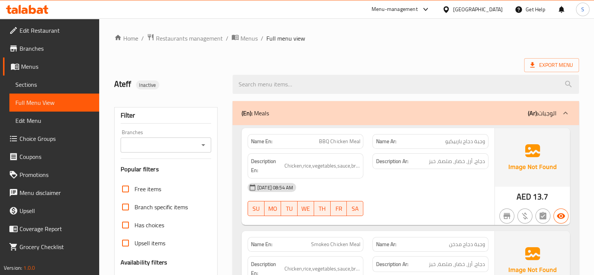
click at [475, 145] on span "وجبة دجاج باربيكيو" at bounding box center [465, 141] width 40 height 8
click at [464, 145] on span "وجبة دجاج باربيكيو" at bounding box center [465, 141] width 40 height 8
click at [442, 146] on div "Name Ar: وجبة دجاج باربيكيو" at bounding box center [430, 141] width 116 height 15
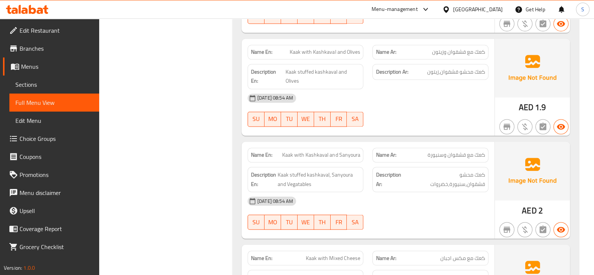
scroll to position [1740, 0]
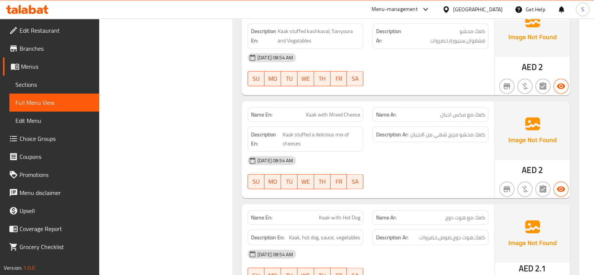
click at [339, 110] on span "Kaak with Mixed Cheese" at bounding box center [333, 114] width 54 height 8
copy span "Kaak with Mixed Cheese"
drag, startPoint x: 461, startPoint y: 172, endPoint x: 419, endPoint y: 170, distance: 42.5
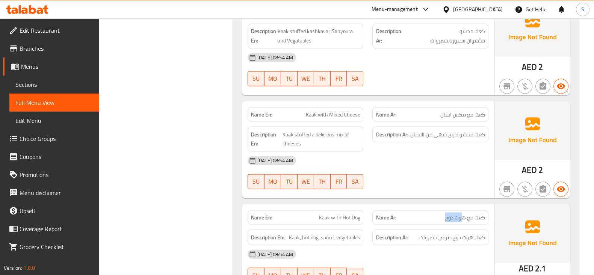
click at [424, 213] on p "Name Ar: كعك مع هوت دوج" at bounding box center [430, 217] width 109 height 8
click at [322, 213] on span "Kaak with Hot Dog" at bounding box center [339, 217] width 41 height 8
drag, startPoint x: 458, startPoint y: 194, endPoint x: 403, endPoint y: 191, distance: 55.3
click at [403, 232] on h6 "Description Ar: كعك,هوت دوج,صوص,خضروات" at bounding box center [430, 236] width 109 height 9
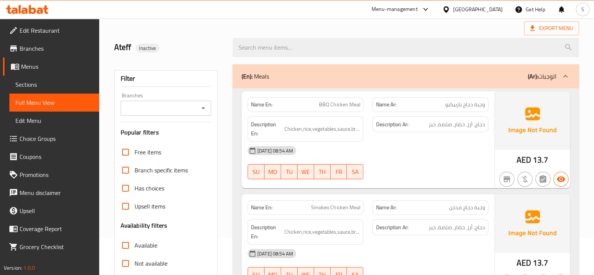
scroll to position [0, 0]
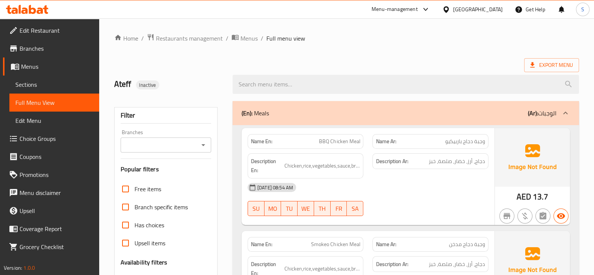
click at [41, 64] on span "Menus" at bounding box center [57, 66] width 72 height 9
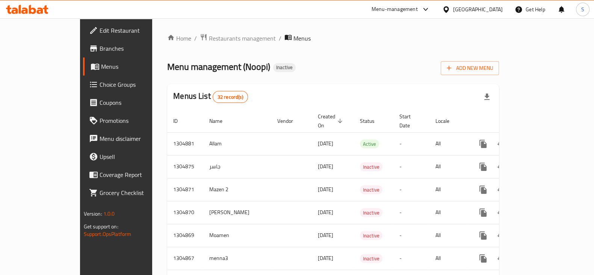
click at [340, 60] on div "Menu management ( Noopi ) Inactive Add New Menu" at bounding box center [333, 66] width 332 height 17
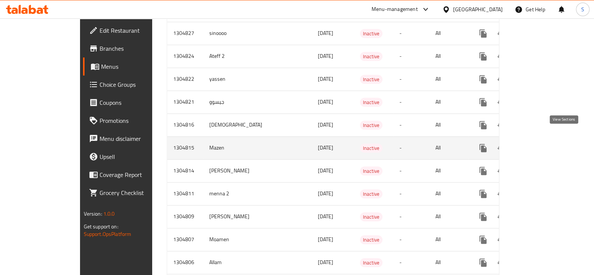
click at [542, 143] on icon "enhanced table" at bounding box center [537, 147] width 9 height 9
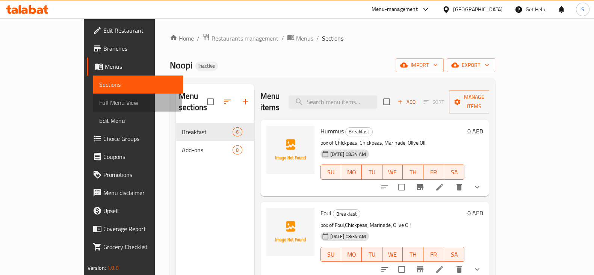
click at [99, 102] on span "Full Menu View" at bounding box center [138, 102] width 78 height 9
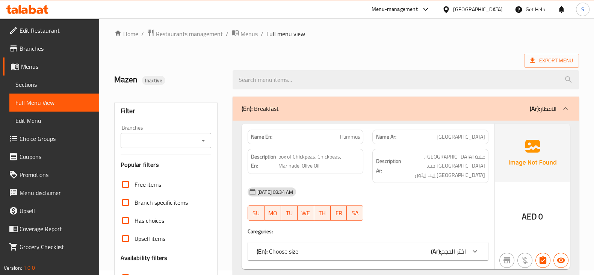
scroll to position [187, 0]
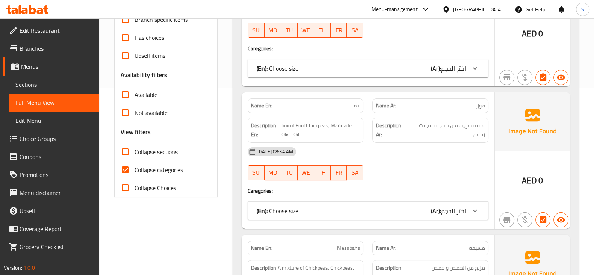
click at [134, 166] on span "Collapse categories" at bounding box center [158, 169] width 48 height 9
click at [134, 166] on input "Collapse categories" at bounding box center [125, 170] width 18 height 18
checkbox input "false"
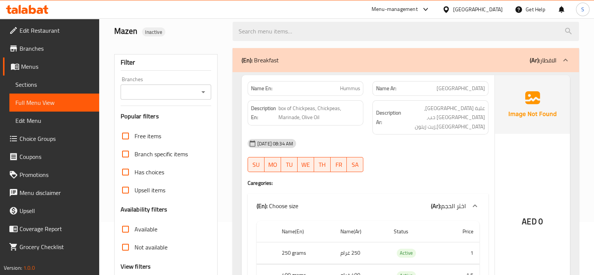
scroll to position [47, 0]
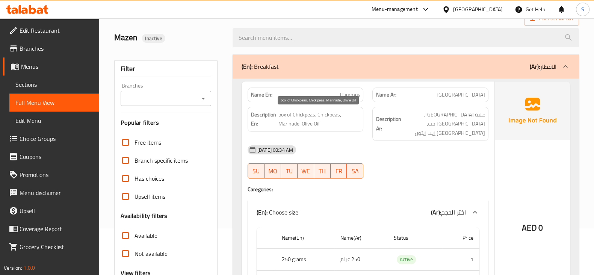
click at [307, 114] on span "box of Chickpeas, Chickpeas, Marinade, Olive Oil" at bounding box center [319, 119] width 82 height 18
click at [326, 116] on span "box of Chickpeas, Chickpeas, Marinade, Olive Oil" at bounding box center [319, 119] width 82 height 18
click at [289, 125] on span "box of Chickpeas, Chickpeas, Marinade, Olive Oil" at bounding box center [319, 119] width 82 height 18
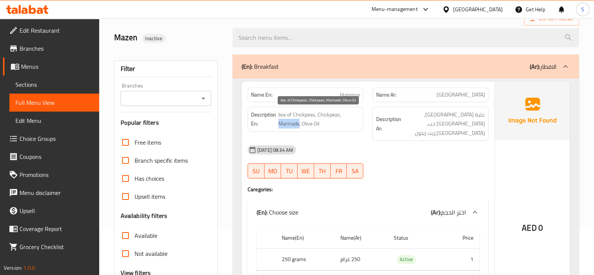
click at [289, 125] on span "box of Chickpeas, Chickpeas, Marinade, Olive Oil" at bounding box center [319, 119] width 82 height 18
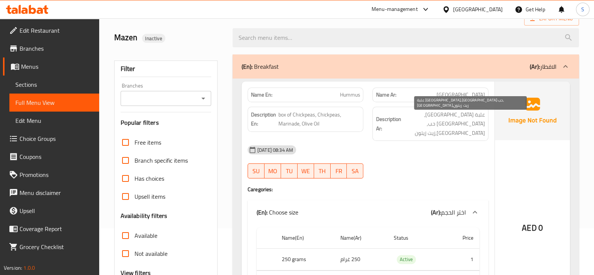
click at [431, 116] on span "علبة حمص,حمص حب,تتبيلة,زيت زيتون" at bounding box center [443, 124] width 83 height 28
copy span "تتبيلة"
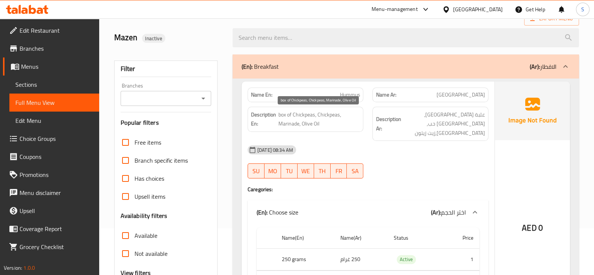
click at [299, 112] on span "box of Chickpeas, Chickpeas, Marinade, Olive Oil" at bounding box center [319, 119] width 82 height 18
click at [334, 109] on div "Description En: box of Chickpeas, Chickpeas, Marinade, Olive Oil" at bounding box center [306, 119] width 116 height 25
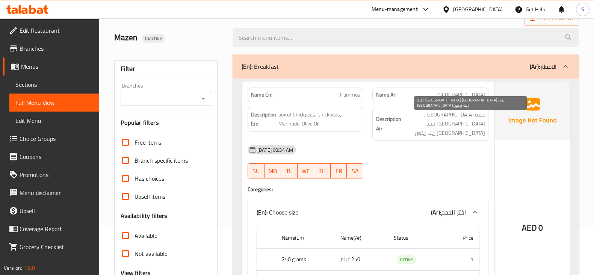
click at [434, 112] on span "علبة حمص,حمص حب,تتبيلة,زيت زيتون" at bounding box center [443, 124] width 83 height 28
copy span "تتبيلة"
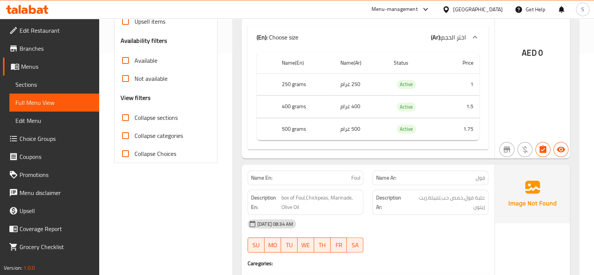
scroll to position [282, 0]
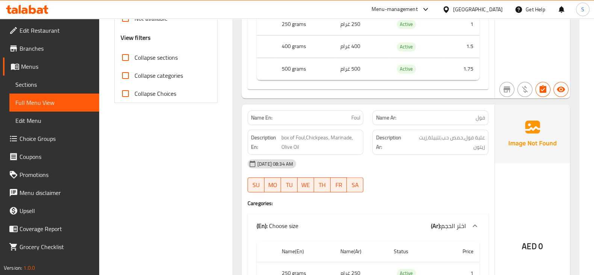
drag, startPoint x: 445, startPoint y: 101, endPoint x: 450, endPoint y: 101, distance: 5.3
click at [450, 110] on div "Name Ar: فول" at bounding box center [430, 117] width 116 height 15
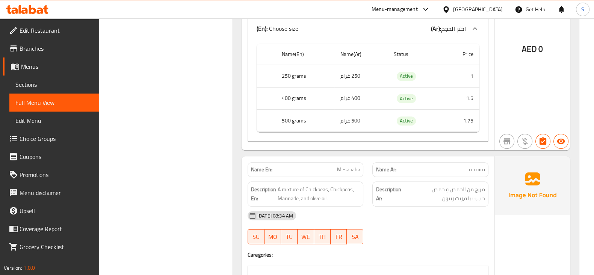
scroll to position [516, 0]
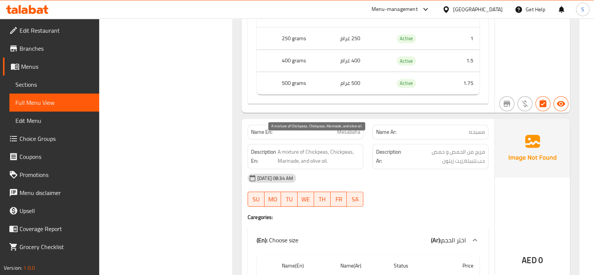
click at [287, 147] on span "A mixture of Chickpeas, Chickpeas, Marinade, and olive oil." at bounding box center [319, 156] width 83 height 18
click at [314, 147] on span "A mixture of Chickpeas, Chickpeas, Marinade, and olive oil." at bounding box center [319, 156] width 83 height 18
click at [343, 147] on span "A mixture of Chickpeas, Chickpeas, Marinade, and olive oil." at bounding box center [319, 156] width 83 height 18
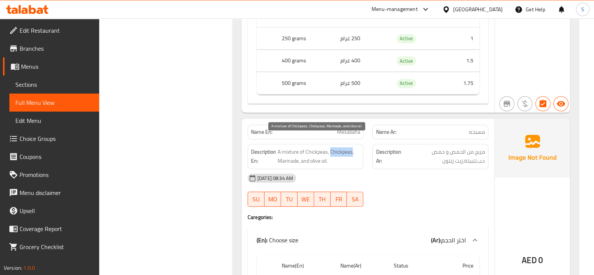
click at [343, 147] on span "A mixture of Chickpeas, Chickpeas, Marinade, and olive oil." at bounding box center [319, 156] width 83 height 18
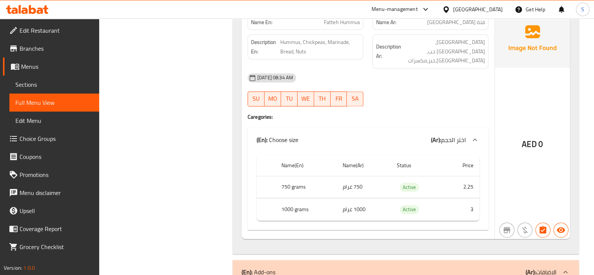
scroll to position [1455, 0]
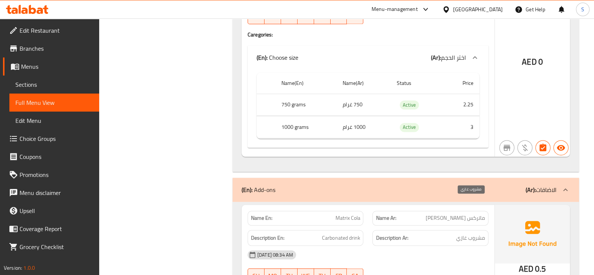
click at [469, 233] on span "مشروب غازي" at bounding box center [470, 237] width 29 height 9
copy div "مشروب غازي"
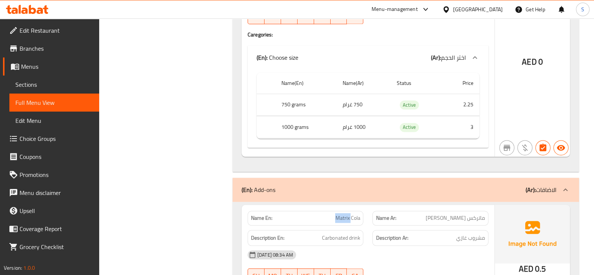
copy span "Matrix Cola"
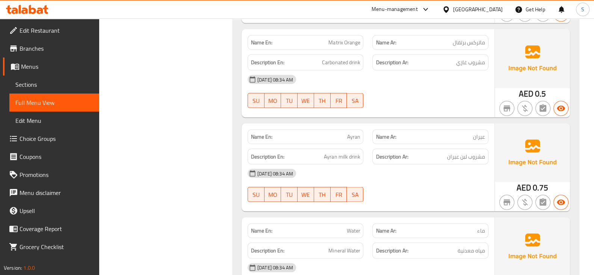
scroll to position [1831, 0]
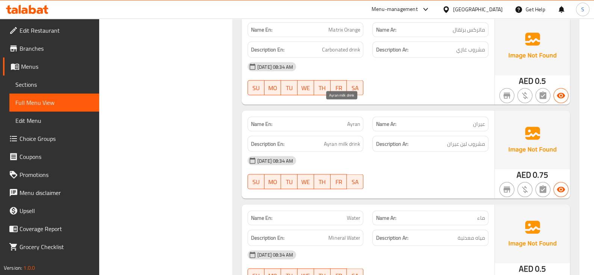
click at [350, 139] on span "Ayran milk drink" at bounding box center [342, 143] width 36 height 9
click at [346, 139] on span "Ayran milk drink" at bounding box center [342, 143] width 36 height 9
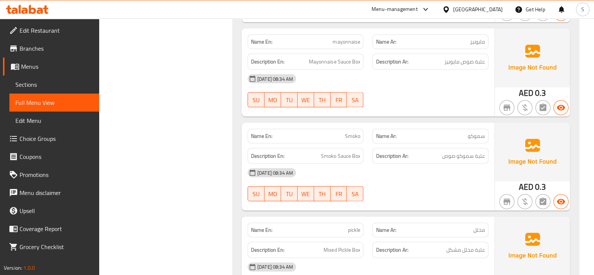
scroll to position [2080, 0]
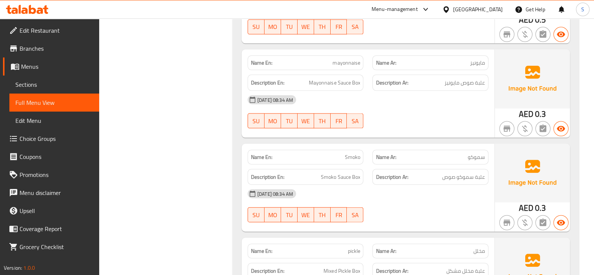
click at [31, 67] on span "Menus" at bounding box center [57, 66] width 72 height 9
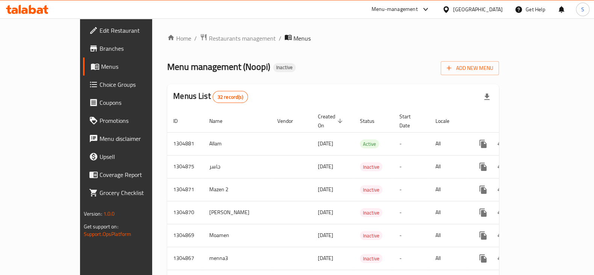
click at [362, 43] on ol "Home / Restaurants management / Menus" at bounding box center [333, 38] width 332 height 10
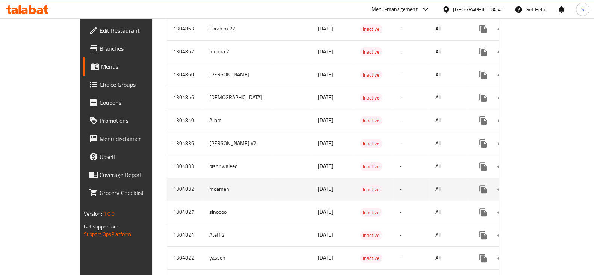
scroll to position [486, 0]
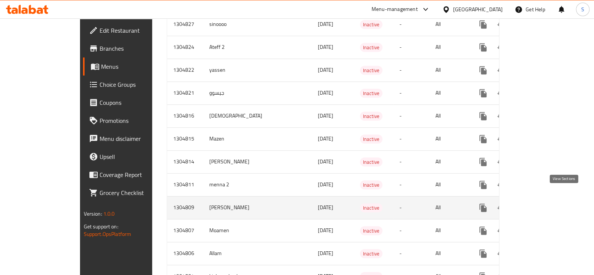
click at [546, 199] on link "enhanced table" at bounding box center [537, 208] width 18 height 18
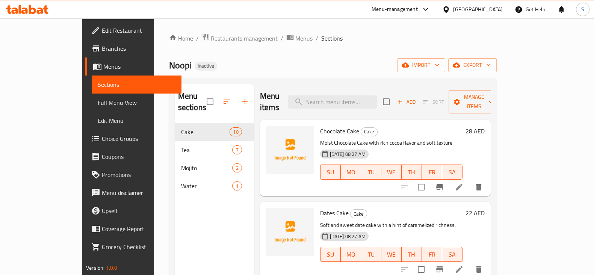
click at [98, 104] on span "Full Menu View" at bounding box center [137, 102] width 78 height 9
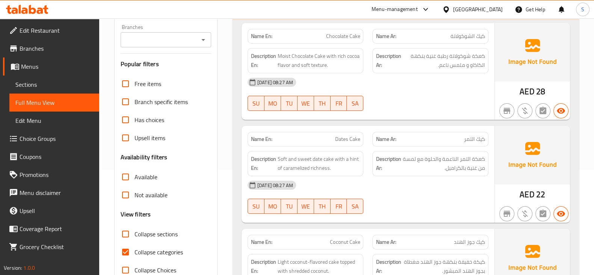
scroll to position [187, 0]
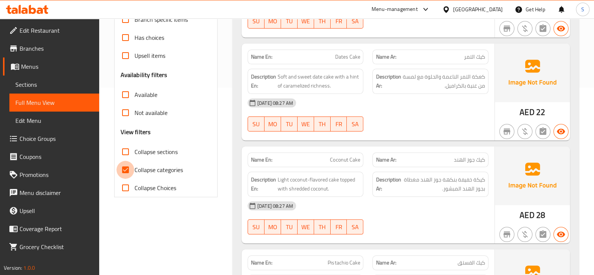
click at [129, 166] on input "Collapse categories" at bounding box center [125, 170] width 18 height 18
checkbox input "false"
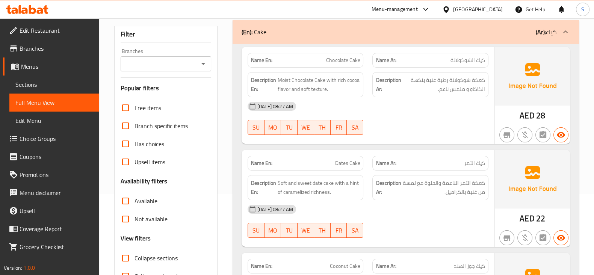
scroll to position [47, 0]
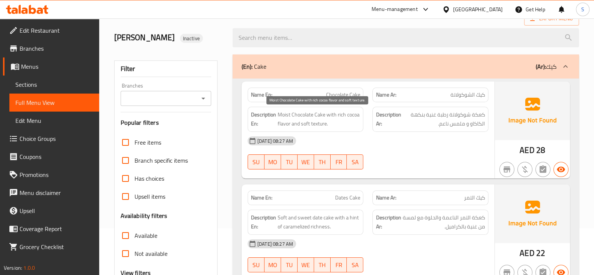
click at [291, 115] on span "Moist Chocolate Cake with rich cocoa flavor and soft texture." at bounding box center [319, 119] width 83 height 18
click at [328, 117] on span "Moist Chocolate Cake with rich cocoa flavor and soft texture." at bounding box center [319, 119] width 83 height 18
click at [335, 120] on span "Moist Chocolate Cake with rich cocoa flavor and soft texture." at bounding box center [319, 119] width 83 height 18
click at [280, 122] on span "Moist Chocolate Cake with rich cocoa flavor and soft texture." at bounding box center [319, 119] width 83 height 18
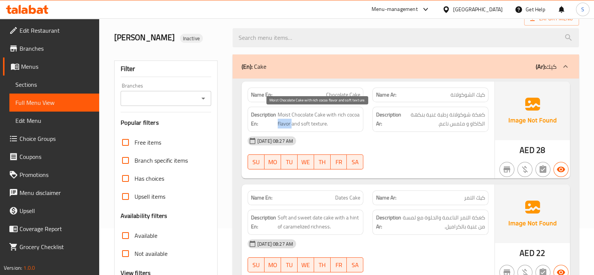
click at [280, 122] on span "Moist Chocolate Cake with rich cocoa flavor and soft texture." at bounding box center [319, 119] width 83 height 18
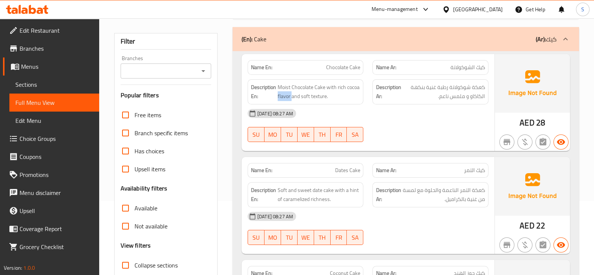
scroll to position [94, 0]
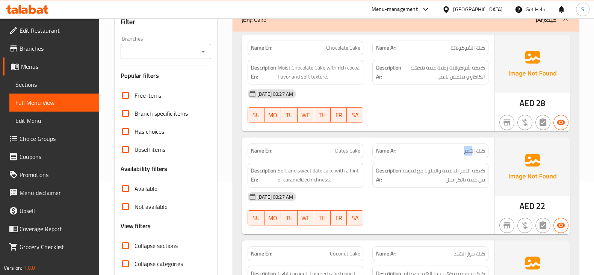
drag, startPoint x: 471, startPoint y: 151, endPoint x: 459, endPoint y: 146, distance: 13.0
click at [459, 147] on p "Name Ar: كيك التمر" at bounding box center [430, 151] width 109 height 8
drag, startPoint x: 460, startPoint y: 146, endPoint x: 486, endPoint y: 157, distance: 28.1
click at [486, 157] on div "Name Ar: كيك التمر" at bounding box center [430, 150] width 116 height 15
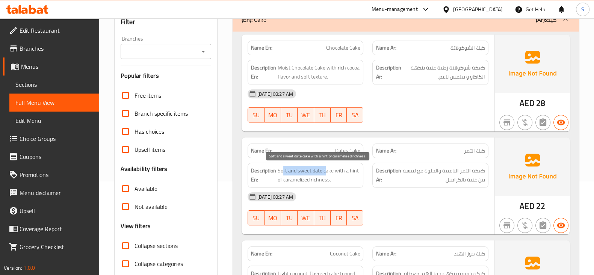
drag, startPoint x: 282, startPoint y: 171, endPoint x: 325, endPoint y: 172, distance: 43.2
click at [325, 172] on span "Soft and sweet date cake with a hint of caramelized richness." at bounding box center [319, 175] width 83 height 18
click at [320, 172] on span "Soft and sweet date cake with a hint of caramelized richness." at bounding box center [319, 175] width 83 height 18
click at [331, 170] on span "Soft and sweet date cake with a hint of caramelized richness." at bounding box center [319, 175] width 83 height 18
click at [281, 168] on span "Soft and sweet date cake with a hint of caramelized richness." at bounding box center [319, 175] width 83 height 18
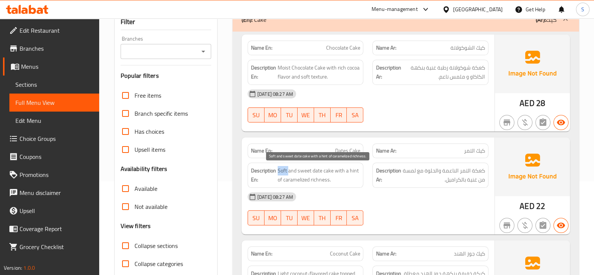
click at [281, 168] on span "Soft and sweet date cake with a hint of caramelized richness." at bounding box center [319, 175] width 83 height 18
copy span "Soft"
click at [347, 158] on div "Description En: Soft and sweet date cake with a hint of caramelized richness." at bounding box center [305, 175] width 125 height 34
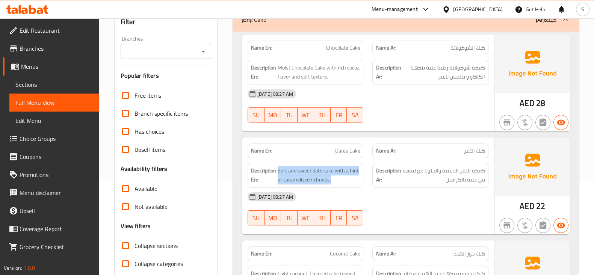
click at [347, 158] on div "Description En: Soft and sweet date cake with a hint of caramelized richness." at bounding box center [305, 175] width 125 height 34
click at [349, 148] on span "Dates Cake" at bounding box center [347, 151] width 25 height 8
copy span "Dates Cake"
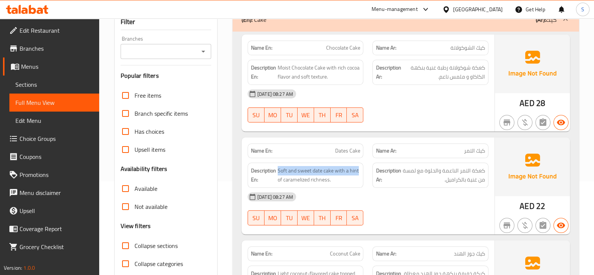
click at [275, 177] on h6 "Description En: Soft and sweet date cake with a hint of caramelized richness." at bounding box center [305, 175] width 109 height 18
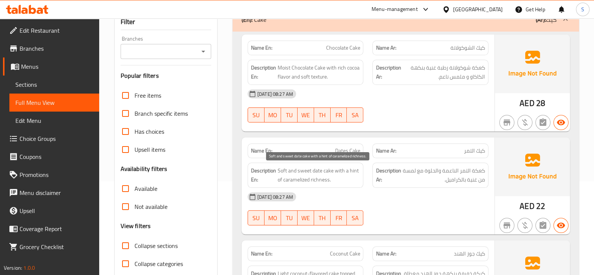
click at [298, 181] on span "Soft and sweet date cake with a hint of caramelized richness." at bounding box center [319, 175] width 83 height 18
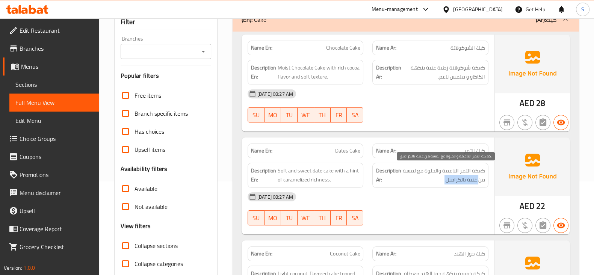
drag, startPoint x: 478, startPoint y: 180, endPoint x: 421, endPoint y: 184, distance: 57.6
click at [421, 184] on div "Description Ar: كعكة التمر الناعمة والحلوة مع لمسة من غنية بالكراميل." at bounding box center [430, 175] width 116 height 25
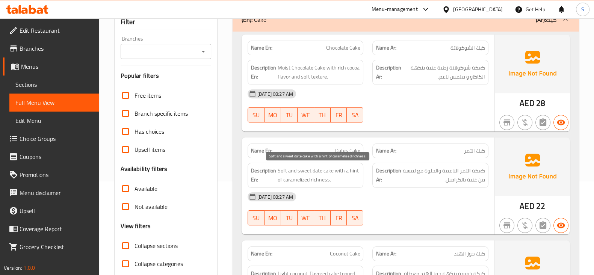
click at [329, 177] on span "Soft and sweet date cake with a hint of caramelized richness." at bounding box center [319, 175] width 83 height 18
click at [294, 173] on span "Soft and sweet date cake with a hint of caramelized richness." at bounding box center [319, 175] width 83 height 18
click at [310, 183] on span "Soft and sweet date cake with a hint of caramelized richness." at bounding box center [319, 175] width 83 height 18
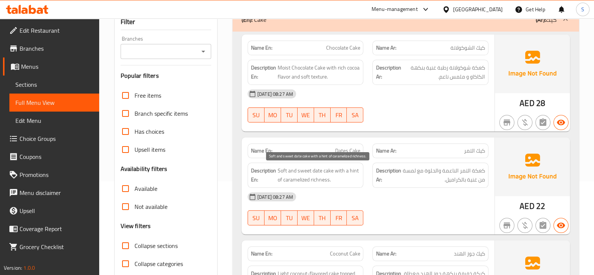
click at [306, 181] on span "Soft and sweet date cake with a hint of caramelized richness." at bounding box center [319, 175] width 83 height 18
copy span "caramelized"
click at [324, 188] on div "10-08-2025 08:27 AM" at bounding box center [368, 197] width 250 height 18
click at [290, 181] on span "Soft and sweet date cake with a hint of caramelized richness." at bounding box center [319, 175] width 83 height 18
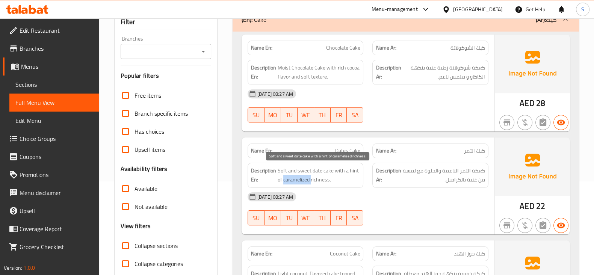
click at [290, 181] on span "Soft and sweet date cake with a hint of caramelized richness." at bounding box center [319, 175] width 83 height 18
copy span "caramelized"
click at [323, 178] on span "Soft and sweet date cake with a hint of caramelized richness." at bounding box center [319, 175] width 83 height 18
click at [299, 180] on span "Soft and sweet date cake with a hint of caramelized richness." at bounding box center [319, 175] width 83 height 18
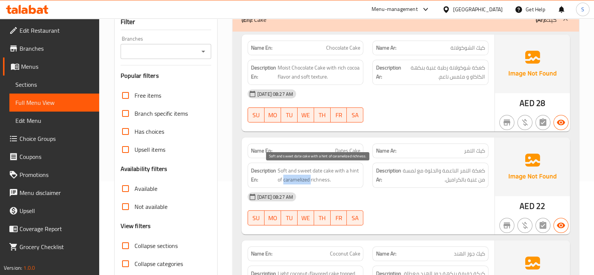
click at [299, 180] on span "Soft and sweet date cake with a hint of caramelized richness." at bounding box center [319, 175] width 83 height 18
copy span "caramelized"
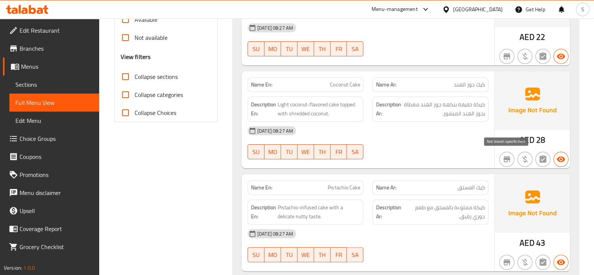
scroll to position [282, 0]
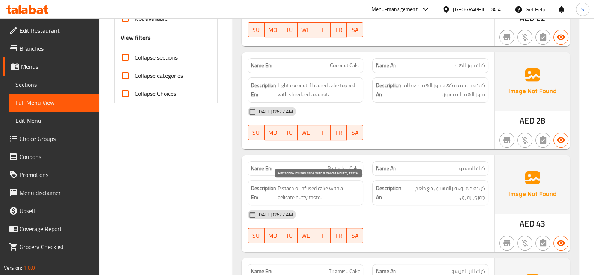
click at [292, 184] on span "Pistachio-infused cake with a delicate nutty taste." at bounding box center [319, 193] width 83 height 18
click at [308, 189] on span "Pistachio-infused cake with a delicate nutty taste." at bounding box center [319, 193] width 83 height 18
click at [318, 184] on span "Pistachio-infused cake with a delicate nutty taste." at bounding box center [319, 193] width 83 height 18
click at [282, 184] on span "Pistachio-infused cake with a delicate nutty taste." at bounding box center [319, 193] width 83 height 18
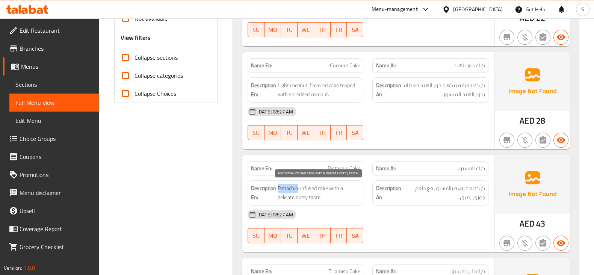
click at [282, 184] on span "Pistachio-infused cake with a delicate nutty taste." at bounding box center [319, 193] width 83 height 18
click at [290, 200] on span "Pistachio-infused cake with a delicate nutty taste." at bounding box center [319, 193] width 83 height 18
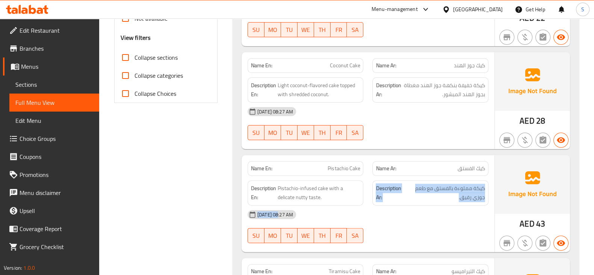
drag, startPoint x: 323, startPoint y: 201, endPoint x: 281, endPoint y: 208, distance: 43.1
click at [281, 208] on div "Name En: Pistachio Cake Name Ar: كيك الفستق Description En: Pistachio-infused c…" at bounding box center [368, 203] width 253 height 97
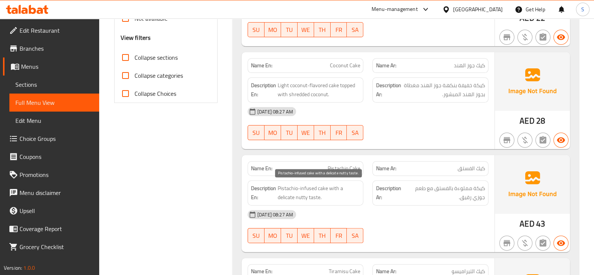
click at [281, 199] on span "Pistachio-infused cake with a delicate nutty taste." at bounding box center [319, 193] width 83 height 18
click at [287, 196] on span "Pistachio-infused cake with a delicate nutty taste." at bounding box center [319, 193] width 83 height 18
click at [285, 190] on span "Pistachio-infused cake with a delicate nutty taste." at bounding box center [319, 193] width 83 height 18
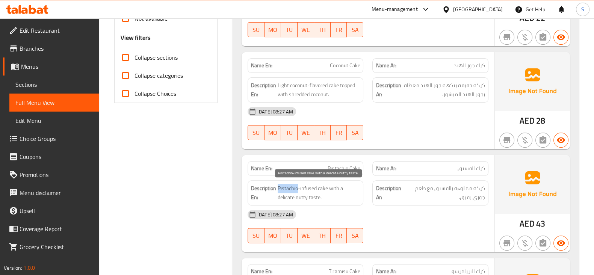
click at [285, 190] on span "Pistachio-infused cake with a delicate nutty taste." at bounding box center [319, 193] width 83 height 18
click at [288, 196] on span "Pistachio-infused cake with a delicate nutty taste." at bounding box center [319, 193] width 83 height 18
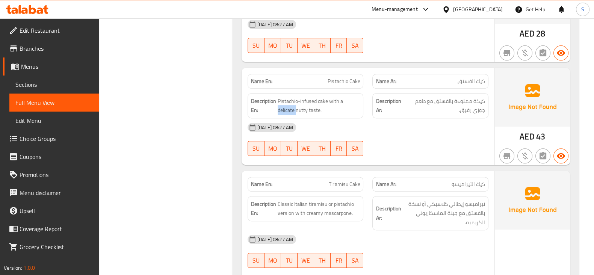
scroll to position [375, 0]
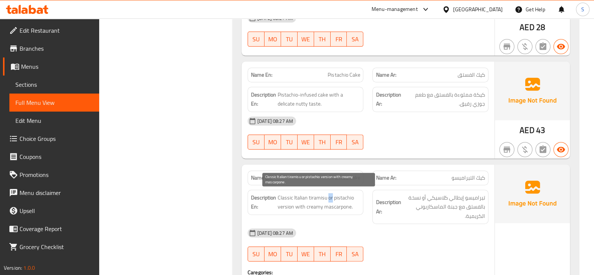
drag, startPoint x: 327, startPoint y: 196, endPoint x: 332, endPoint y: 197, distance: 5.0
click at [332, 197] on span "Classic Italian tiramisu or pistachio version with creamy mascarpone." at bounding box center [319, 202] width 83 height 18
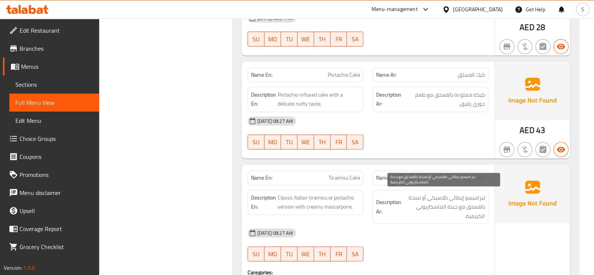
click at [453, 207] on span "تيراميسو إيطالي كلاسيكي أو نسخة بالفستق مع جبنة الماسكاربوني الكريمية." at bounding box center [443, 207] width 83 height 28
click at [454, 202] on span "تيراميسو إيطالي كلاسيكي أو نسخة بالفستق مع جبنة الماسكاربوني الكريمية." at bounding box center [443, 207] width 83 height 28
click at [462, 185] on div "Description Ar: تيراميسو إيطالي كلاسيكي أو نسخة بالفستق مع جبنة الماسكاربوني ال…" at bounding box center [430, 207] width 125 height 44
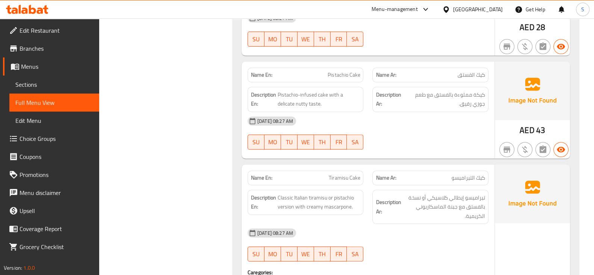
click at [344, 174] on span "Tiramisu Cake" at bounding box center [344, 178] width 31 height 8
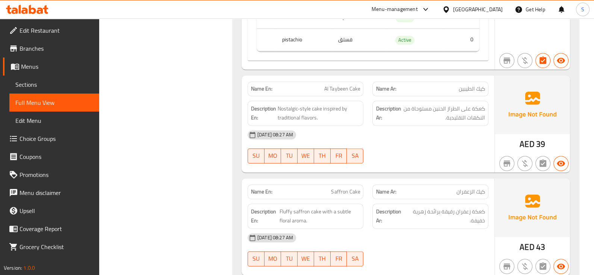
scroll to position [704, 0]
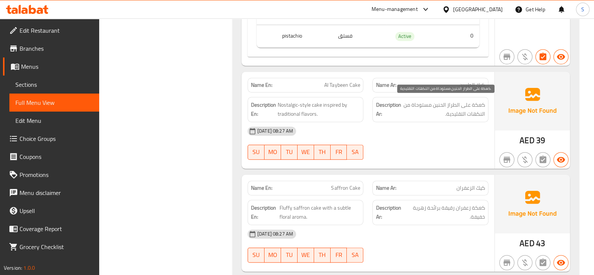
click at [438, 103] on span "كعكة على الطراز الحنين مستوحاة من النكهات التقليدية." at bounding box center [443, 109] width 83 height 18
click at [421, 114] on span "كعكة على الطراز الحنين مستوحاة من النكهات التقليدية." at bounding box center [443, 109] width 83 height 18
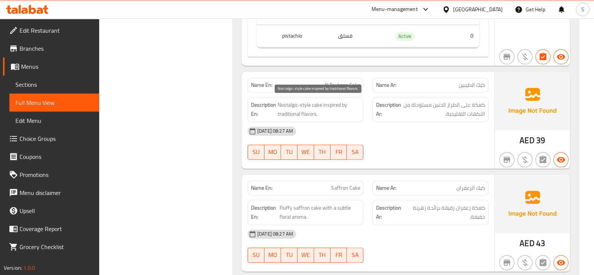
click at [287, 100] on span "Nostalgic-style cake inspired by traditional flavors." at bounding box center [319, 109] width 83 height 18
click at [469, 185] on span "كيك الزعفران" at bounding box center [470, 188] width 29 height 8
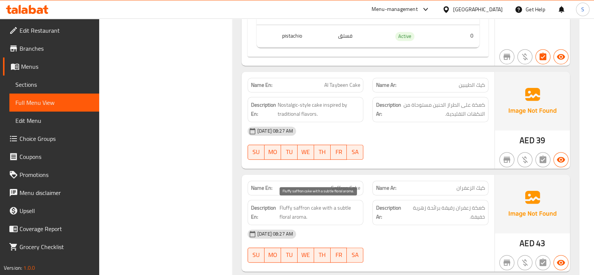
click at [287, 205] on span "Fluffy saffron cake with a subtle floral aroma." at bounding box center [319, 212] width 81 height 18
click at [353, 184] on span "Saffron Cake" at bounding box center [345, 188] width 29 height 8
click at [331, 184] on p "Name En: Saffron Cake" at bounding box center [305, 188] width 109 height 8
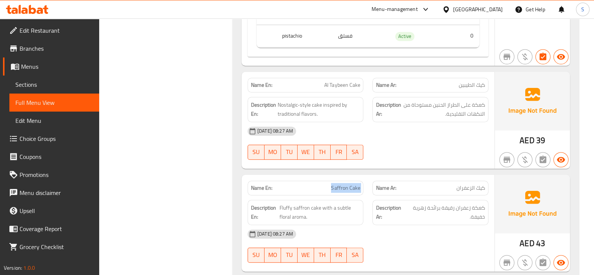
click at [331, 184] on p "Name En: Saffron Cake" at bounding box center [305, 188] width 109 height 8
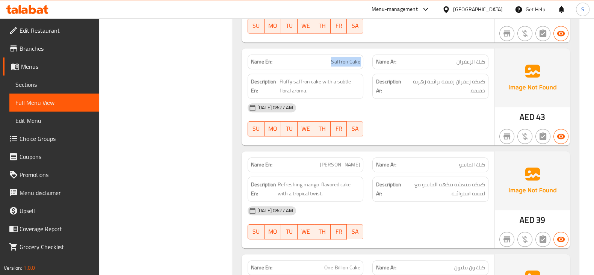
scroll to position [845, 0]
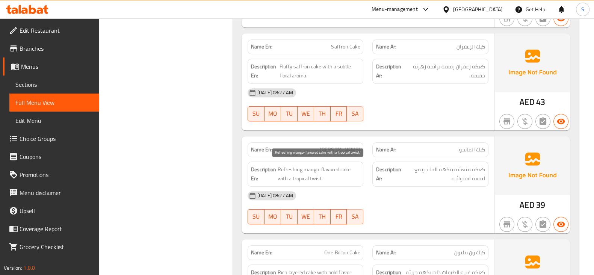
click at [343, 171] on span "Refreshing mango-flavored cake with a tropical twist." at bounding box center [319, 174] width 83 height 18
click at [343, 166] on span "Refreshing mango-flavored cake with a tropical twist." at bounding box center [319, 174] width 83 height 18
click at [287, 166] on span "Refreshing mango-flavored cake with a tropical twist." at bounding box center [319, 174] width 83 height 18
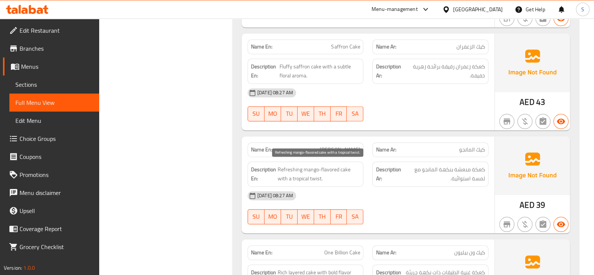
click at [312, 168] on span "Refreshing mango-flavored cake with a tropical twist." at bounding box center [319, 174] width 83 height 18
drag, startPoint x: 299, startPoint y: 180, endPoint x: 313, endPoint y: 184, distance: 15.4
click at [313, 184] on div "Name En: Mango Cake Name Ar: كيك المانجو Description En: Refreshing mango-flavo…" at bounding box center [368, 184] width 253 height 97
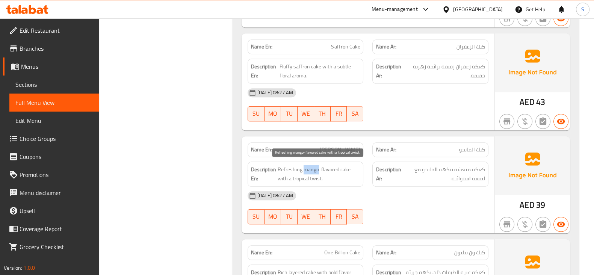
click at [317, 172] on span "Refreshing mango-flavored cake with a tropical twist." at bounding box center [319, 174] width 83 height 18
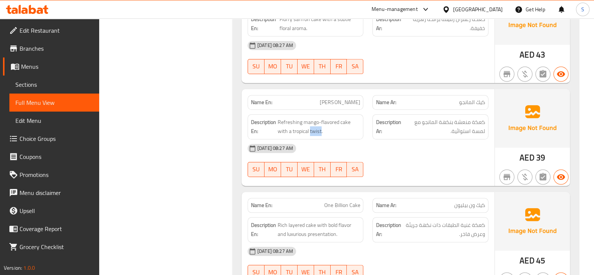
scroll to position [939, 0]
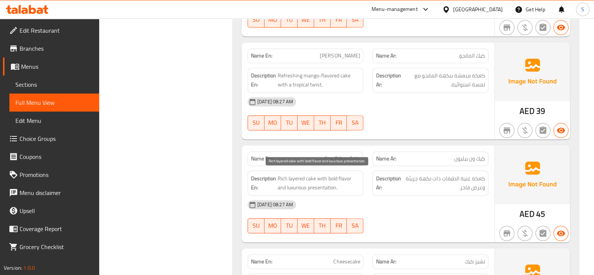
click at [308, 175] on span "Rich layered cake with bold flavor and luxurious presentation." at bounding box center [319, 183] width 83 height 18
click at [285, 175] on span "Rich layered cake with bold flavor and luxurious presentation." at bounding box center [319, 183] width 83 height 18
click at [290, 179] on span "Rich layered cake with bold flavor and luxurious presentation." at bounding box center [319, 183] width 83 height 18
click at [343, 177] on span "Rich layered cake with bold flavor and luxurious presentation." at bounding box center [319, 183] width 83 height 18
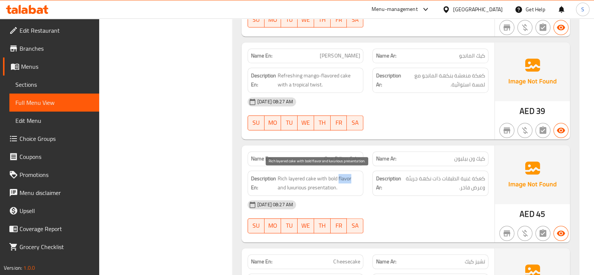
click at [343, 177] on span "Rich layered cake with bold flavor and luxurious presentation." at bounding box center [319, 183] width 83 height 18
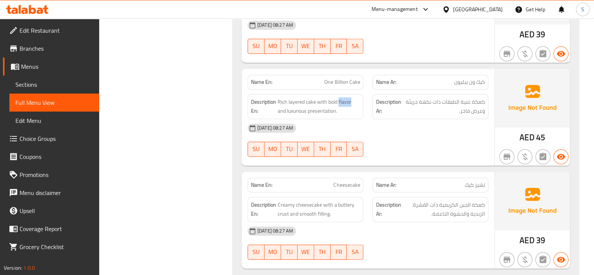
scroll to position [1080, 0]
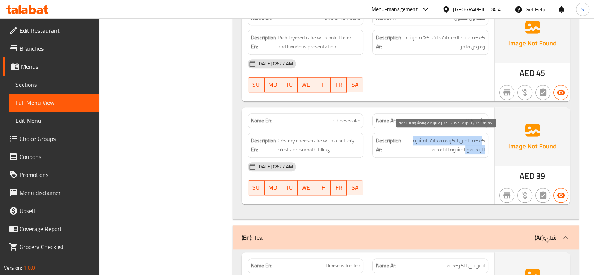
drag, startPoint x: 481, startPoint y: 139, endPoint x: 461, endPoint y: 142, distance: 20.4
click at [463, 142] on span "كعكة الجبن الكريمية ذات القشرة الزبدية والحشوة الناعمة." at bounding box center [443, 145] width 83 height 18
click at [458, 140] on span "كعكة الجبن الكريمية ذات القشرة الزبدية والحشوة الناعمة." at bounding box center [443, 145] width 83 height 18
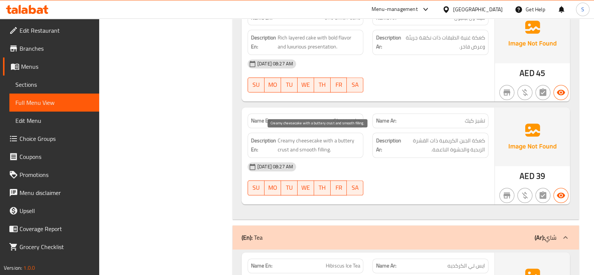
click at [309, 141] on span "Creamy cheesecake with a buttery crust and smooth filling." at bounding box center [319, 145] width 83 height 18
click at [346, 119] on span "Cheesecake" at bounding box center [346, 121] width 27 height 8
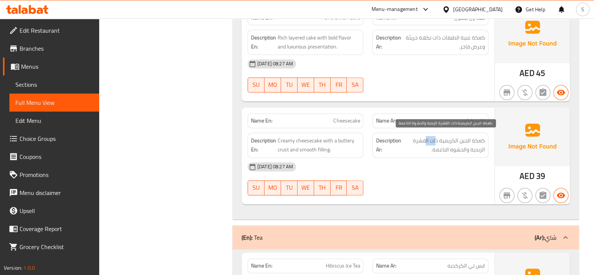
drag, startPoint x: 436, startPoint y: 136, endPoint x: 424, endPoint y: 136, distance: 11.3
click at [424, 136] on span "كعكة الجبن الكريمية ذات القشرة الزبدية والحشوة الناعمة." at bounding box center [443, 145] width 83 height 18
click at [417, 143] on span "كعكة الجبن الكريمية ذات القشرة الزبدية والحشوة الناعمة." at bounding box center [443, 145] width 83 height 18
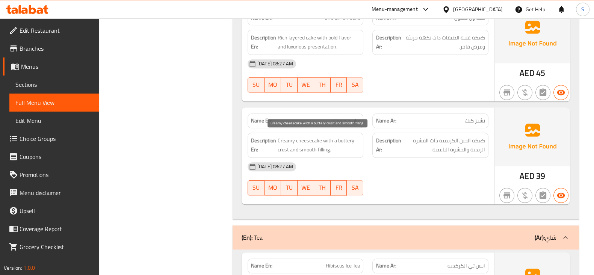
click at [314, 138] on span "Creamy cheesecake with a buttery crust and smooth filling." at bounding box center [319, 145] width 83 height 18
click at [285, 137] on span "Creamy cheesecake with a buttery crust and smooth filling." at bounding box center [319, 145] width 83 height 18
click at [284, 140] on span "Creamy cheesecake with a buttery crust and smooth filling." at bounding box center [319, 145] width 83 height 18
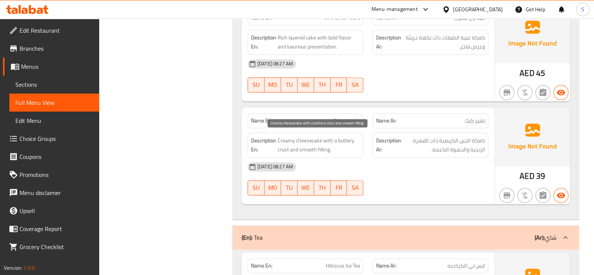
click at [310, 136] on span "Creamy cheesecake with a buttery crust and smooth filling." at bounding box center [319, 145] width 83 height 18
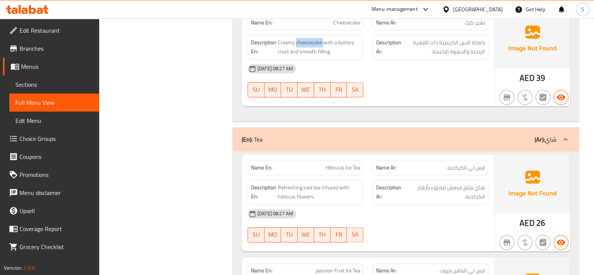
scroll to position [1220, 0]
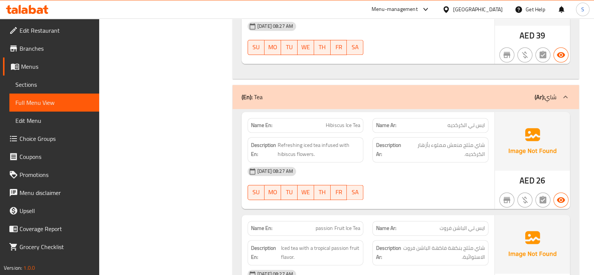
click at [282, 140] on span "Refreshing iced tea infused with hibiscus flowers." at bounding box center [319, 149] width 83 height 18
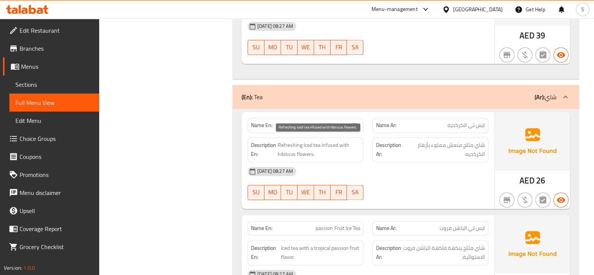
click at [305, 143] on span "Refreshing iced tea infused with hibiscus flowers." at bounding box center [319, 149] width 83 height 18
click at [296, 140] on span "Refreshing iced tea infused with hibiscus flowers." at bounding box center [319, 149] width 83 height 18
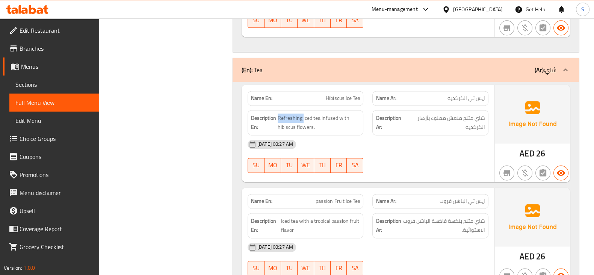
scroll to position [1267, 0]
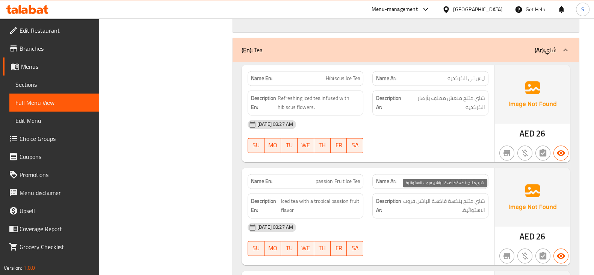
click at [444, 196] on span "شاي مثلج بنكهة فاكهة الباشن فروت الاستوائية." at bounding box center [443, 205] width 83 height 18
click at [441, 196] on span "شاي مثلج بنكهة فاكهة الباشن فروت الاستوائية." at bounding box center [443, 205] width 83 height 18
click at [409, 196] on span "شاي مثلج بنكهة فاكهة الباشن فروت الاستوائية." at bounding box center [443, 205] width 83 height 18
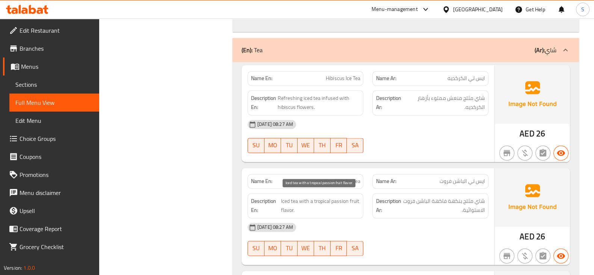
click at [341, 200] on span "Iced tea with a tropical passion fruit flavor." at bounding box center [320, 205] width 79 height 18
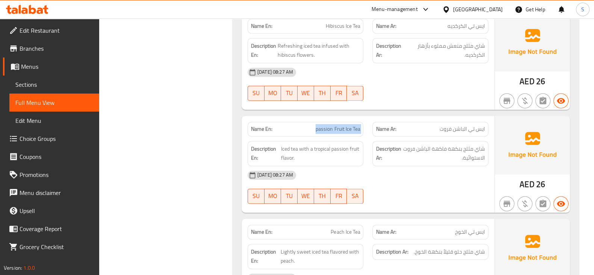
scroll to position [1408, 0]
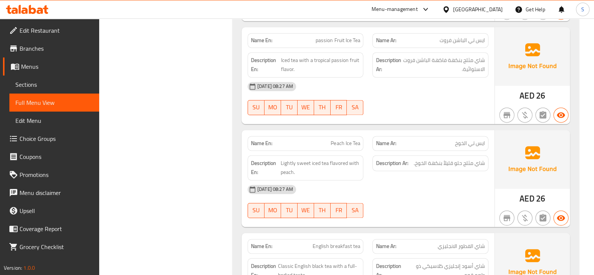
click at [284, 158] on span "Lightly sweet iced tea flavored with peach." at bounding box center [320, 167] width 79 height 18
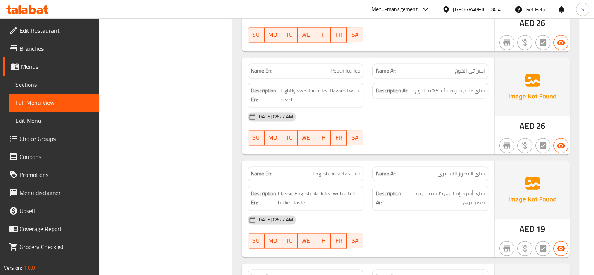
scroll to position [1502, 0]
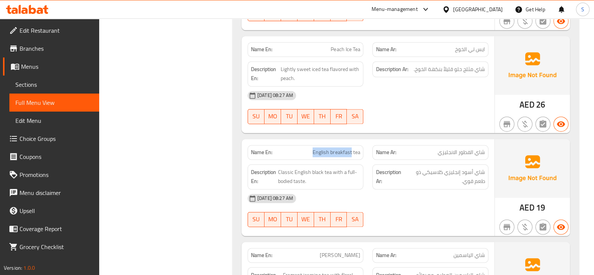
drag, startPoint x: 352, startPoint y: 149, endPoint x: 298, endPoint y: 148, distance: 53.3
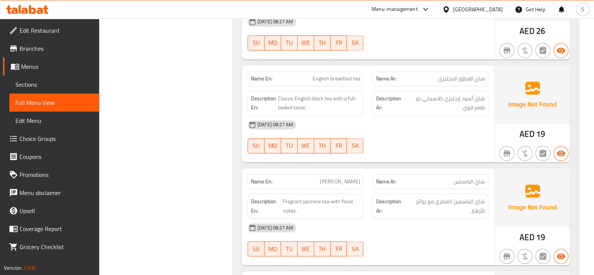
scroll to position [1596, 0]
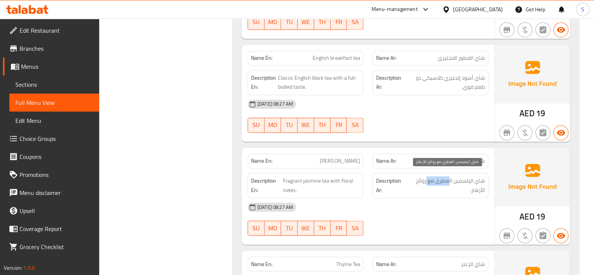
drag, startPoint x: 448, startPoint y: 175, endPoint x: 370, endPoint y: 183, distance: 79.3
click at [288, 181] on span "Fragrant jasmine tea with floral notes." at bounding box center [321, 185] width 77 height 18
click at [310, 176] on span "Fragrant jasmine tea with floral notes." at bounding box center [321, 185] width 77 height 18
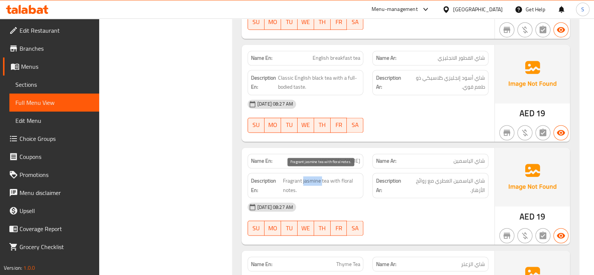
click at [310, 176] on span "Fragrant jasmine tea with floral notes." at bounding box center [321, 185] width 77 height 18
click at [333, 177] on span "Fragrant jasmine tea with floral notes." at bounding box center [321, 185] width 77 height 18
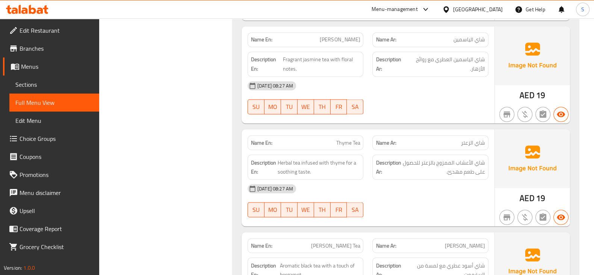
scroll to position [1737, 0]
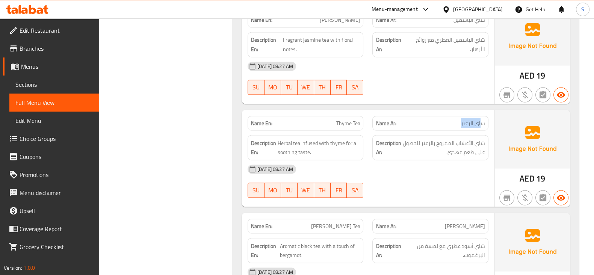
drag, startPoint x: 483, startPoint y: 114, endPoint x: 432, endPoint y: 120, distance: 50.7
drag, startPoint x: 477, startPoint y: 142, endPoint x: 447, endPoint y: 141, distance: 29.3
click at [447, 141] on span "شاي الأعشاب الممزوج بالزعتر للحصول على طعم مهدئ." at bounding box center [443, 147] width 83 height 18
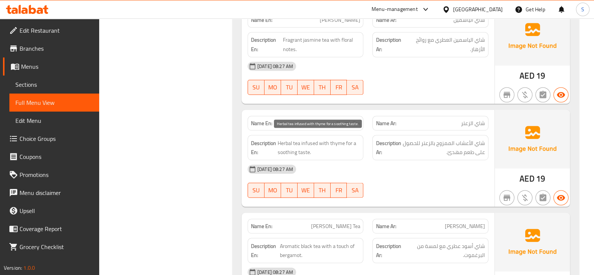
click at [280, 139] on span "Herbal tea infused with thyme for a soothing taste." at bounding box center [319, 147] width 83 height 18
click at [297, 139] on span "Herbal tea infused with thyme for a soothing taste." at bounding box center [319, 147] width 83 height 18
click at [314, 138] on span "Herbal tea infused with thyme for a soothing taste." at bounding box center [319, 147] width 83 height 18
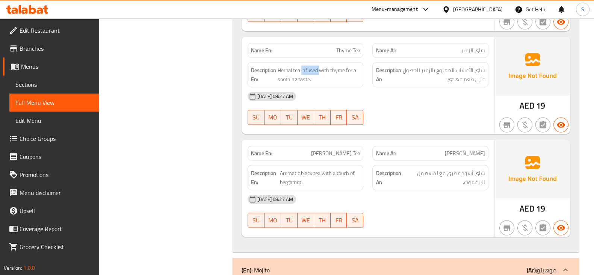
scroll to position [1831, 0]
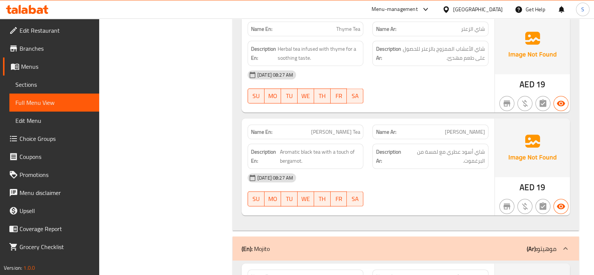
drag, startPoint x: 322, startPoint y: 149, endPoint x: 344, endPoint y: 148, distance: 22.2
click at [344, 148] on span "Aromatic black tea with a touch of bergamot." at bounding box center [320, 156] width 80 height 18
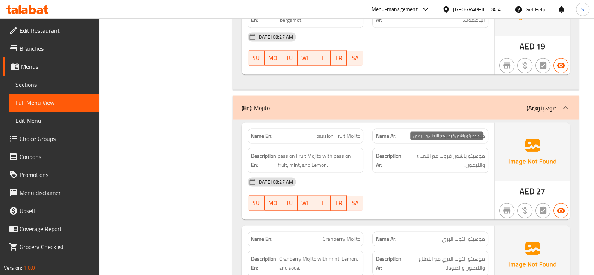
scroll to position [2019, 0]
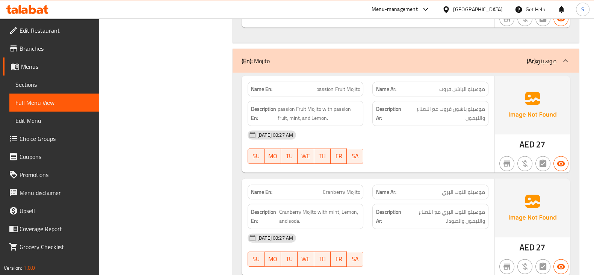
click at [291, 104] on span "passion Fruit Mojito with passion fruit, mint, and Lemon." at bounding box center [319, 113] width 83 height 18
click at [306, 111] on span "passion Fruit Mojito with passion fruit, mint, and Lemon." at bounding box center [319, 113] width 83 height 18
click at [338, 104] on span "passion Fruit Mojito with passion fruit, mint, and Lemon." at bounding box center [319, 113] width 83 height 18
drag, startPoint x: 332, startPoint y: 105, endPoint x: 287, endPoint y: 117, distance: 46.3
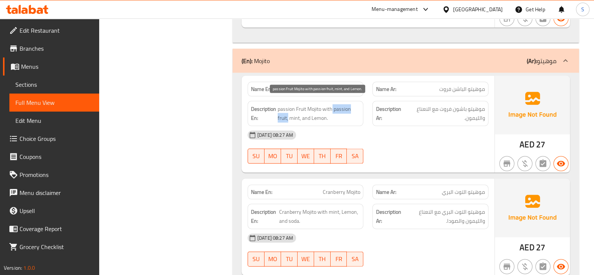
click at [287, 117] on span "passion Fruit Mojito with passion fruit, mint, and Lemon." at bounding box center [319, 113] width 83 height 18
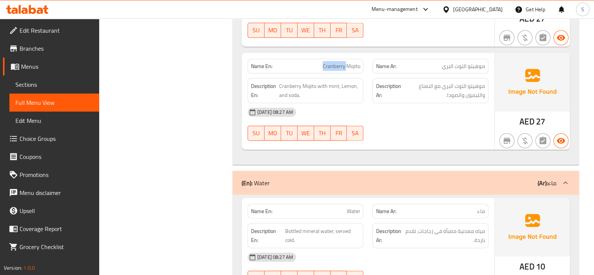
scroll to position [2160, 0]
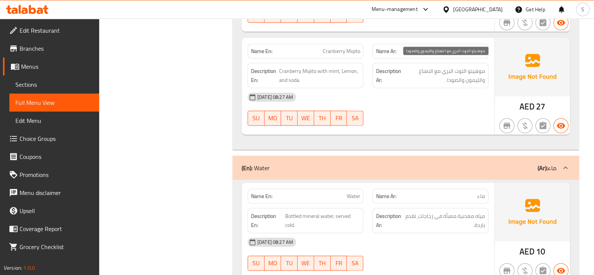
drag, startPoint x: 445, startPoint y: 71, endPoint x: 379, endPoint y: 73, distance: 66.1
click at [442, 71] on span "موهيتو التوت البري مع النعناع والليمون والصودا." at bounding box center [443, 75] width 83 height 18
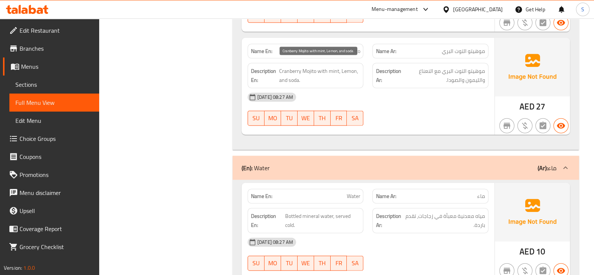
click at [338, 66] on span "Cranberry Mojito with mint, Lemon, and soda." at bounding box center [319, 75] width 81 height 18
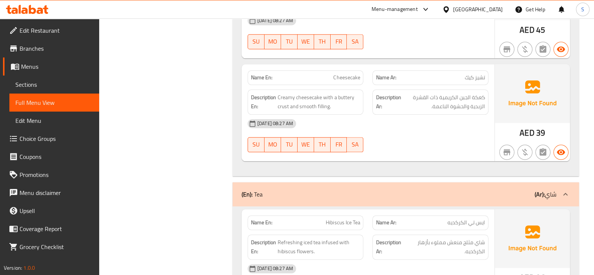
scroll to position [1061, 0]
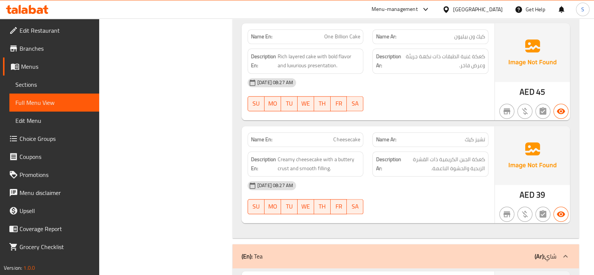
click at [34, 63] on span "Menus" at bounding box center [57, 66] width 72 height 9
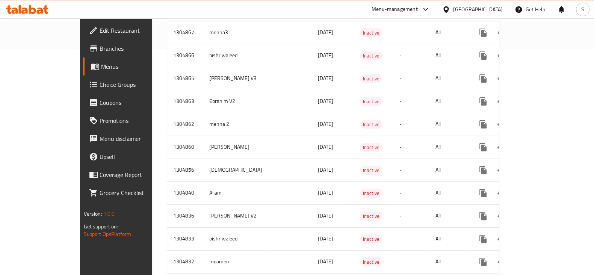
scroll to position [500, 0]
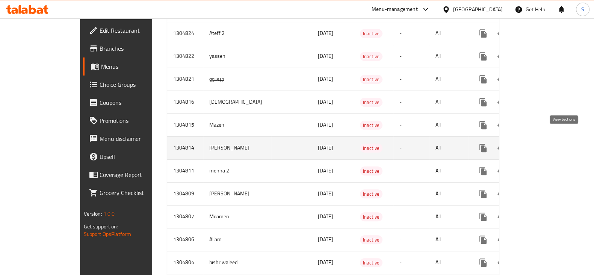
click at [546, 139] on link "enhanced table" at bounding box center [537, 148] width 18 height 18
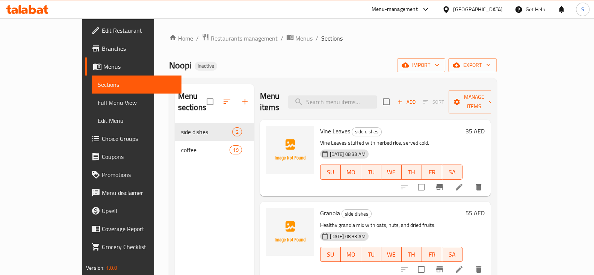
click at [98, 101] on span "Full Menu View" at bounding box center [137, 102] width 78 height 9
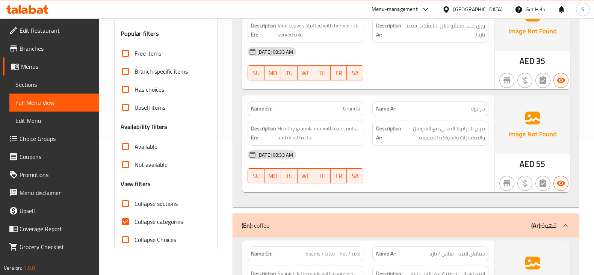
scroll to position [141, 0]
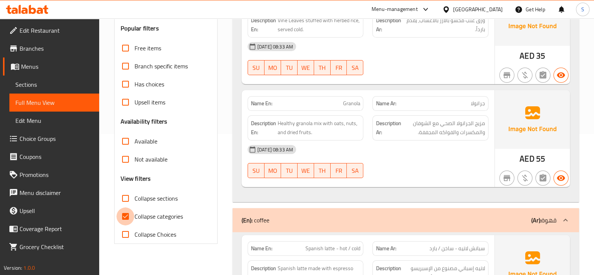
click at [131, 219] on input "Collapse categories" at bounding box center [125, 216] width 18 height 18
checkbox input "false"
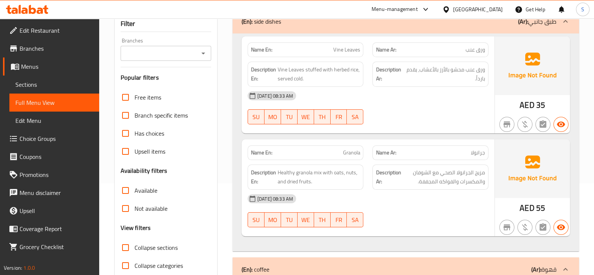
scroll to position [94, 0]
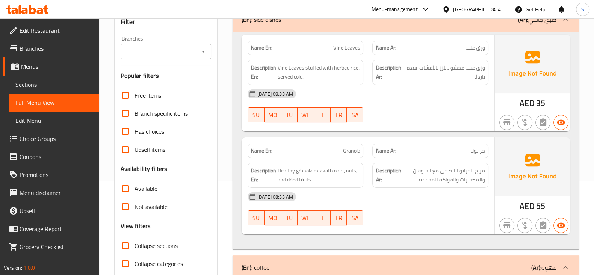
click at [40, 86] on span "Sections" at bounding box center [54, 84] width 78 height 9
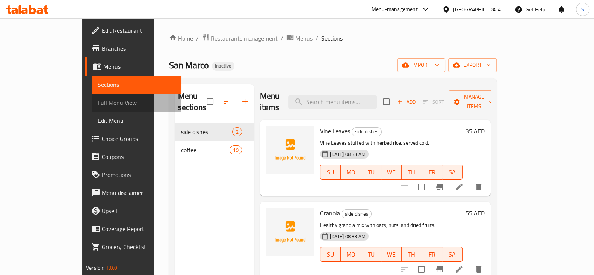
click at [98, 100] on span "Full Menu View" at bounding box center [137, 102] width 78 height 9
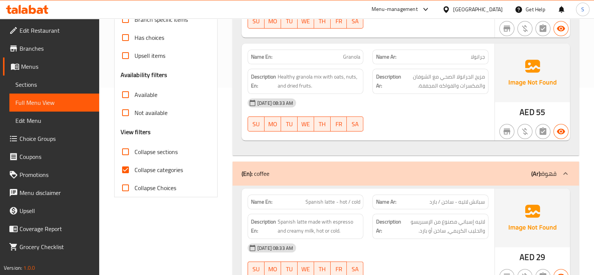
click at [135, 166] on span "Collapse categories" at bounding box center [158, 169] width 48 height 9
click at [134, 166] on input "Collapse categories" at bounding box center [125, 170] width 18 height 18
checkbox input "false"
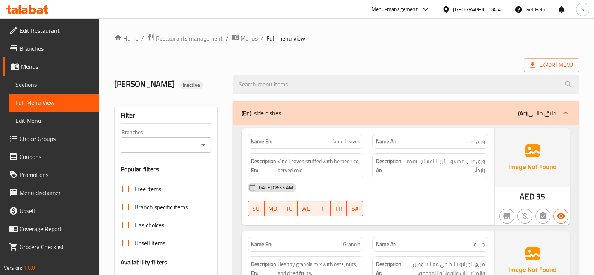
scroll to position [47, 0]
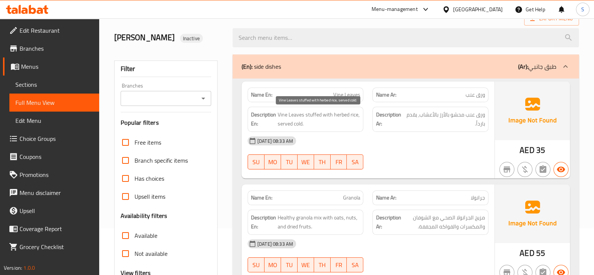
click at [288, 116] on span "Vine Leaves stuffed with herbed rice, served cold." at bounding box center [319, 119] width 82 height 18
click at [303, 122] on span "Vine Leaves stuffed with herbed rice, served cold." at bounding box center [319, 119] width 82 height 18
click at [323, 112] on span "Vine Leaves stuffed with herbed rice, served cold." at bounding box center [319, 119] width 82 height 18
click at [335, 116] on span "Vine Leaves stuffed with herbed rice, served cold." at bounding box center [319, 119] width 82 height 18
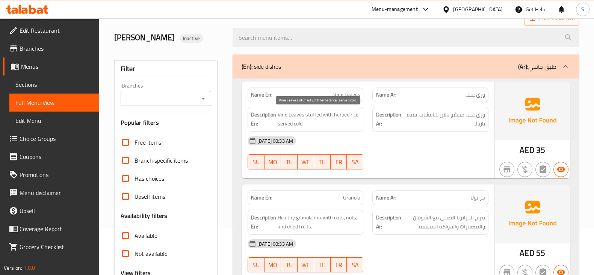
click at [342, 116] on span "Vine Leaves stuffed with herbed rice, served cold." at bounding box center [319, 119] width 82 height 18
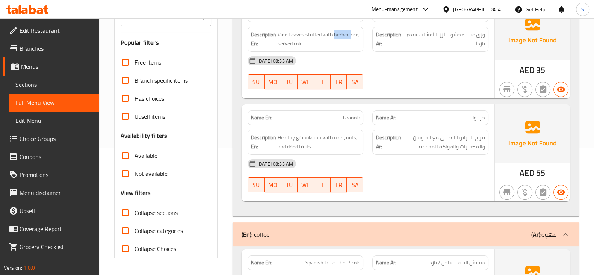
scroll to position [141, 0]
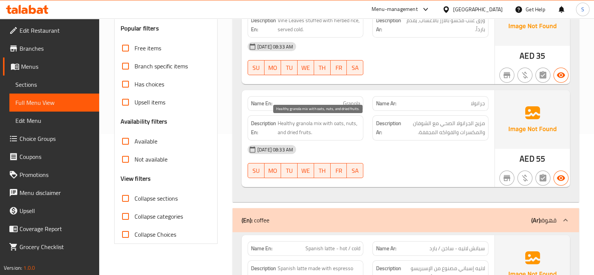
click at [318, 127] on span "Healthy granola mix with oats, nuts, and dried fruits." at bounding box center [319, 128] width 83 height 18
click at [309, 122] on span "Healthy granola mix with oats, nuts, and dried fruits." at bounding box center [319, 128] width 83 height 18
click at [289, 120] on span "Healthy granola mix with oats, nuts, and dried fruits." at bounding box center [319, 128] width 83 height 18
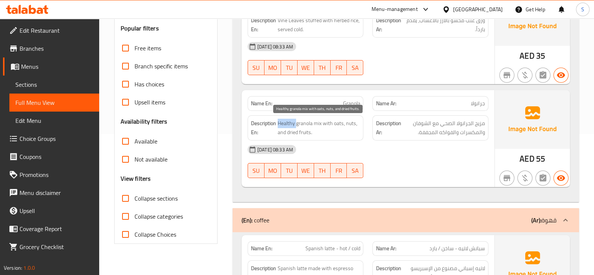
click at [289, 120] on span "Healthy granola mix with oats, nuts, and dried fruits." at bounding box center [319, 128] width 83 height 18
click at [322, 121] on span "Healthy granola mix with oats, nuts, and dried fruits." at bounding box center [319, 128] width 83 height 18
click at [328, 122] on span "Healthy granola mix with oats, nuts, and dried fruits." at bounding box center [319, 128] width 83 height 18
click at [335, 128] on span "Healthy granola mix with oats, nuts, and dried fruits." at bounding box center [319, 128] width 83 height 18
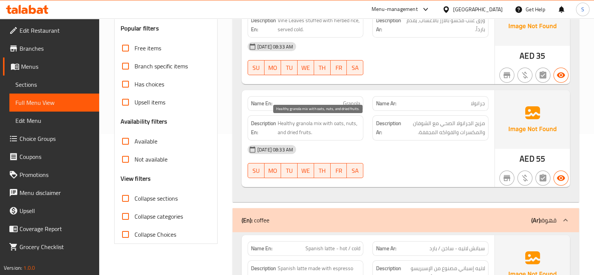
click at [335, 128] on span "Healthy granola mix with oats, nuts, and dried fruits." at bounding box center [319, 128] width 83 height 18
click at [332, 126] on span "Healthy granola mix with oats, nuts, and dried fruits." at bounding box center [319, 128] width 83 height 18
click at [331, 124] on span "Healthy granola mix with oats, nuts, and dried fruits." at bounding box center [319, 128] width 83 height 18
click at [334, 125] on span "Healthy granola mix with oats, nuts, and dried fruits." at bounding box center [319, 128] width 83 height 18
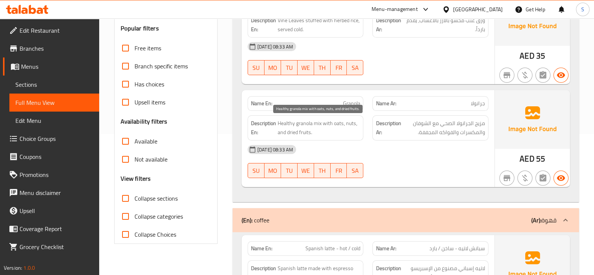
click at [337, 126] on span "Healthy granola mix with oats, nuts, and dried fruits." at bounding box center [319, 128] width 83 height 18
click at [308, 129] on span "Healthy granola mix with oats, nuts, and dried fruits." at bounding box center [319, 128] width 83 height 18
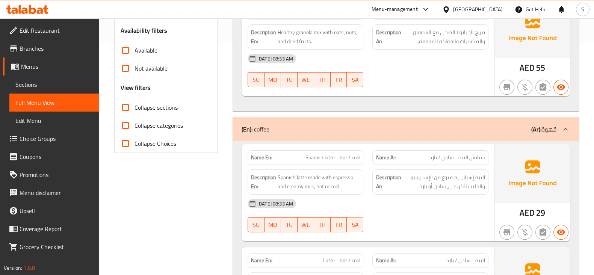
scroll to position [235, 0]
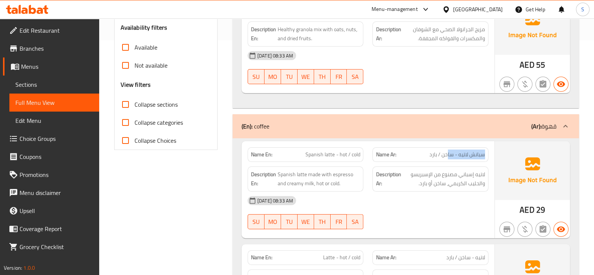
drag, startPoint x: 486, startPoint y: 153, endPoint x: 448, endPoint y: 153, distance: 37.6
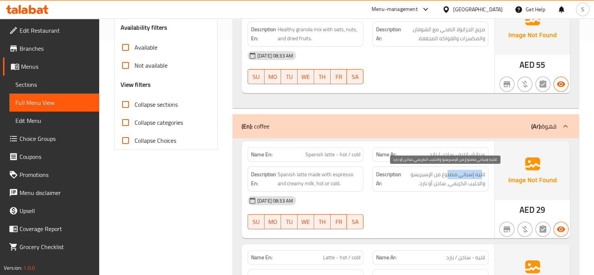
drag, startPoint x: 481, startPoint y: 169, endPoint x: 447, endPoint y: 175, distance: 34.7
click at [447, 175] on span "لاتيه إسباني مصنوع من الإسبريسو والحليب الكريمي، ساخن أو بارد." at bounding box center [443, 179] width 83 height 18
click at [458, 175] on span "لاتيه إسباني مصنوع من الإسبريسو والحليب الكريمي، ساخن أو بارد." at bounding box center [443, 179] width 83 height 18
drag, startPoint x: 485, startPoint y: 168, endPoint x: 468, endPoint y: 172, distance: 17.6
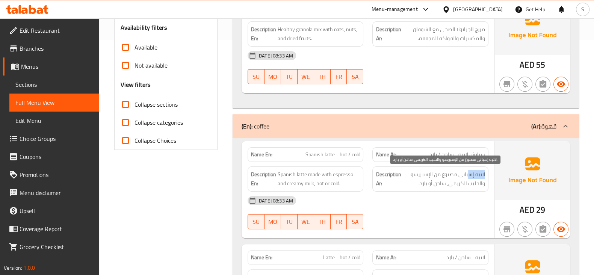
click at [468, 172] on span "لاتيه إسباني مصنوع من الإسبريسو والحليب الكريمي، ساخن أو بارد." at bounding box center [443, 179] width 83 height 18
click at [431, 181] on span "لاتيه إسباني مصنوع من الإسبريسو والحليب الكريمي، ساخن أو بارد." at bounding box center [443, 179] width 83 height 18
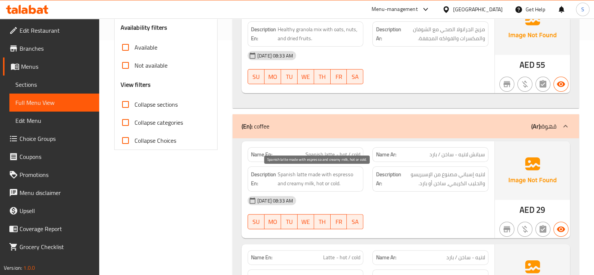
click at [335, 170] on span "Spanish latte made with espresso and creamy milk, hot or cold." at bounding box center [319, 179] width 83 height 18
drag, startPoint x: 310, startPoint y: 183, endPoint x: 305, endPoint y: 180, distance: 6.4
click at [305, 180] on span "Spanish latte made with espresso and creamy milk, hot or cold." at bounding box center [319, 179] width 83 height 18
click at [311, 181] on span "Spanish latte made with espresso and creamy milk, hot or cold." at bounding box center [319, 179] width 83 height 18
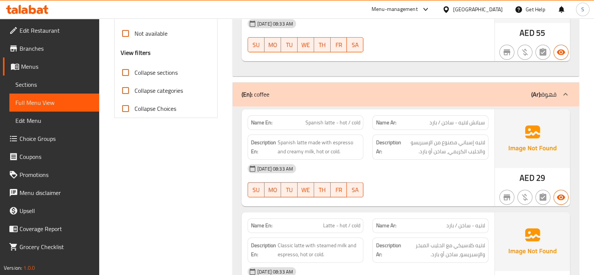
scroll to position [282, 0]
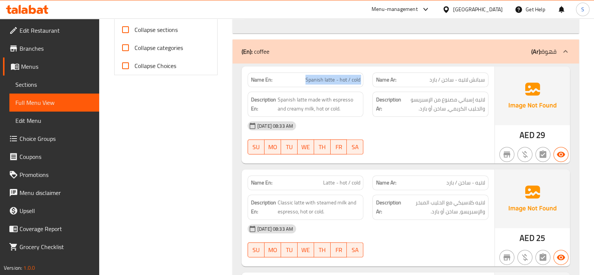
scroll to position [328, 0]
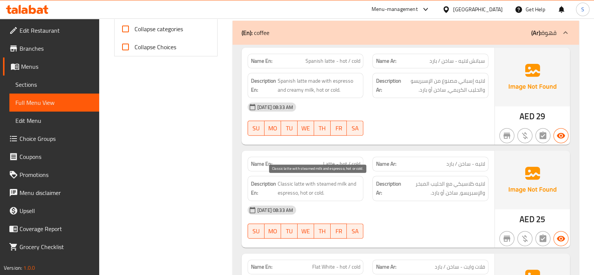
click at [334, 181] on span "Classic latte with steamed milk and espresso, hot or cold." at bounding box center [319, 188] width 83 height 18
click at [325, 189] on span "Classic latte with steamed milk and espresso, hot or cold." at bounding box center [319, 188] width 83 height 18
click at [321, 182] on span "Classic latte with steamed milk and espresso, hot or cold." at bounding box center [319, 188] width 83 height 18
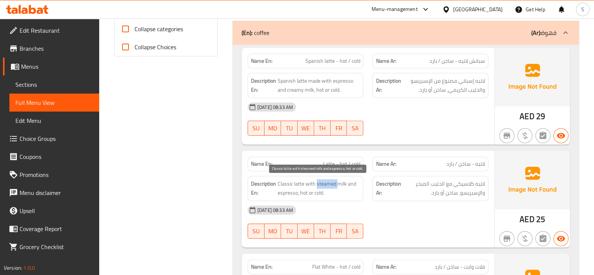
click at [321, 182] on span "Classic latte with steamed milk and espresso, hot or cold." at bounding box center [319, 188] width 83 height 18
click at [282, 189] on span "Classic latte with steamed milk and espresso, hot or cold." at bounding box center [319, 188] width 83 height 18
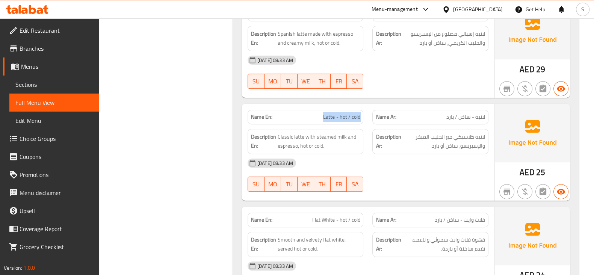
scroll to position [423, 0]
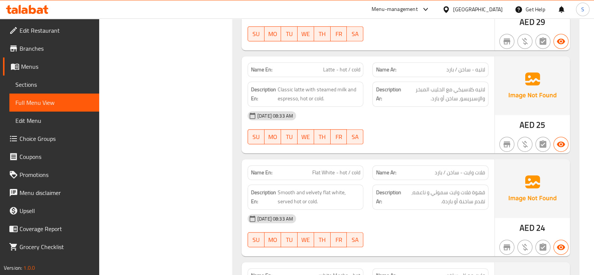
click at [344, 172] on span "Flat White - hot / cold" at bounding box center [336, 173] width 48 height 8
drag, startPoint x: 343, startPoint y: 195, endPoint x: 323, endPoint y: 192, distance: 20.5
click at [323, 192] on span "Smooth and velvety flat white, served hot or cold." at bounding box center [319, 197] width 82 height 18
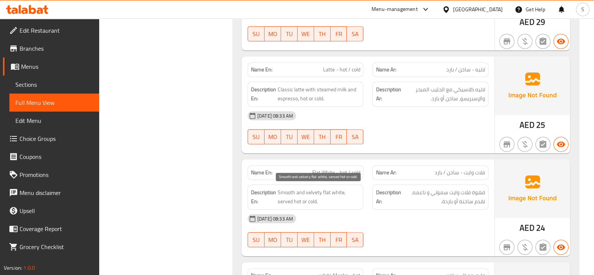
click at [293, 192] on span "Smooth and velvety flat white, served hot or cold." at bounding box center [319, 197] width 82 height 18
click at [329, 169] on span "Flat White - hot / cold" at bounding box center [336, 173] width 48 height 8
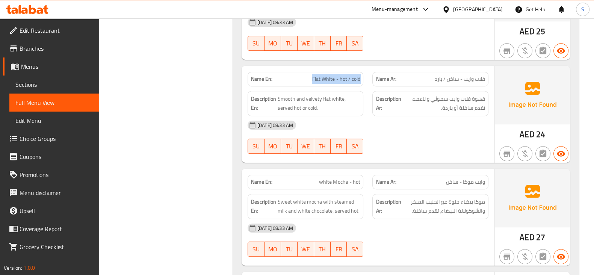
scroll to position [516, 0]
drag, startPoint x: 485, startPoint y: 182, endPoint x: 430, endPoint y: 182, distance: 54.5
click at [430, 182] on div "Name Ar: وايت موكا - ساخن" at bounding box center [430, 181] width 116 height 15
click at [325, 183] on span "white Mocha - hot" at bounding box center [339, 182] width 41 height 8
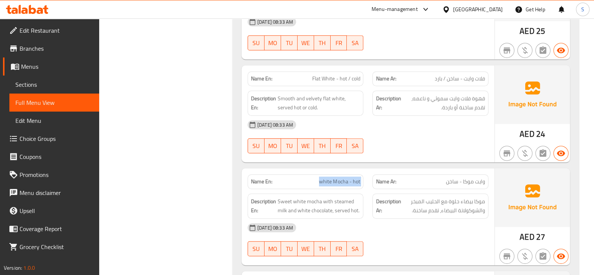
click at [325, 183] on span "white Mocha - hot" at bounding box center [339, 182] width 41 height 8
click at [323, 199] on span "Sweet white mocha with steamed milk and white chocolate, served hot." at bounding box center [319, 206] width 83 height 18
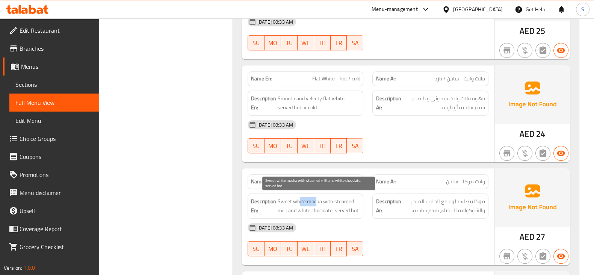
drag, startPoint x: 316, startPoint y: 199, endPoint x: 298, endPoint y: 199, distance: 18.4
click at [298, 199] on span "Sweet white mocha with steamed milk and white chocolate, served hot." at bounding box center [319, 206] width 83 height 18
click at [291, 197] on span "Sweet white mocha with steamed milk and white chocolate, served hot." at bounding box center [319, 206] width 83 height 18
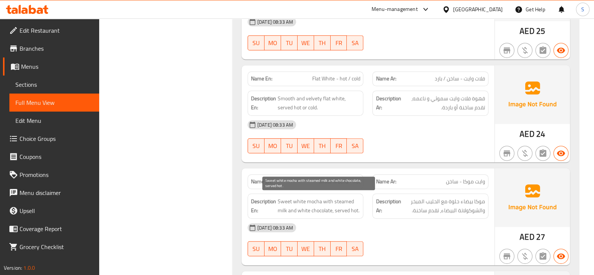
click at [342, 199] on span "Sweet white mocha with steamed milk and white chocolate, served hot." at bounding box center [319, 206] width 83 height 18
drag, startPoint x: 323, startPoint y: 197, endPoint x: 289, endPoint y: 213, distance: 37.1
click at [289, 213] on span "Sweet white mocha with steamed milk and white chocolate, served hot." at bounding box center [319, 206] width 83 height 18
click at [297, 211] on span "Sweet white mocha with steamed milk and white chocolate, served hot." at bounding box center [319, 206] width 83 height 18
click at [341, 211] on span "Sweet white mocha with steamed milk and white chocolate, served hot." at bounding box center [319, 206] width 83 height 18
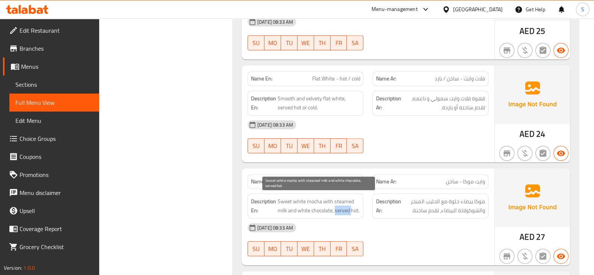
click at [341, 211] on span "Sweet white mocha with steamed milk and white chocolate, served hot." at bounding box center [319, 206] width 83 height 18
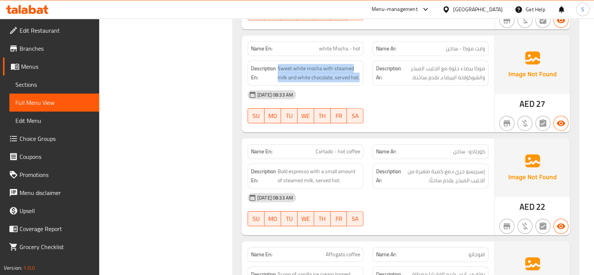
scroll to position [704, 0]
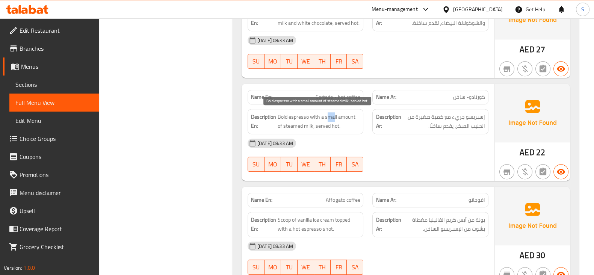
drag, startPoint x: 325, startPoint y: 113, endPoint x: 334, endPoint y: 112, distance: 8.8
click at [334, 112] on span "Bold espresso with a small amount of steamed milk, served hot." at bounding box center [319, 121] width 83 height 18
click at [288, 127] on span "Bold espresso with a small amount of steamed milk, served hot." at bounding box center [319, 121] width 83 height 18
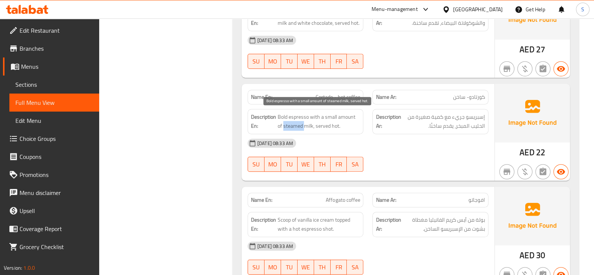
click at [288, 127] on span "Bold espresso with a small amount of steamed milk, served hot." at bounding box center [319, 121] width 83 height 18
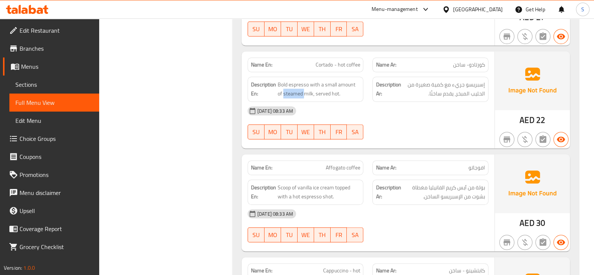
scroll to position [751, 0]
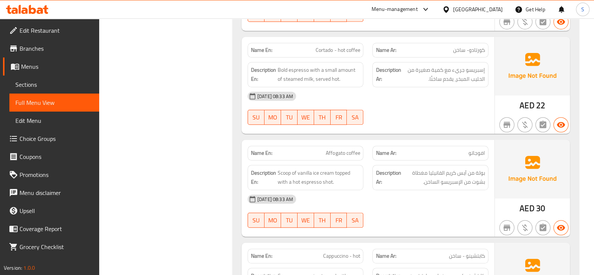
click at [326, 152] on span "Affogato coffee" at bounding box center [343, 153] width 34 height 8
click at [352, 150] on span "Affogato coffee" at bounding box center [343, 153] width 34 height 8
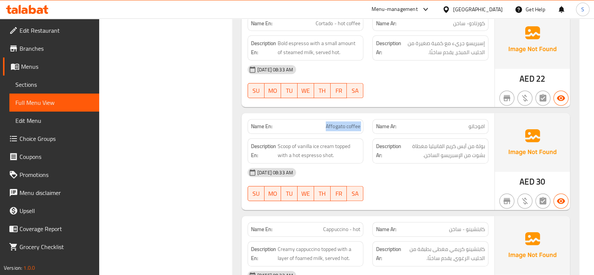
scroll to position [845, 0]
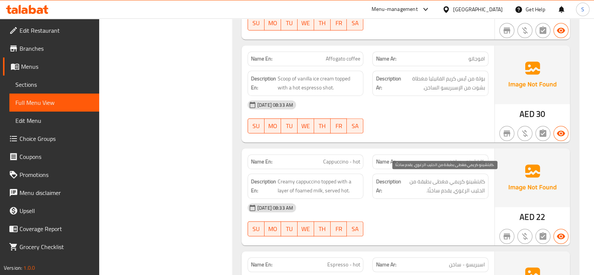
drag, startPoint x: 469, startPoint y: 177, endPoint x: 434, endPoint y: 181, distance: 35.1
click at [435, 181] on span "كابتشينو كريمي مغطى بطبقة من الحليب الرغوي، يقدم ساخنًا." at bounding box center [443, 186] width 83 height 18
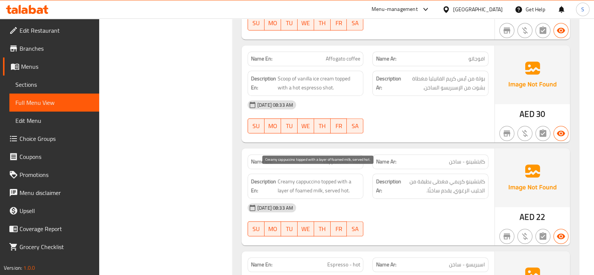
click at [304, 181] on span "Creamy cappuccino topped with a layer of foamed milk, served hot." at bounding box center [319, 186] width 83 height 18
click at [288, 177] on span "Creamy cappuccino topped with a layer of foamed milk, served hot." at bounding box center [319, 186] width 83 height 18
click at [282, 189] on span "Creamy cappuccino topped with a layer of foamed milk, served hot." at bounding box center [319, 186] width 83 height 18
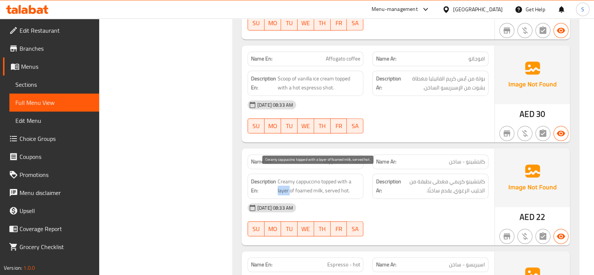
click at [282, 189] on span "Creamy cappuccino topped with a layer of foamed milk, served hot." at bounding box center [319, 186] width 83 height 18
click at [308, 190] on span "Creamy cappuccino topped with a layer of foamed milk, served hot." at bounding box center [319, 186] width 83 height 18
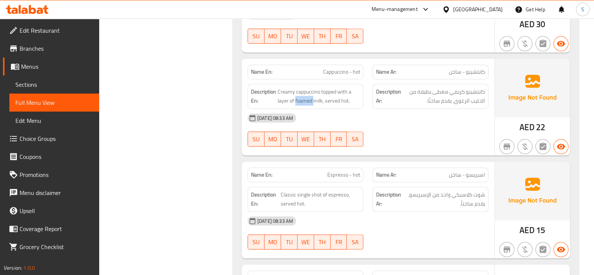
scroll to position [939, 0]
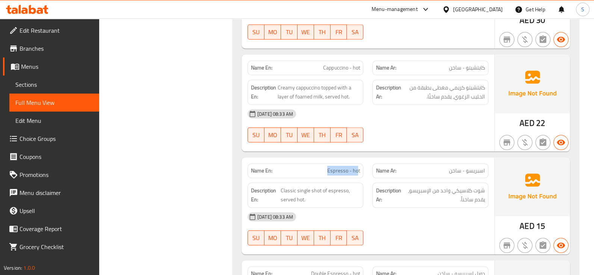
drag, startPoint x: 357, startPoint y: 166, endPoint x: 320, endPoint y: 168, distance: 37.6
click at [320, 168] on p "Name En: Espresso - hot" at bounding box center [305, 171] width 109 height 8
click at [323, 167] on p "Name En: Espresso - hot" at bounding box center [305, 171] width 109 height 8
drag, startPoint x: 322, startPoint y: 185, endPoint x: 298, endPoint y: 189, distance: 23.6
click at [298, 189] on span "Classic single shot of espresso, served hot." at bounding box center [320, 195] width 80 height 18
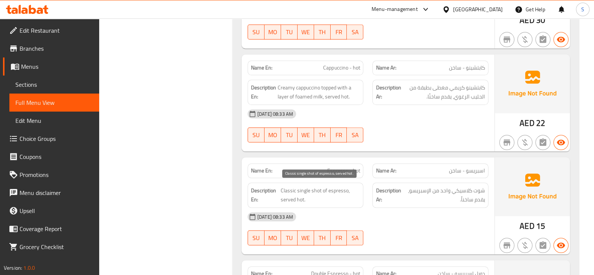
click at [291, 189] on span "Classic single shot of espresso, served hot." at bounding box center [320, 195] width 80 height 18
click at [301, 190] on span "Classic single shot of espresso, served hot." at bounding box center [320, 195] width 80 height 18
click at [304, 186] on span "Classic single shot of espresso, served hot." at bounding box center [320, 195] width 80 height 18
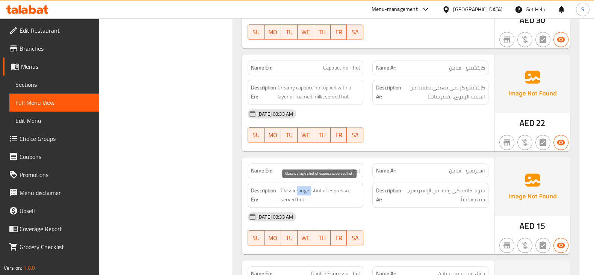
click at [304, 186] on span "Classic single shot of espresso, served hot." at bounding box center [320, 195] width 80 height 18
click at [347, 163] on div "Name En: Espresso - hot" at bounding box center [306, 170] width 116 height 15
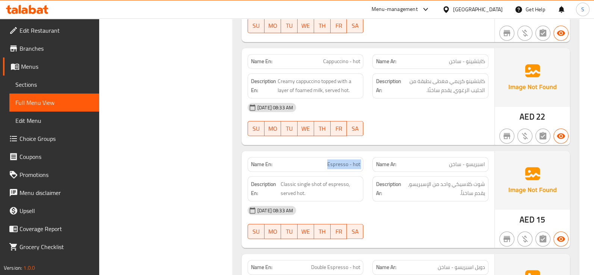
scroll to position [1033, 0]
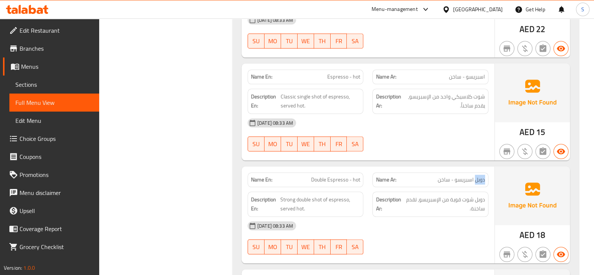
drag, startPoint x: 475, startPoint y: 178, endPoint x: 344, endPoint y: 180, distance: 131.1
click at [401, 180] on p "Name Ar: دوبل اسبريسو - ساخن" at bounding box center [430, 180] width 109 height 8
click at [321, 180] on span "Double Espresso - hot" at bounding box center [335, 180] width 49 height 8
click at [343, 177] on span "Double Espresso - hot" at bounding box center [335, 180] width 49 height 8
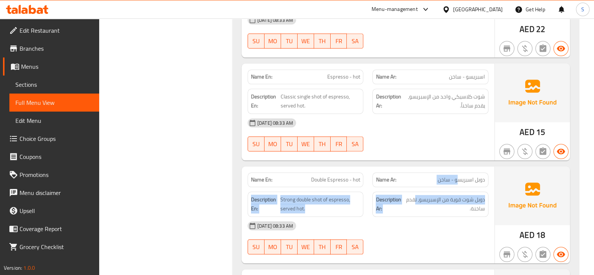
drag, startPoint x: 458, startPoint y: 180, endPoint x: 415, endPoint y: 187, distance: 44.1
click at [415, 187] on div "Name En: Double Espresso - hot Name Ar: دوبل اسبريسو - ساخن Description En: Str…" at bounding box center [368, 214] width 253 height 97
click at [450, 200] on span "دوبل شوت قوية من الإسبريسو، تقدم ساخنة." at bounding box center [445, 204] width 80 height 18
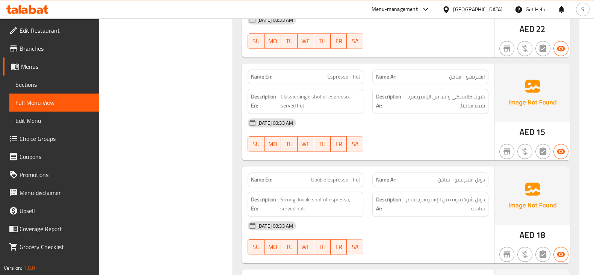
scroll to position [1173, 0]
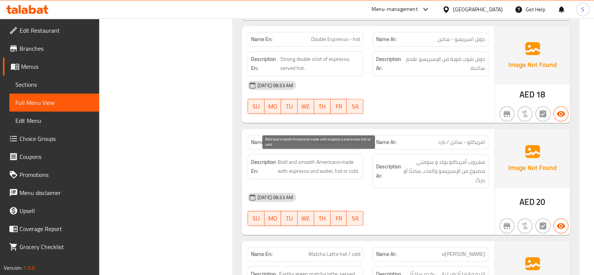
click at [291, 157] on span "Bold and smooth Americano made with espresso and water, hot or cold." at bounding box center [319, 166] width 83 height 18
click at [297, 169] on span "Bold and smooth Americano made with espresso and water, hot or cold." at bounding box center [319, 166] width 83 height 18
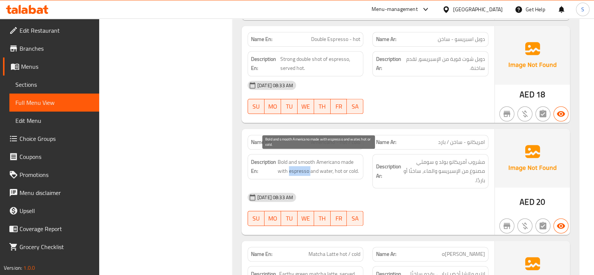
click at [297, 169] on span "Bold and smooth Americano made with espresso and water, hot or cold." at bounding box center [319, 166] width 83 height 18
click at [299, 154] on div "Description En: Bold and smooth Americano made with espresso and water, hot or …" at bounding box center [306, 166] width 116 height 25
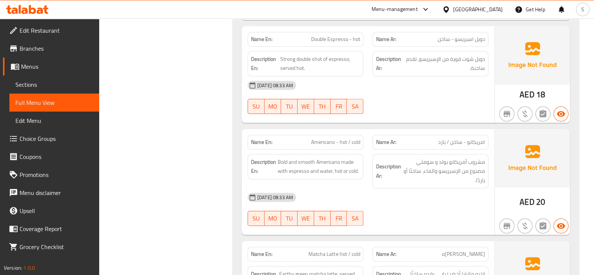
click at [321, 138] on span "Americano - hot / cold" at bounding box center [335, 142] width 49 height 8
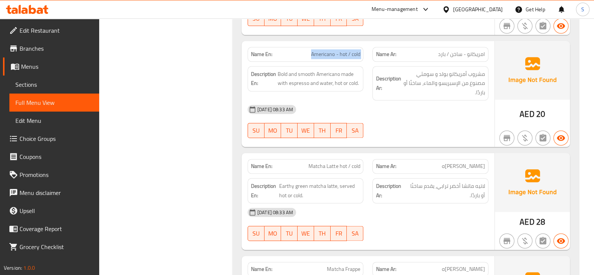
scroll to position [1267, 0]
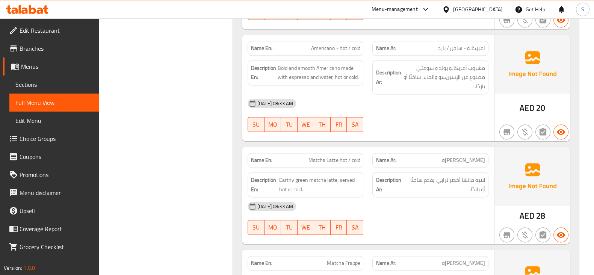
click at [328, 156] on span "Matcha Latte hot / cold" at bounding box center [333, 160] width 51 height 8
click at [305, 177] on span "Earthy green matcha latte, served hot or cold." at bounding box center [319, 184] width 81 height 18
click at [326, 176] on span "Earthy green matcha latte, served hot or cold." at bounding box center [319, 184] width 81 height 18
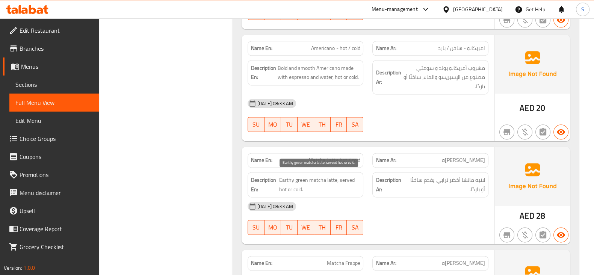
click at [319, 175] on span "Earthy green matcha latte, served hot or cold." at bounding box center [319, 184] width 81 height 18
click at [303, 175] on span "Earthy green matcha latte, served hot or cold." at bounding box center [319, 184] width 81 height 18
click at [289, 172] on div "Description En: Earthy green matcha latte, served hot or cold." at bounding box center [306, 184] width 116 height 25
click at [348, 175] on span "Earthy green matcha latte, served hot or cold." at bounding box center [319, 184] width 81 height 18
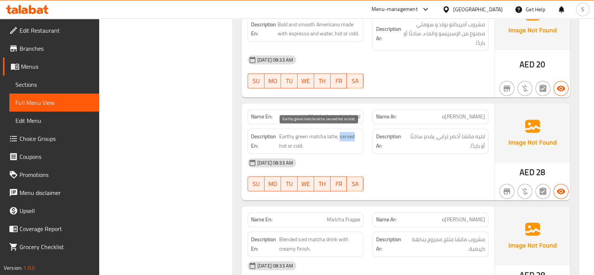
scroll to position [1361, 0]
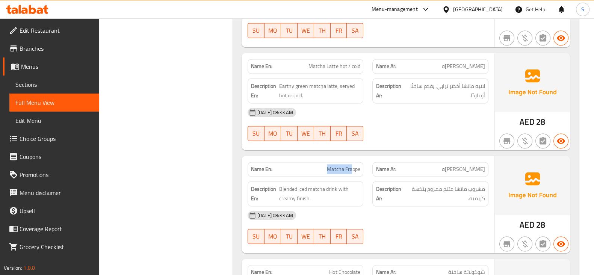
drag, startPoint x: 353, startPoint y: 169, endPoint x: 323, endPoint y: 172, distance: 30.1
click at [323, 172] on div "Name En: Matcha Frappe" at bounding box center [306, 169] width 116 height 15
click at [330, 187] on span "Blended iced matcha drink with creamy finish." at bounding box center [319, 193] width 81 height 18
click at [320, 185] on span "Blended iced matcha drink with creamy finish." at bounding box center [319, 193] width 81 height 18
click at [300, 184] on span "Blended iced matcha drink with creamy finish." at bounding box center [319, 193] width 81 height 18
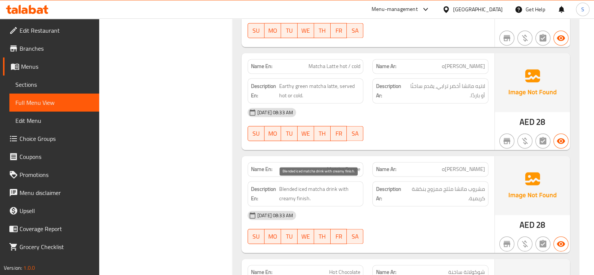
click at [285, 184] on span "Blended iced matcha drink with creamy finish." at bounding box center [319, 193] width 81 height 18
click at [327, 187] on span "Blended iced matcha drink with creamy finish." at bounding box center [319, 193] width 81 height 18
drag, startPoint x: 340, startPoint y: 189, endPoint x: 343, endPoint y: 196, distance: 7.7
click at [343, 196] on span "Blended iced matcha drink with creamy finish." at bounding box center [319, 193] width 81 height 18
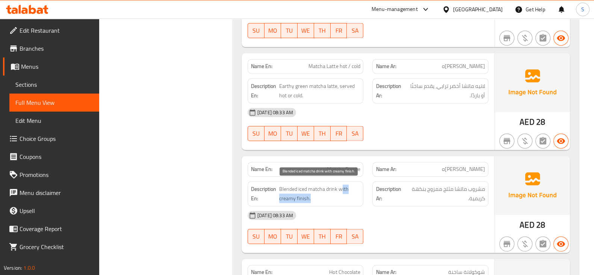
click at [324, 192] on span "Blended iced matcha drink with creamy finish." at bounding box center [319, 193] width 81 height 18
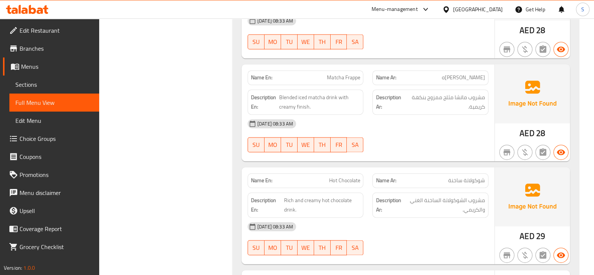
scroll to position [1455, 0]
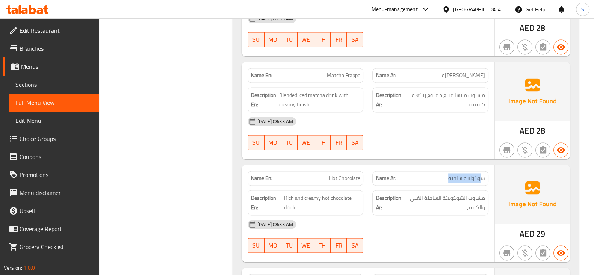
drag, startPoint x: 482, startPoint y: 178, endPoint x: 428, endPoint y: 180, distance: 54.1
click at [428, 180] on div "Name Ar: شوكولاتة ساخنة" at bounding box center [430, 178] width 116 height 15
click at [430, 175] on p "Name Ar: شوكولاتة ساخنة" at bounding box center [430, 178] width 109 height 8
click at [337, 193] on span "Rich and creamy hot chocolate drink." at bounding box center [322, 202] width 76 height 18
click at [289, 203] on span "Rich and creamy hot chocolate drink." at bounding box center [322, 202] width 76 height 18
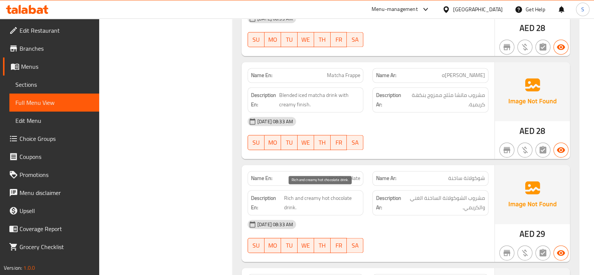
click at [342, 197] on span "Rich and creamy hot chocolate drink." at bounding box center [322, 202] width 76 height 18
click at [324, 196] on span "Rich and creamy hot chocolate drink." at bounding box center [322, 202] width 76 height 18
click at [303, 193] on span "Rich and creamy hot chocolate drink." at bounding box center [322, 202] width 76 height 18
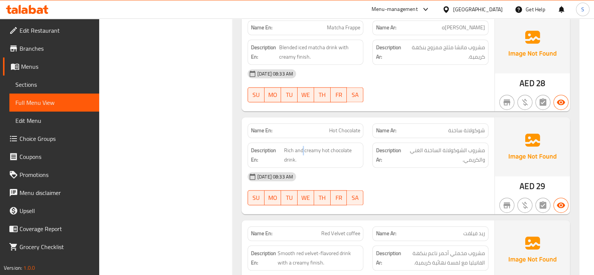
scroll to position [1596, 0]
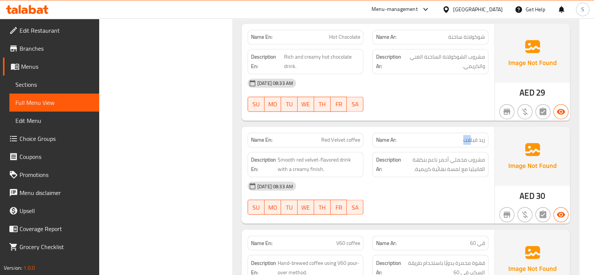
drag, startPoint x: 470, startPoint y: 136, endPoint x: 427, endPoint y: 138, distance: 42.9
click at [434, 136] on p "Name Ar: ريد فيلفت" at bounding box center [430, 140] width 109 height 8
click at [317, 137] on p "Name En: Red Velvet coffee" at bounding box center [305, 140] width 109 height 8
click at [473, 157] on span "مشروب مخملي أحمر ناعم بنكهة الفانيليا مع لمسة نهائية كريمية." at bounding box center [443, 164] width 83 height 18
click at [306, 155] on span "Smooth red velvet-flavored drink with a creamy finish." at bounding box center [319, 164] width 83 height 18
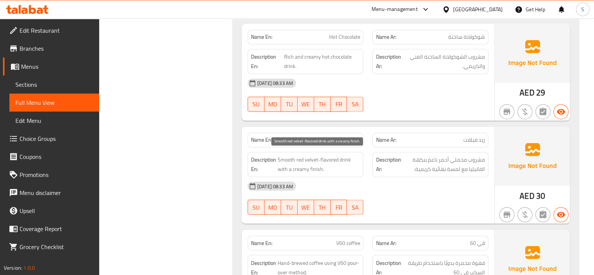
click at [282, 157] on span "Smooth red velvet-flavored drink with a creamy finish." at bounding box center [319, 164] width 83 height 18
click at [306, 170] on div "Description En: Smooth red velvet-flavored drink with a creamy finish." at bounding box center [306, 164] width 116 height 25
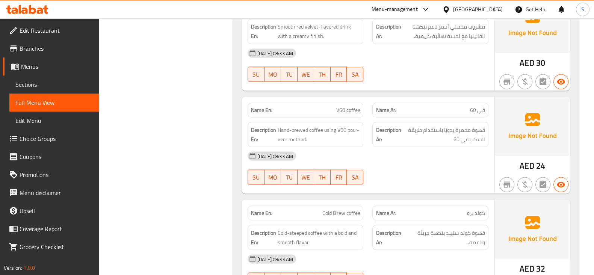
scroll to position [1784, 0]
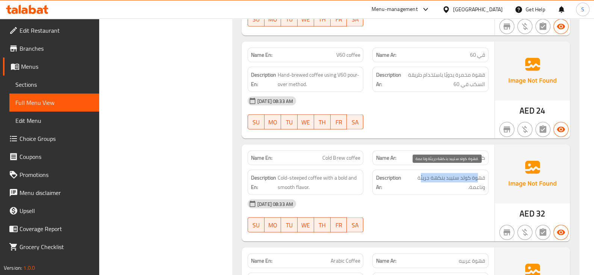
drag, startPoint x: 477, startPoint y: 175, endPoint x: 419, endPoint y: 177, distance: 58.6
click at [419, 177] on span "قهوة كولد ستيبد بنكهة جريئة وناعمة." at bounding box center [446, 182] width 78 height 18
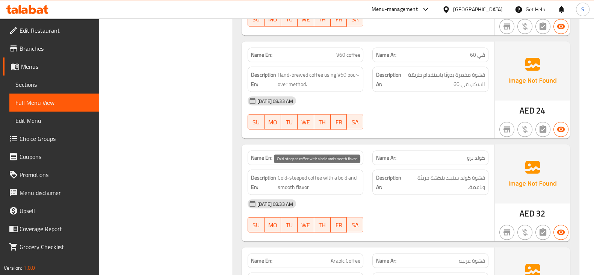
click at [310, 177] on span "Cold-steeped coffee with a bold and smooth flavor." at bounding box center [319, 182] width 83 height 18
click at [320, 173] on span "Cold-steeped coffee with a bold and smooth flavor." at bounding box center [319, 182] width 83 height 18
click at [276, 176] on h6 "Description En: Cold-steeped coffee with a bold and smooth flavor." at bounding box center [305, 182] width 109 height 18
click at [297, 177] on span "Cold-steeped coffee with a bold and smooth flavor." at bounding box center [319, 182] width 83 height 18
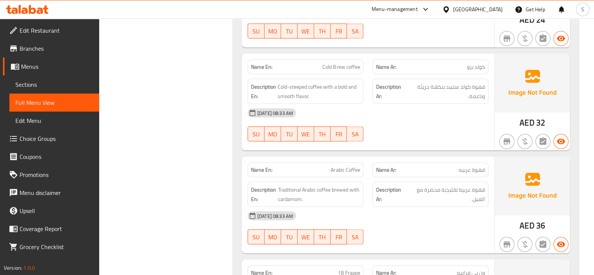
scroll to position [1878, 0]
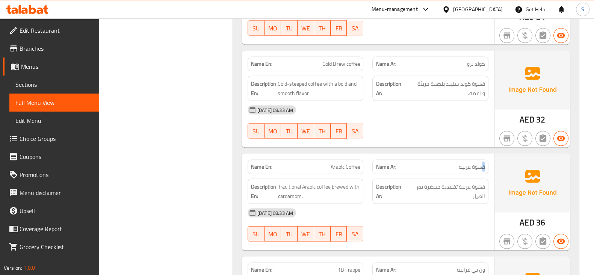
drag, startPoint x: 481, startPoint y: 160, endPoint x: 427, endPoint y: 157, distance: 54.6
click at [427, 160] on div "Name Ar: قهوة عربيه" at bounding box center [430, 167] width 116 height 15
click at [415, 160] on div "Name Ar: قهوة عربيه" at bounding box center [430, 167] width 116 height 15
drag, startPoint x: 486, startPoint y: 180, endPoint x: 435, endPoint y: 185, distance: 50.6
click at [435, 185] on div "Description Ar: قهوة عربية تقليدية محضرة مع الهيل." at bounding box center [430, 191] width 116 height 25
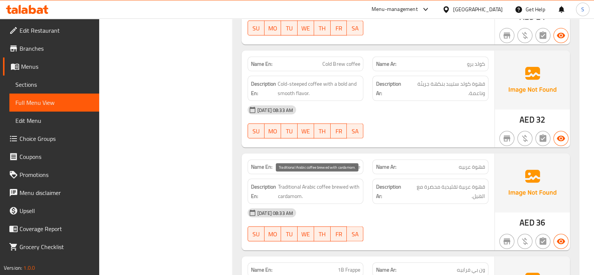
click at [322, 182] on span "Traditional Arabic coffee brewed with cardamom." at bounding box center [319, 191] width 82 height 18
click at [291, 182] on span "Traditional Arabic coffee brewed with cardamom." at bounding box center [319, 191] width 82 height 18
click at [301, 182] on span "Traditional Arabic coffee brewed with cardamom." at bounding box center [319, 191] width 82 height 18
click at [292, 190] on span "Traditional Arabic coffee brewed with cardamom." at bounding box center [319, 191] width 82 height 18
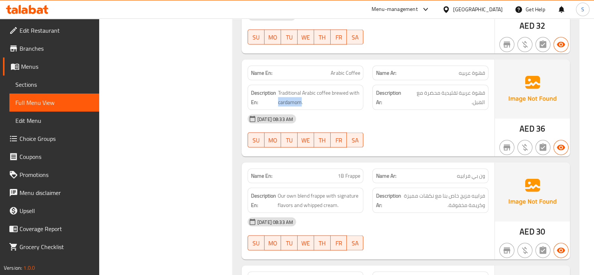
scroll to position [2019, 0]
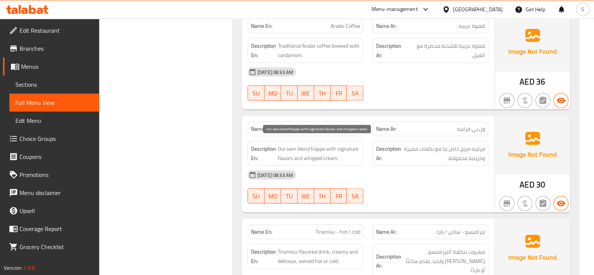
click at [310, 144] on span "Our own blend frappe with signature flavors and whipped cream." at bounding box center [319, 153] width 83 height 18
click at [293, 154] on span "Our own blend frappe with signature flavors and whipped cream." at bounding box center [319, 153] width 83 height 18
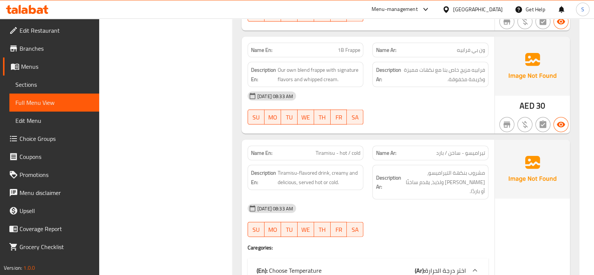
scroll to position [2113, 0]
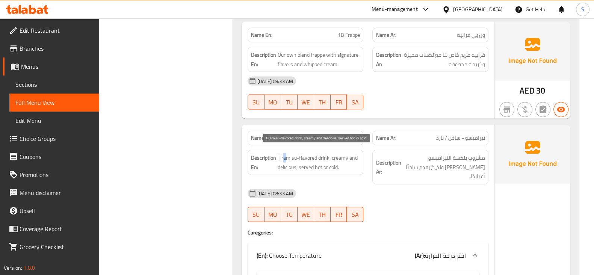
drag, startPoint x: 282, startPoint y: 153, endPoint x: 320, endPoint y: 151, distance: 37.6
click at [296, 153] on span "Tiramisu-flavored drink, creamy and delicious, served hot or cold." at bounding box center [319, 162] width 83 height 18
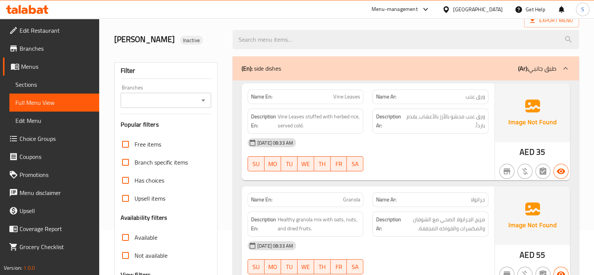
scroll to position [0, 0]
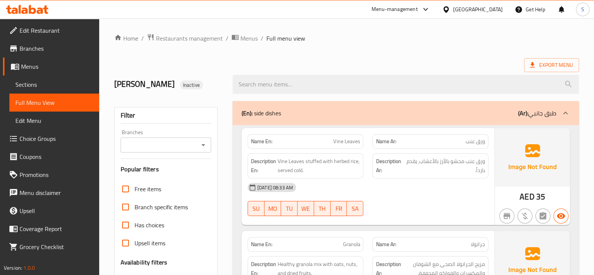
click at [39, 60] on link "Menus" at bounding box center [51, 66] width 96 height 18
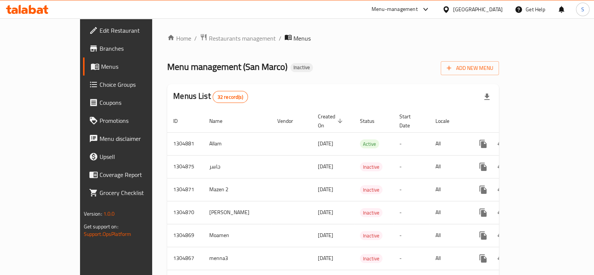
click at [370, 65] on div "Menu management ( San Marco ) Inactive Add New Menu" at bounding box center [333, 66] width 332 height 17
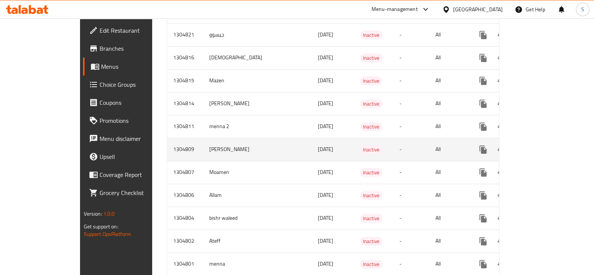
scroll to position [565, 0]
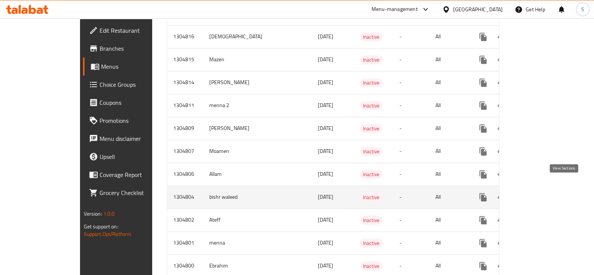
click at [542, 193] on icon "enhanced table" at bounding box center [537, 197] width 9 height 9
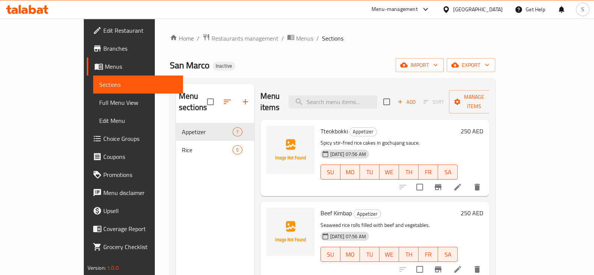
click at [93, 108] on link "Full Menu View" at bounding box center [138, 103] width 90 height 18
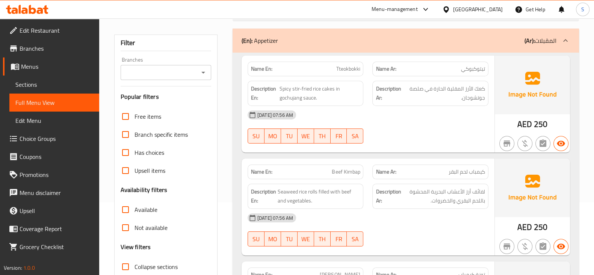
scroll to position [94, 0]
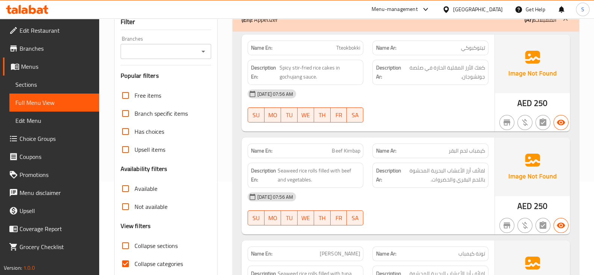
click at [160, 264] on span "Collapse categories" at bounding box center [158, 263] width 48 height 9
click at [134, 264] on input "Collapse categories" at bounding box center [125, 264] width 18 height 18
checkbox input "false"
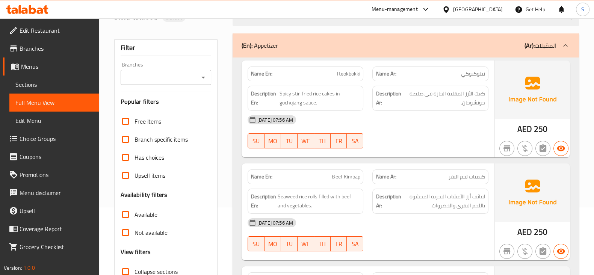
scroll to position [47, 0]
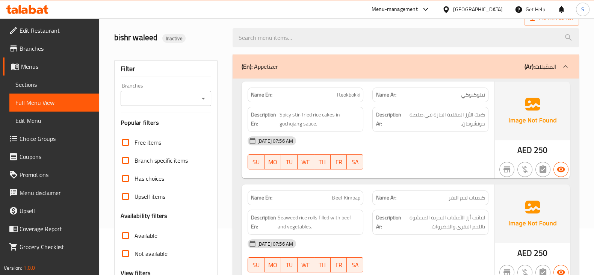
click at [325, 113] on span "Spicy stir-fried rice cakes in gochujang sauce." at bounding box center [319, 119] width 80 height 18
click at [317, 112] on span "Spicy stir-fried rice cakes in gochujang sauce." at bounding box center [319, 119] width 80 height 18
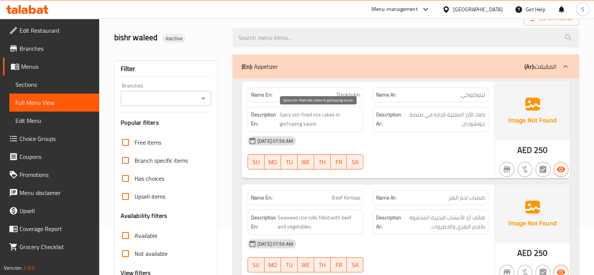
click at [293, 115] on span "Spicy stir-fried rice cakes in gochujang sauce." at bounding box center [319, 119] width 80 height 18
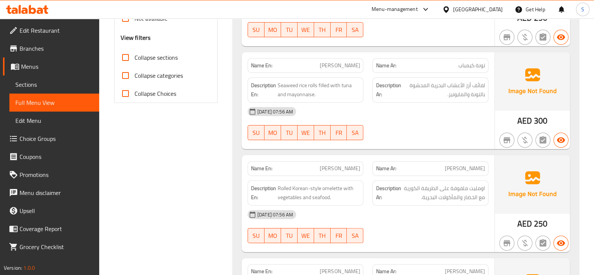
scroll to position [328, 0]
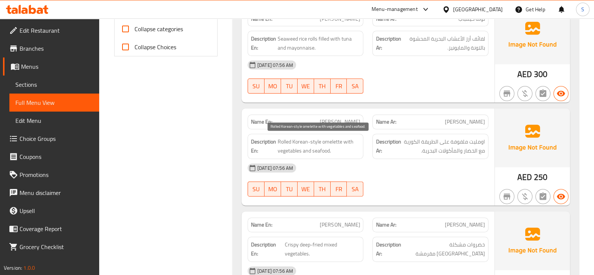
click at [281, 143] on span "Rolled Korean-style omelette with vegetables and seafood." at bounding box center [319, 146] width 83 height 18
click at [284, 156] on div "Description En: Rolled Korean-style omelette with vegetables and seafood." at bounding box center [306, 146] width 116 height 25
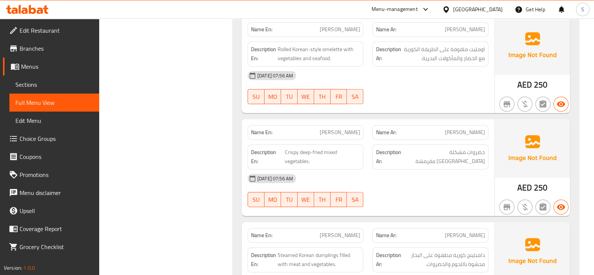
scroll to position [423, 0]
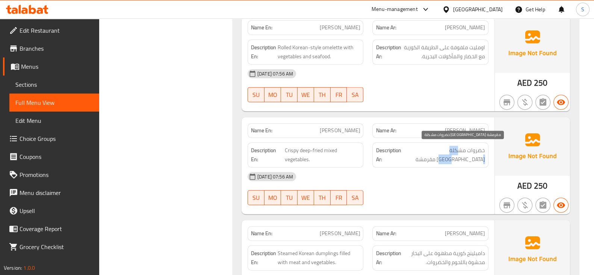
drag, startPoint x: 460, startPoint y: 147, endPoint x: 435, endPoint y: 151, distance: 25.1
click at [435, 151] on span "خضروات مشكلة مقلية مقرمشة" at bounding box center [443, 155] width 83 height 18
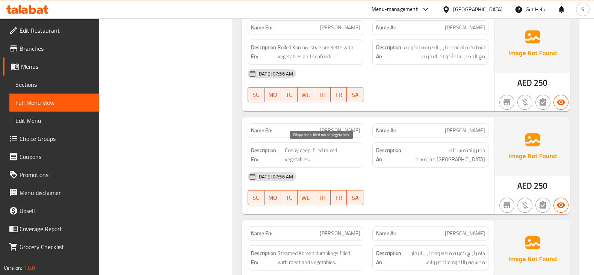
click at [298, 155] on span "Crispy deep-fried mixed vegetables." at bounding box center [321, 155] width 75 height 18
click at [329, 149] on span "Crispy deep-fried mixed vegetables." at bounding box center [321, 155] width 75 height 18
click at [322, 147] on span "Crispy deep-fried mixed vegetables." at bounding box center [321, 155] width 75 height 18
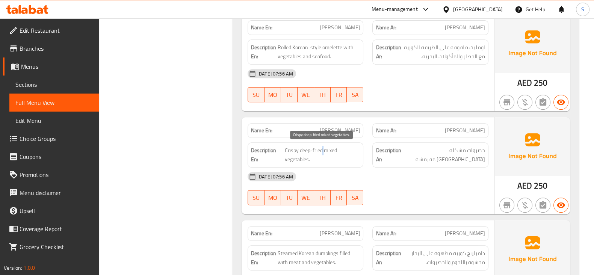
click at [322, 147] on span "Crispy deep-fried mixed vegetables." at bounding box center [321, 155] width 75 height 18
click at [293, 151] on span "Crispy deep-fried mixed vegetables." at bounding box center [321, 155] width 75 height 18
click at [302, 151] on span "Crispy deep-fried mixed vegetables." at bounding box center [321, 155] width 75 height 18
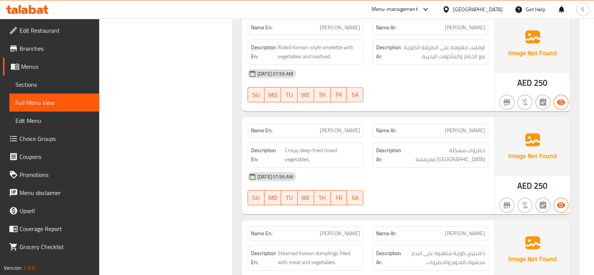
click at [339, 138] on div "Description En: Crispy deep-fried mixed vegetables." at bounding box center [305, 155] width 125 height 34
click at [338, 134] on div "Name En: Yachae Twigim" at bounding box center [306, 130] width 116 height 15
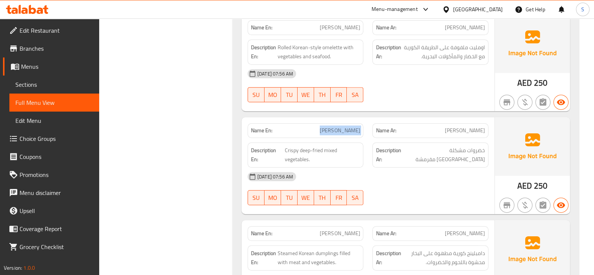
click at [338, 134] on div "Name En: Yachae Twigim" at bounding box center [306, 130] width 116 height 15
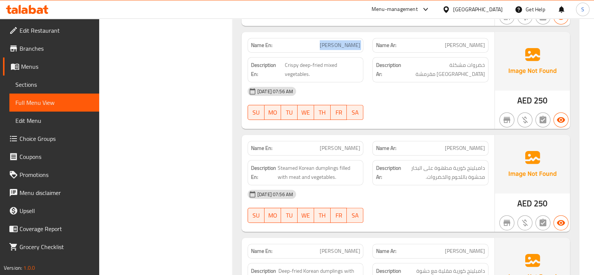
scroll to position [516, 0]
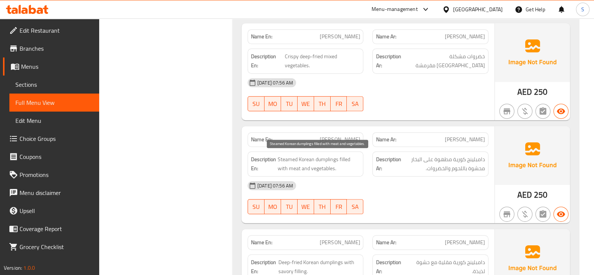
click at [292, 157] on span "Steamed Korean dumplings filled with meat and vegetables." at bounding box center [319, 164] width 83 height 18
click at [315, 157] on span "Steamed Korean dumplings filled with meat and vegetables." at bounding box center [319, 164] width 83 height 18
click at [345, 157] on span "Steamed Korean dumplings filled with meat and vegetables." at bounding box center [319, 164] width 83 height 18
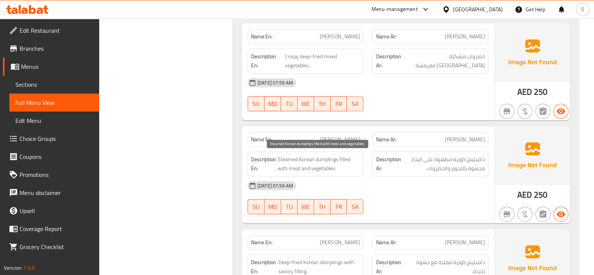
click at [294, 169] on span "Steamed Korean dumplings filled with meat and vegetables." at bounding box center [319, 164] width 83 height 18
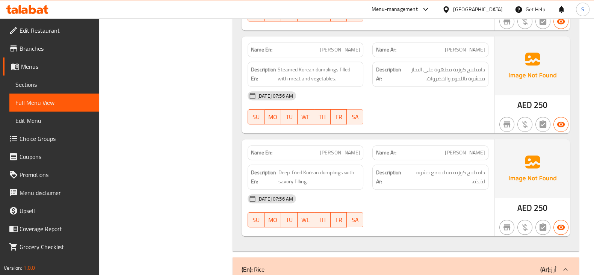
scroll to position [610, 0]
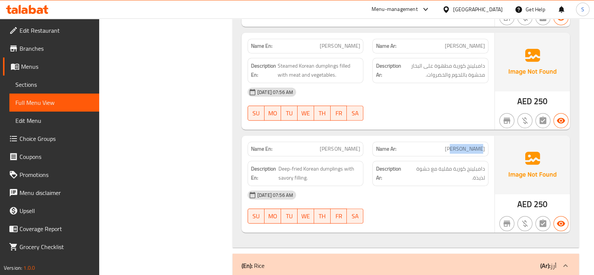
drag, startPoint x: 481, startPoint y: 147, endPoint x: 427, endPoint y: 143, distance: 54.6
click at [427, 145] on p "Name Ar: تويجيم ماندو" at bounding box center [430, 149] width 109 height 8
click at [326, 148] on p "Name En: Twigim Mandu" at bounding box center [305, 149] width 109 height 8
click at [328, 164] on span "Deep-fried Korean dumplings with savory filling." at bounding box center [319, 173] width 82 height 18
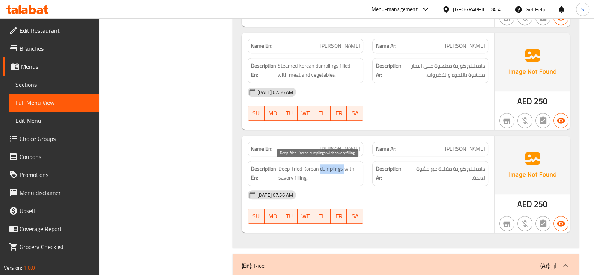
click at [328, 164] on span "Deep-fried Korean dumplings with savory filling." at bounding box center [319, 173] width 82 height 18
click at [312, 164] on span "Deep-fried Korean dumplings with savory filling." at bounding box center [319, 173] width 82 height 18
click at [289, 173] on span "Deep-fried Korean dumplings with savory filling." at bounding box center [319, 173] width 82 height 18
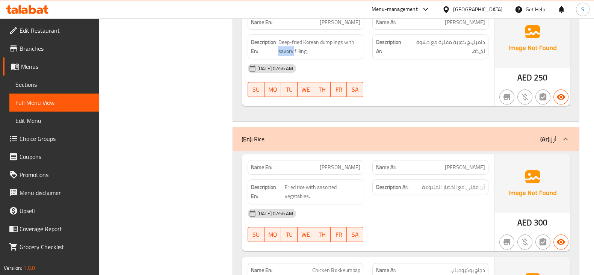
scroll to position [751, 0]
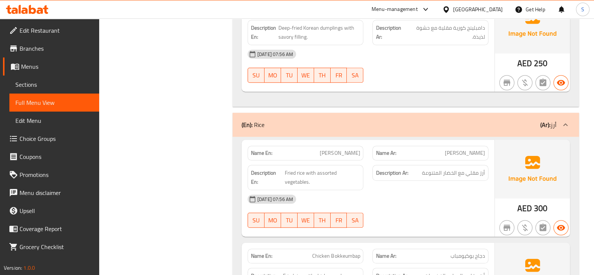
click at [292, 168] on span "Fried rice with assorted vegetables." at bounding box center [322, 177] width 75 height 18
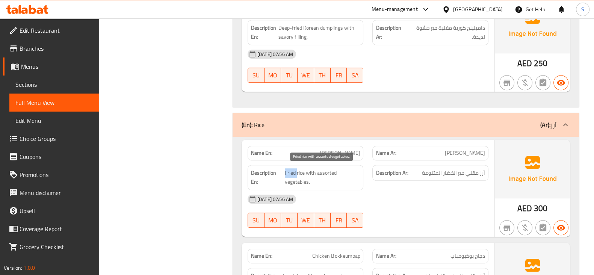
click at [292, 168] on span "Fried rice with assorted vegetables." at bounding box center [322, 177] width 75 height 18
click at [308, 175] on span "Fried rice with assorted vegetables." at bounding box center [322, 177] width 75 height 18
drag, startPoint x: 304, startPoint y: 170, endPoint x: 285, endPoint y: 173, distance: 19.0
click at [285, 173] on span "Fried rice with assorted vegetables." at bounding box center [322, 177] width 75 height 18
click at [310, 180] on span "Fried rice with assorted vegetables." at bounding box center [322, 177] width 75 height 18
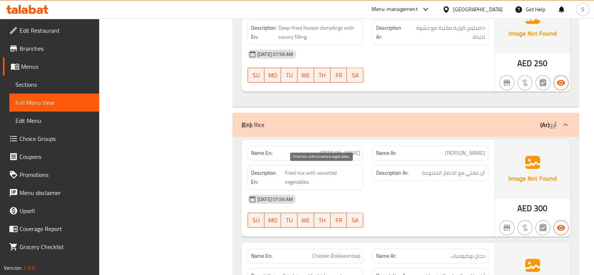
click at [310, 180] on span "Fried rice with assorted vegetables." at bounding box center [322, 177] width 75 height 18
click at [324, 171] on span "Fried rice with assorted vegetables." at bounding box center [322, 177] width 75 height 18
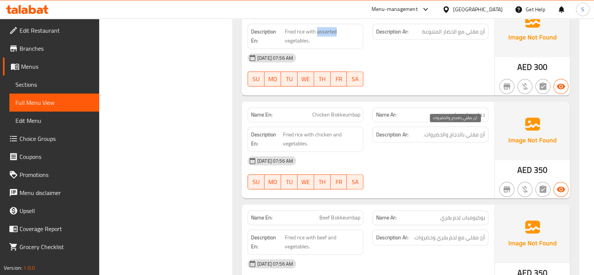
scroll to position [845, 0]
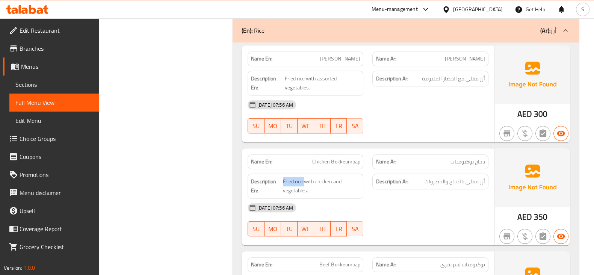
drag, startPoint x: 303, startPoint y: 177, endPoint x: 282, endPoint y: 178, distance: 21.4
click at [322, 179] on span "Fried rice with chicken and vegetables." at bounding box center [321, 186] width 77 height 18
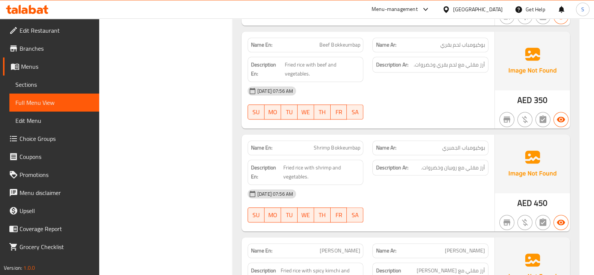
scroll to position [1080, 0]
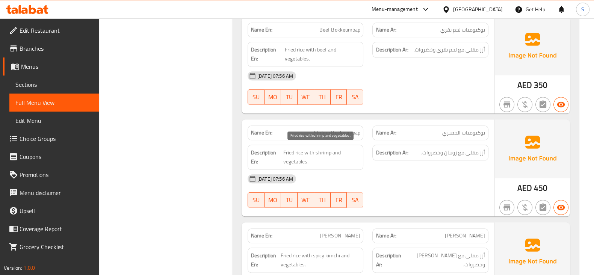
click at [326, 151] on span "Fried rice with shrimp and vegetables." at bounding box center [321, 157] width 77 height 18
click at [288, 162] on span "Fried rice with shrimp and vegetables." at bounding box center [321, 157] width 77 height 18
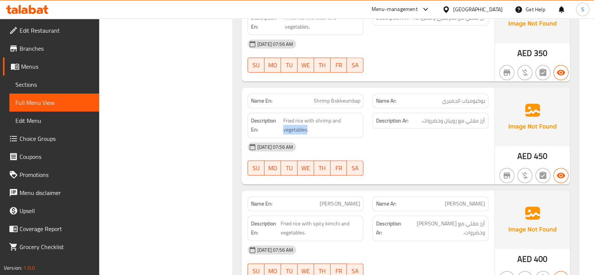
scroll to position [1127, 0]
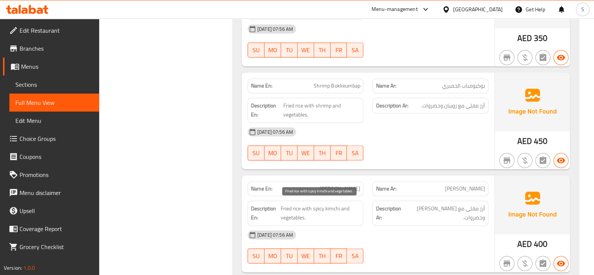
click at [294, 208] on span "Fried rice with spicy kimchi and vegetables." at bounding box center [320, 213] width 80 height 18
drag, startPoint x: 326, startPoint y: 208, endPoint x: 320, endPoint y: 205, distance: 6.2
click at [320, 205] on span "Fried rice with spicy kimchi and vegetables." at bounding box center [320, 213] width 80 height 18
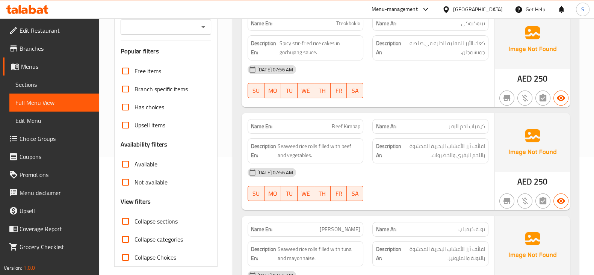
scroll to position [0, 0]
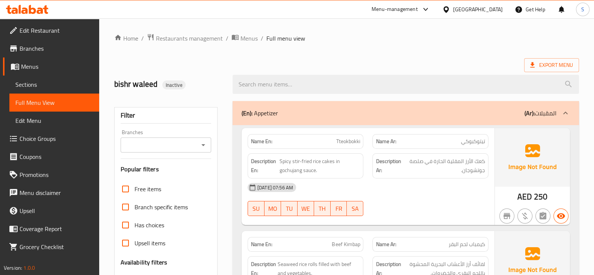
click at [39, 70] on span "Menus" at bounding box center [57, 66] width 72 height 9
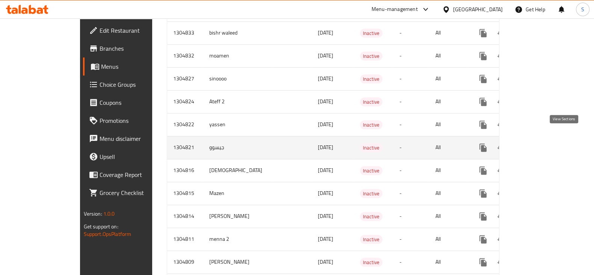
click at [542, 143] on icon "enhanced table" at bounding box center [537, 147] width 9 height 9
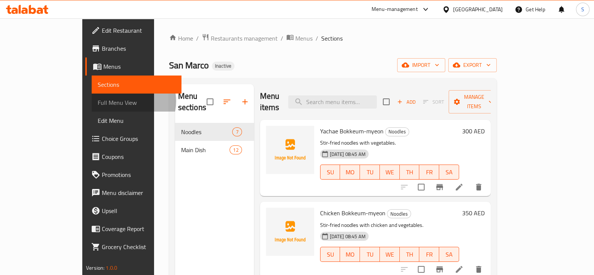
click at [98, 101] on span "Full Menu View" at bounding box center [137, 102] width 78 height 9
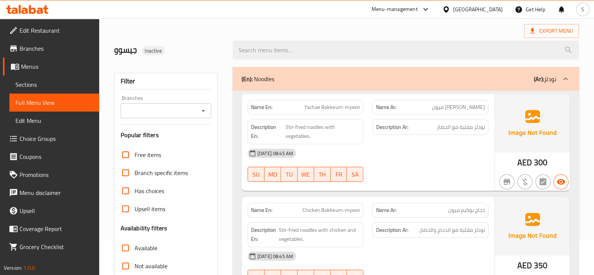
scroll to position [94, 0]
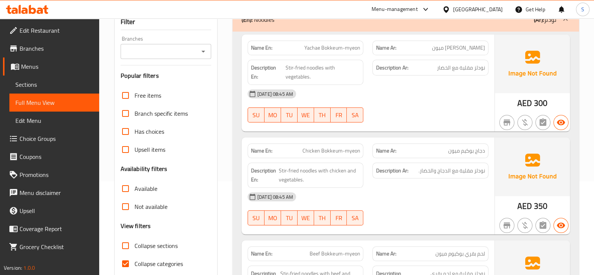
click at [155, 263] on span "Collapse categories" at bounding box center [158, 263] width 48 height 9
click at [134, 263] on input "Collapse categories" at bounding box center [125, 264] width 18 height 18
checkbox input "false"
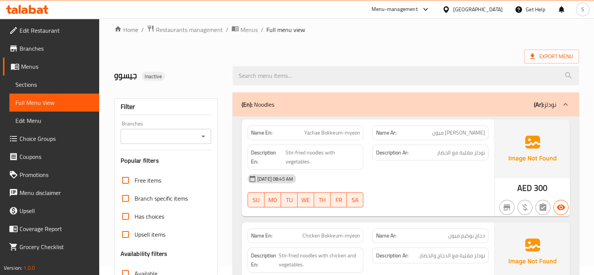
scroll to position [0, 0]
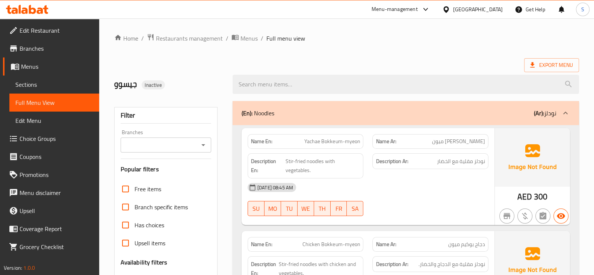
click at [262, 114] on p "(En): Noodles" at bounding box center [258, 113] width 33 height 9
drag, startPoint x: 279, startPoint y: 112, endPoint x: 251, endPoint y: 114, distance: 27.5
click at [251, 114] on div "(En): Noodles (Ar): نودلز" at bounding box center [399, 113] width 315 height 9
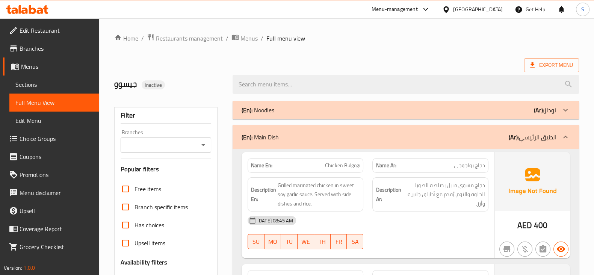
drag, startPoint x: 257, startPoint y: 112, endPoint x: 264, endPoint y: 112, distance: 6.4
click at [264, 112] on p "(En): Noodles" at bounding box center [258, 110] width 33 height 9
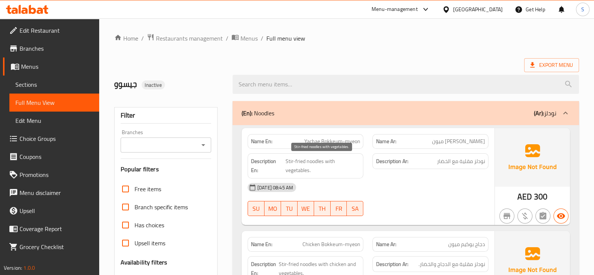
click at [312, 163] on span "Stir-fried noodles with vegetables." at bounding box center [322, 166] width 75 height 18
click at [298, 164] on span "Stir-fried noodles with vegetables." at bounding box center [322, 166] width 75 height 18
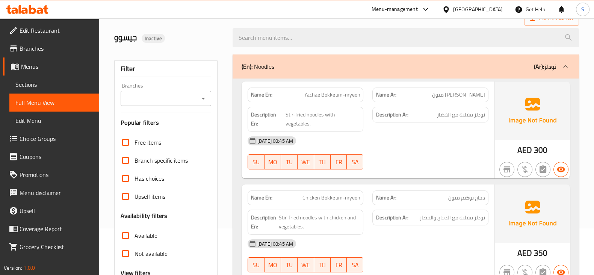
scroll to position [94, 0]
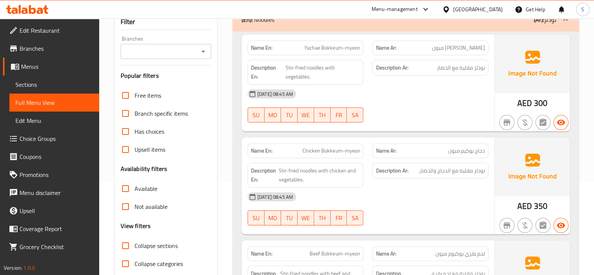
click at [310, 149] on span "Chicken Bokkeum-myeon" at bounding box center [330, 151] width 57 height 8
click at [338, 151] on span "Chicken Bokkeum-myeon" at bounding box center [330, 151] width 57 height 8
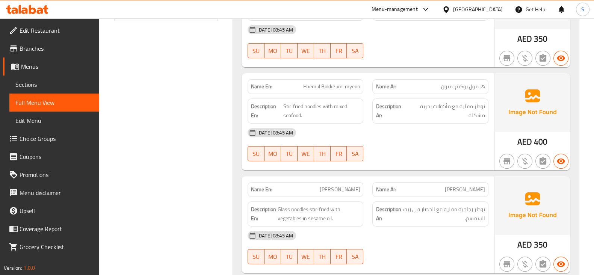
scroll to position [375, 0]
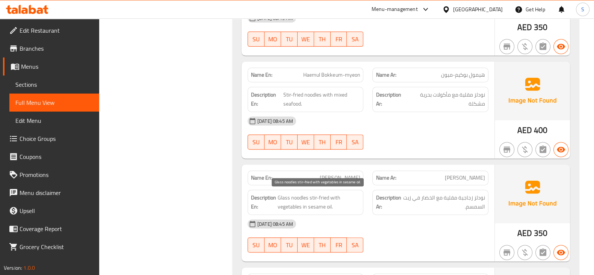
click at [325, 193] on span "Glass noodles stir-fried with vegetables in sesame oil." at bounding box center [319, 202] width 83 height 18
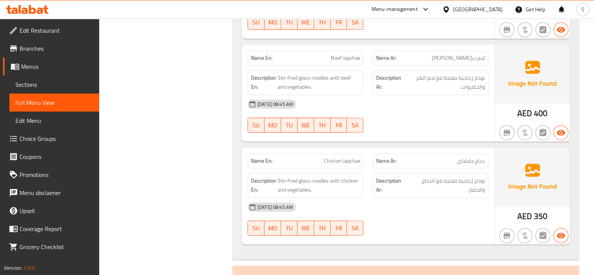
scroll to position [610, 0]
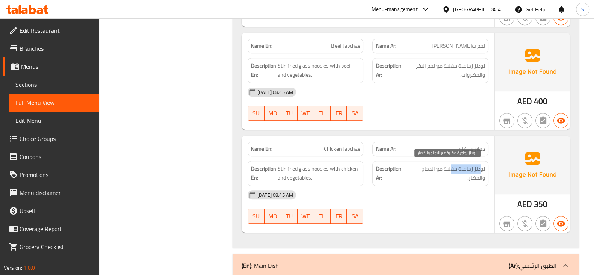
drag, startPoint x: 480, startPoint y: 164, endPoint x: 441, endPoint y: 162, distance: 39.5
click at [449, 164] on span "نودلز زجاجية مقلية مع الدجاج والخضار." at bounding box center [446, 173] width 77 height 18
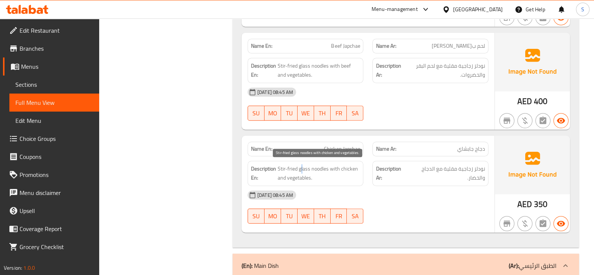
click at [302, 168] on span "Stir-fried glass noodles with chicken and vegetables." at bounding box center [319, 173] width 83 height 18
click at [305, 170] on span "Stir-fried glass noodles with chicken and vegetables." at bounding box center [319, 173] width 83 height 18
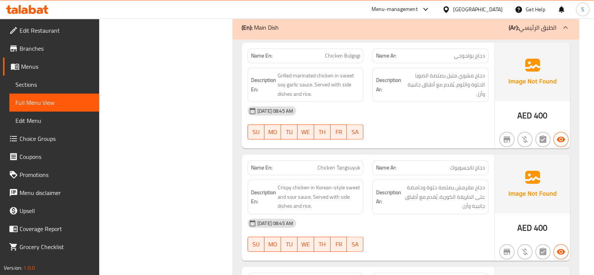
scroll to position [845, 0]
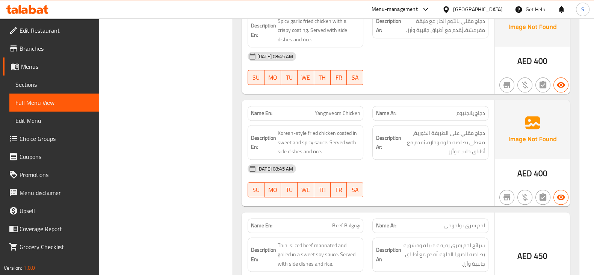
scroll to position [1220, 0]
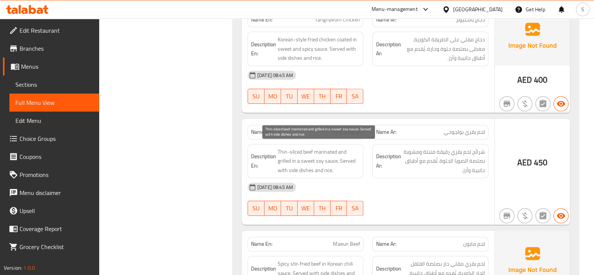
click at [296, 148] on span "Thin-sliced beef marinated and grilled in a sweet soy sauce. Served with side d…" at bounding box center [319, 161] width 83 height 28
click at [306, 151] on span "Thin-sliced beef marinated and grilled in a sweet soy sauce. Served with side d…" at bounding box center [319, 161] width 83 height 28
click at [326, 147] on span "Thin-sliced beef marinated and grilled in a sweet soy sauce. Served with side d…" at bounding box center [319, 161] width 83 height 28
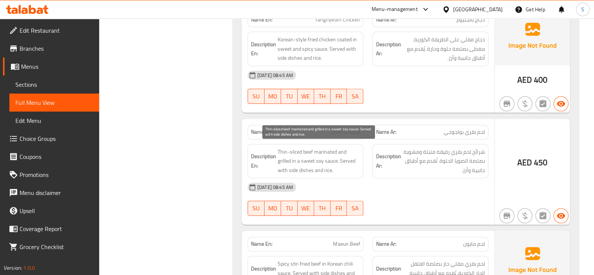
click at [285, 156] on span "Thin-sliced beef marinated and grilled in a sweet soy sauce. Served with side d…" at bounding box center [319, 161] width 83 height 28
click at [294, 159] on span "Thin-sliced beef marinated and grilled in a sweet soy sauce. Served with side d…" at bounding box center [319, 161] width 83 height 28
drag, startPoint x: 294, startPoint y: 159, endPoint x: 337, endPoint y: 156, distance: 42.2
click at [337, 156] on span "Thin-sliced beef marinated and grilled in a sweet soy sauce. Served with side d…" at bounding box center [319, 161] width 83 height 28
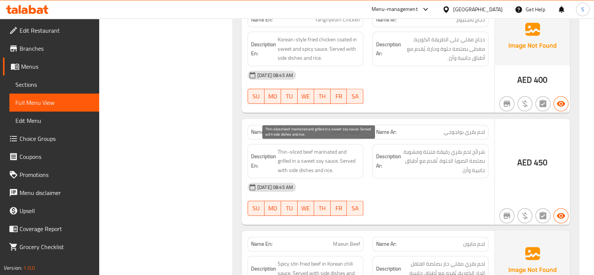
click at [283, 170] on span "Thin-sliced beef marinated and grilled in a sweet soy sauce. Served with side d…" at bounding box center [319, 161] width 83 height 28
drag, startPoint x: 288, startPoint y: 168, endPoint x: 314, endPoint y: 166, distance: 26.0
click at [314, 166] on span "Thin-sliced beef marinated and grilled in a sweet soy sauce. Served with side d…" at bounding box center [319, 161] width 83 height 28
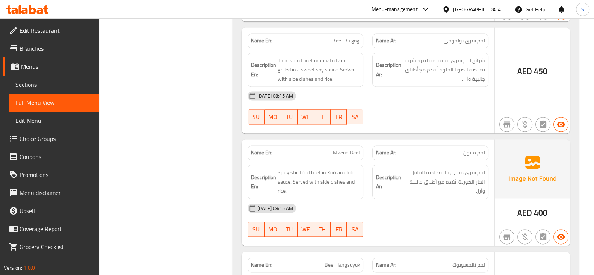
scroll to position [1314, 0]
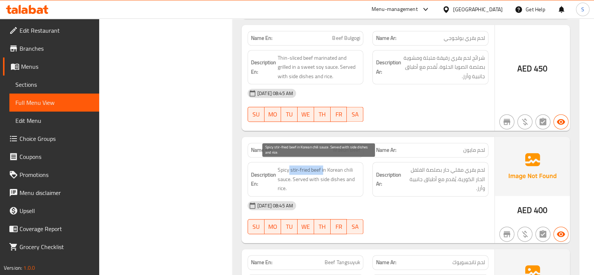
drag, startPoint x: 323, startPoint y: 170, endPoint x: 288, endPoint y: 170, distance: 34.2
click at [288, 170] on span "Spicy stir-fried beef in Korean chili sauce. Served with side dishes and rice." at bounding box center [319, 179] width 83 height 28
click at [286, 168] on span "Spicy stir-fried beef in Korean chili sauce. Served with side dishes and rice." at bounding box center [319, 179] width 83 height 28
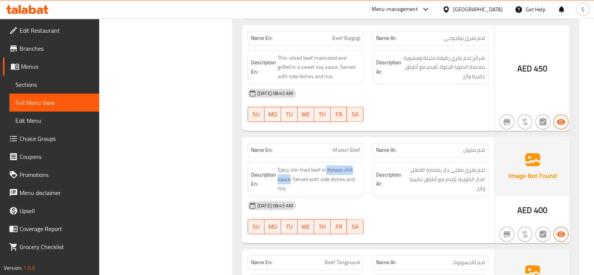
drag, startPoint x: 290, startPoint y: 174, endPoint x: 325, endPoint y: 160, distance: 37.6
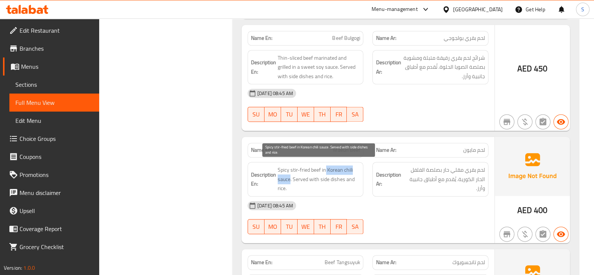
click at [333, 165] on span "Spicy stir-fried beef in Korean chili sauce. Served with side dishes and rice." at bounding box center [319, 179] width 83 height 28
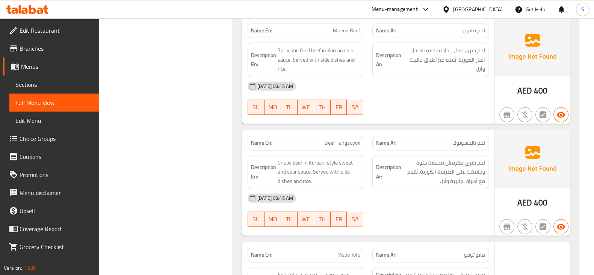
scroll to position [1455, 0]
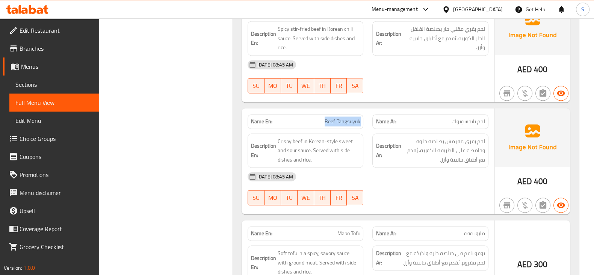
scroll to position [1502, 0]
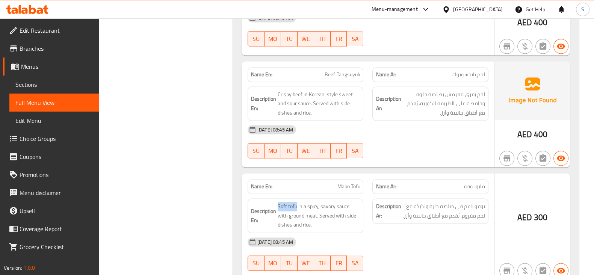
drag, startPoint x: 296, startPoint y: 197, endPoint x: 276, endPoint y: 198, distance: 20.0
click at [276, 202] on h6 "Description En: Soft tofu in a spicy, savory sauce with ground meat. Served wit…" at bounding box center [305, 216] width 109 height 28
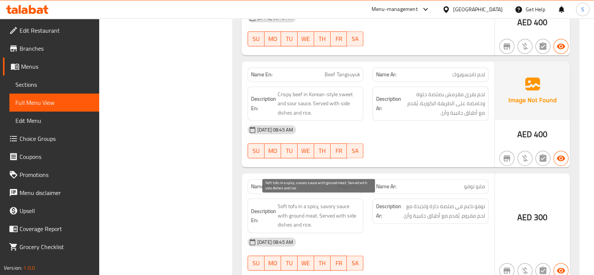
drag, startPoint x: 326, startPoint y: 205, endPoint x: 297, endPoint y: 202, distance: 29.2
click at [323, 206] on span "Soft tofu in a spicy, savory sauce with ground meat. Served with side dishes an…" at bounding box center [319, 216] width 83 height 28
click at [285, 202] on span "Soft tofu in a spicy, savory sauce with ground meat. Served with side dishes an…" at bounding box center [319, 216] width 83 height 28
click at [329, 202] on span "Soft tofu in a spicy, savory sauce with ground meat. Served with side dishes an…" at bounding box center [319, 216] width 83 height 28
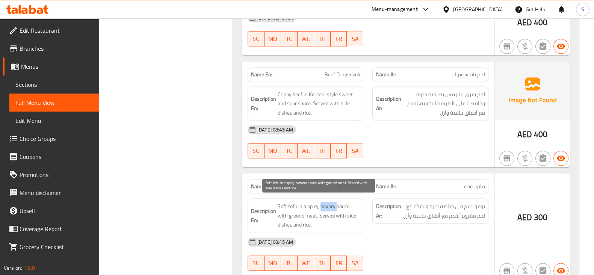
click at [329, 202] on span "Soft tofu in a spicy, savory sauce with ground meat. Served with side dishes an…" at bounding box center [319, 216] width 83 height 28
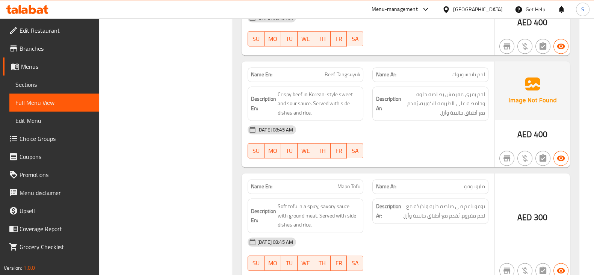
click at [349, 187] on div "Name En: Mapo Tofu" at bounding box center [306, 186] width 116 height 15
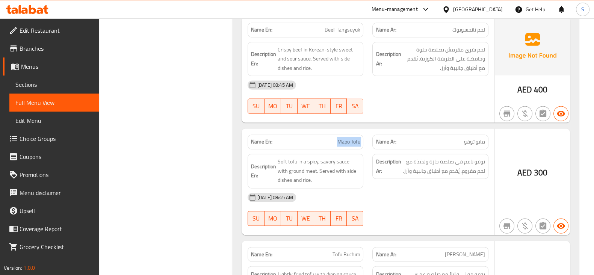
scroll to position [1643, 0]
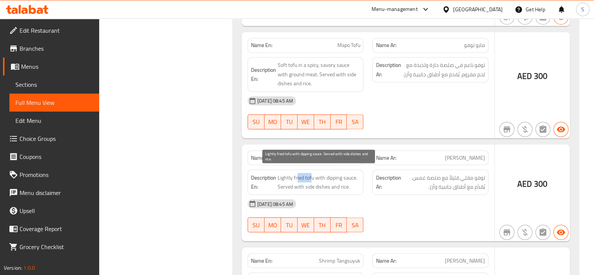
drag, startPoint x: 312, startPoint y: 174, endPoint x: 297, endPoint y: 170, distance: 15.6
click at [297, 173] on span "Lightly fried tofu with dipping sauce. Served with side dishes and rice." at bounding box center [319, 182] width 83 height 18
click at [332, 173] on span "Lightly fried tofu with dipping sauce. Served with side dishes and rice." at bounding box center [319, 182] width 83 height 18
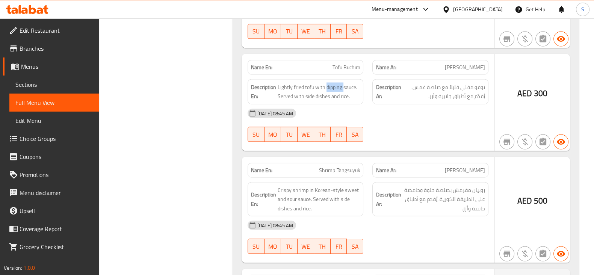
scroll to position [1737, 0]
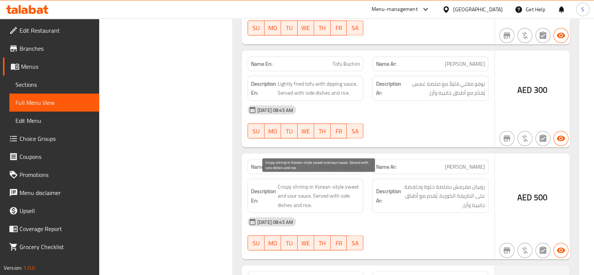
click at [295, 190] on span "Crispy shrimp in Korean-style sweet and sour sauce. Served with side dishes and…" at bounding box center [319, 196] width 83 height 28
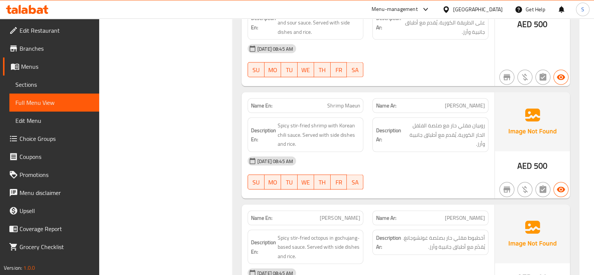
scroll to position [1925, 0]
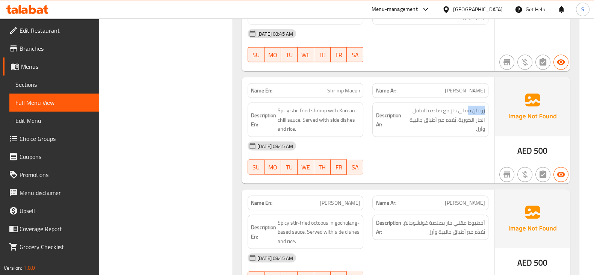
drag, startPoint x: 485, startPoint y: 108, endPoint x: 467, endPoint y: 110, distance: 18.5
click at [467, 110] on div "Description Ar: روبيان مقلي حار مع صلصة الفلفل الحار الكورية. يُقدم مع أطباق جا…" at bounding box center [430, 120] width 116 height 35
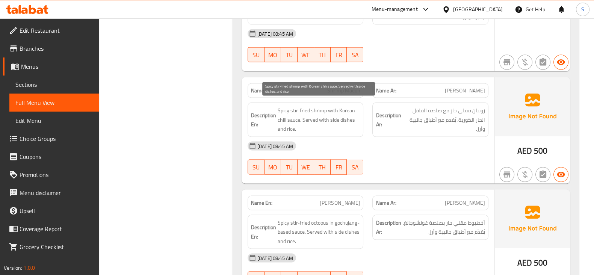
click at [317, 108] on span "Spicy stir-fried shrimp with Korean chili sauce. Served with side dishes and ri…" at bounding box center [319, 120] width 83 height 28
click at [309, 106] on span "Spicy stir-fried shrimp with Korean chili sauce. Served with side dishes and ri…" at bounding box center [319, 120] width 83 height 28
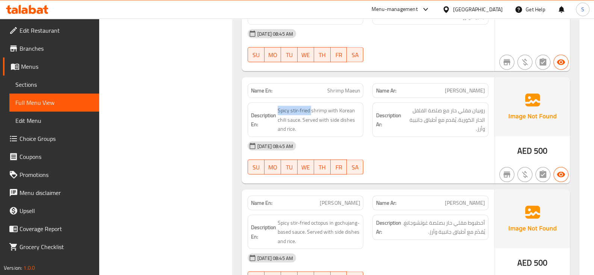
drag, startPoint x: 309, startPoint y: 104, endPoint x: 276, endPoint y: 104, distance: 33.1
click at [276, 106] on h6 "Description En: Spicy stir-fried shrimp with Korean chili sauce. Served with si…" at bounding box center [305, 120] width 109 height 28
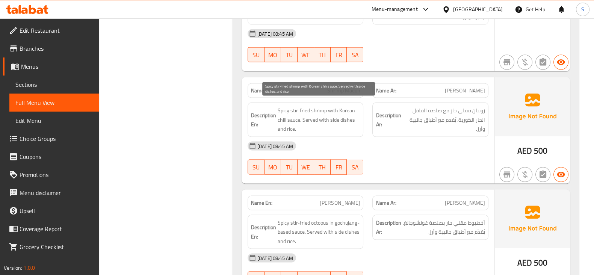
click at [335, 109] on span "Spicy stir-fried shrimp with Korean chili sauce. Served with side dishes and ri…" at bounding box center [319, 120] width 83 height 28
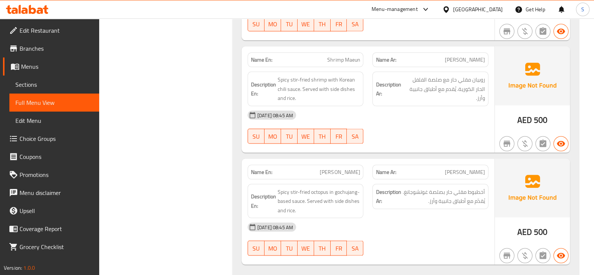
scroll to position [1970, 0]
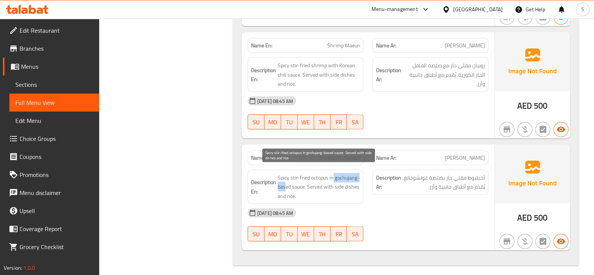
drag, startPoint x: 334, startPoint y: 170, endPoint x: 286, endPoint y: 183, distance: 49.5
click at [286, 183] on span "Spicy stir-fried octopus in gochujang-based sauce. Served with side dishes and …" at bounding box center [319, 187] width 83 height 28
click at [284, 183] on span "Spicy stir-fried octopus in gochujang-based sauce. Served with side dishes and …" at bounding box center [319, 187] width 83 height 28
click at [330, 192] on span "Spicy stir-fried octopus in gochujang-based sauce. Served with side dishes and …" at bounding box center [319, 187] width 83 height 28
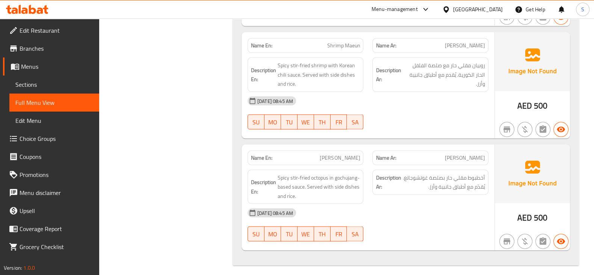
click at [327, 154] on p "Name En: Maeun Nakji" at bounding box center [305, 158] width 109 height 8
click at [359, 154] on span "Maeun Nakji" at bounding box center [340, 158] width 40 height 8
click at [49, 70] on span "Menus" at bounding box center [57, 66] width 72 height 9
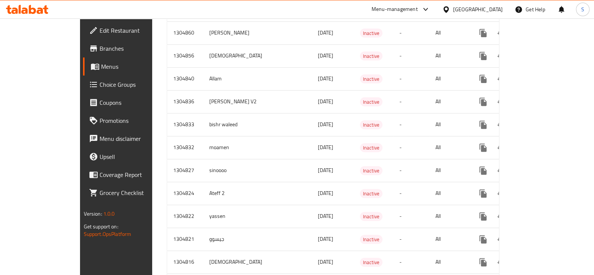
scroll to position [569, 0]
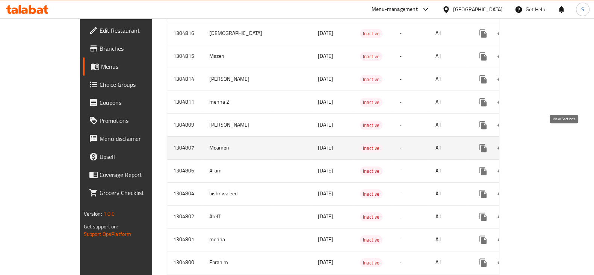
click at [540, 145] on icon "enhanced table" at bounding box center [537, 148] width 7 height 7
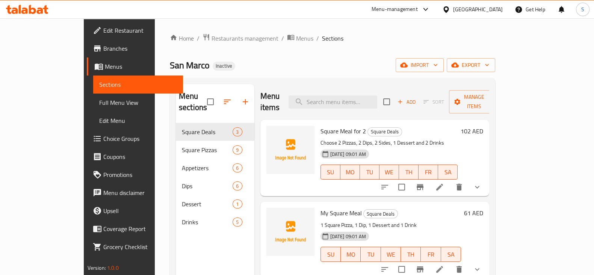
click at [362, 33] on ol "Home / Restaurants management / Menus / Sections" at bounding box center [332, 38] width 325 height 10
click at [99, 101] on span "Full Menu View" at bounding box center [138, 102] width 78 height 9
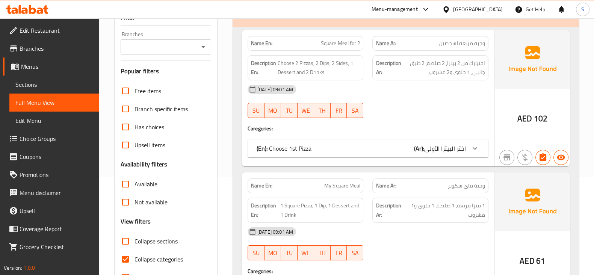
scroll to position [187, 0]
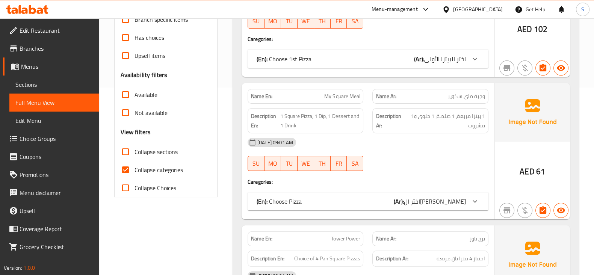
click at [140, 174] on span "Collapse categories" at bounding box center [158, 169] width 48 height 9
click at [134, 174] on input "Collapse categories" at bounding box center [125, 170] width 18 height 18
checkbox input "false"
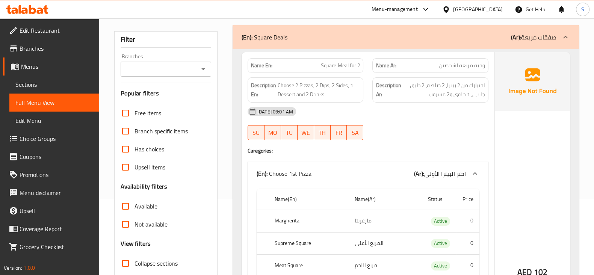
scroll to position [0, 0]
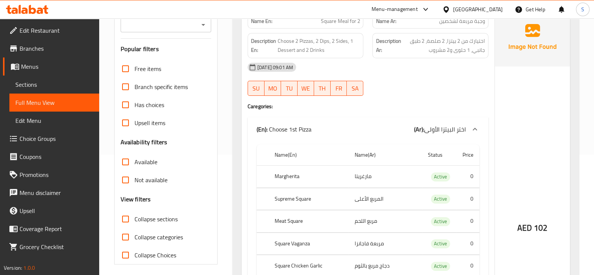
scroll to position [141, 0]
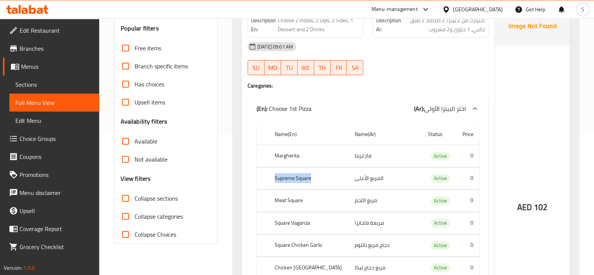
drag, startPoint x: 321, startPoint y: 176, endPoint x: 264, endPoint y: 176, distance: 57.5
click at [264, 176] on tr "Supreme Square المربع الأعلى Active 0" at bounding box center [368, 178] width 223 height 22
drag, startPoint x: 322, startPoint y: 198, endPoint x: 258, endPoint y: 196, distance: 63.9
click at [263, 198] on tr "Meat Square مربع اللحم Active 0" at bounding box center [368, 201] width 223 height 22
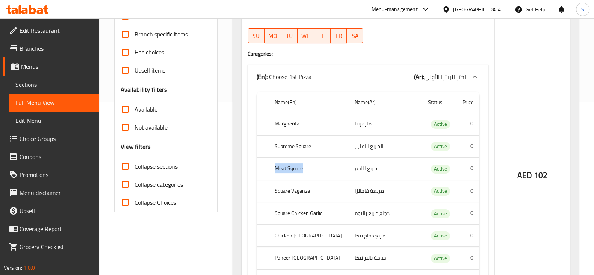
scroll to position [187, 0]
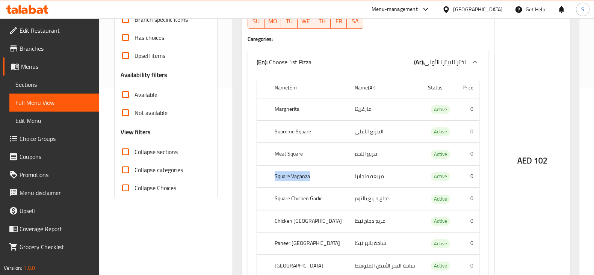
drag, startPoint x: 321, startPoint y: 179, endPoint x: 270, endPoint y: 176, distance: 51.2
click at [270, 176] on th "Square Vaganza" at bounding box center [309, 176] width 80 height 22
drag, startPoint x: 312, startPoint y: 197, endPoint x: 264, endPoint y: 198, distance: 48.1
click at [264, 198] on tr "Square Chicken Garlic دجاج مربع بالثوم Active 0" at bounding box center [368, 199] width 223 height 22
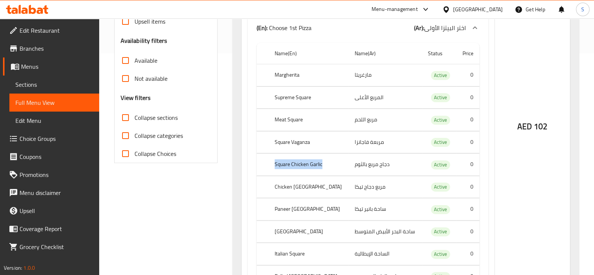
scroll to position [235, 0]
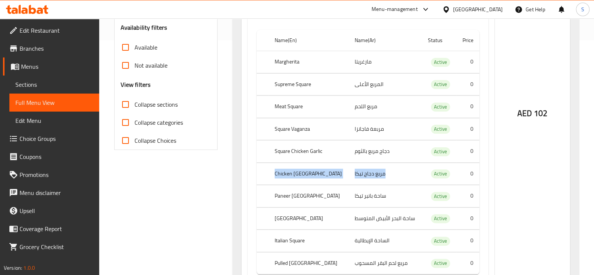
drag, startPoint x: 338, startPoint y: 172, endPoint x: 265, endPoint y: 172, distance: 73.2
click at [265, 172] on tr "Chicken Tikka Square مربع دجاج تيكا Active 0" at bounding box center [368, 174] width 223 height 22
click at [281, 186] on th "Paneer Tikka Square" at bounding box center [309, 196] width 80 height 22
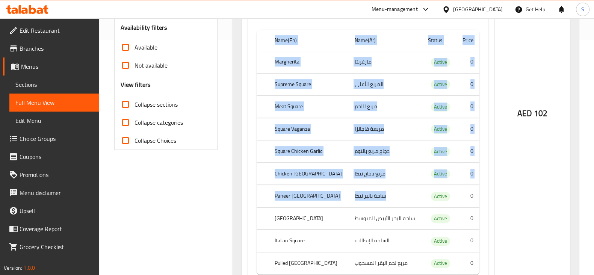
drag, startPoint x: 338, startPoint y: 195, endPoint x: 252, endPoint y: 189, distance: 87.0
click at [252, 189] on div "Name(En) Name(Ar) Status Price Margherita مارغريتا Active 0 Supreme Square المر…" at bounding box center [368, 155] width 241 height 257
click at [299, 192] on th "Paneer Tikka Square" at bounding box center [309, 196] width 80 height 22
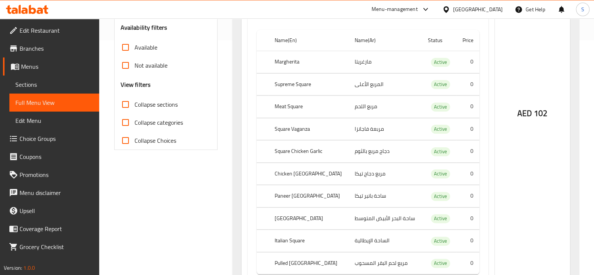
drag, startPoint x: 329, startPoint y: 222, endPoint x: 277, endPoint y: 220, distance: 51.9
click at [277, 220] on th "Mediterranean Square" at bounding box center [309, 218] width 80 height 22
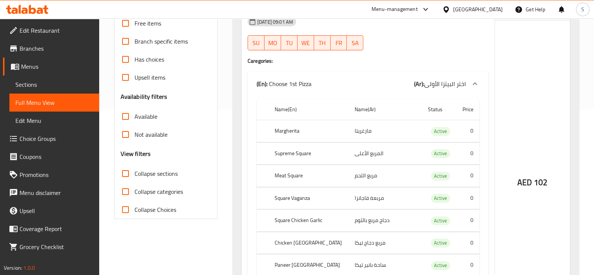
scroll to position [187, 0]
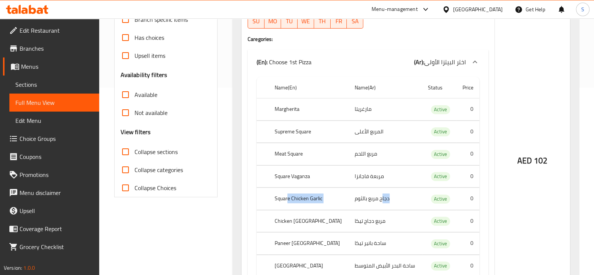
drag, startPoint x: 371, startPoint y: 203, endPoint x: 289, endPoint y: 197, distance: 82.1
click at [289, 197] on tr "Square Chicken Garlic دجاج مربع بالثوم Active 0" at bounding box center [368, 199] width 223 height 22
click at [289, 197] on th "Square Chicken Garlic" at bounding box center [309, 199] width 80 height 22
click at [297, 110] on th "Margherita" at bounding box center [309, 109] width 80 height 22
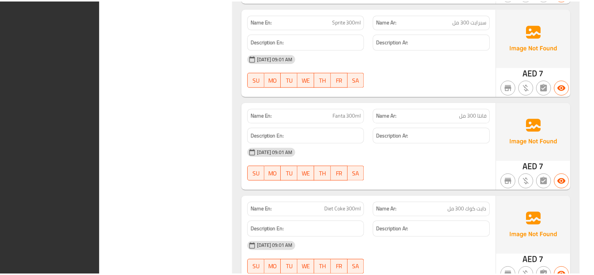
scroll to position [3989, 0]
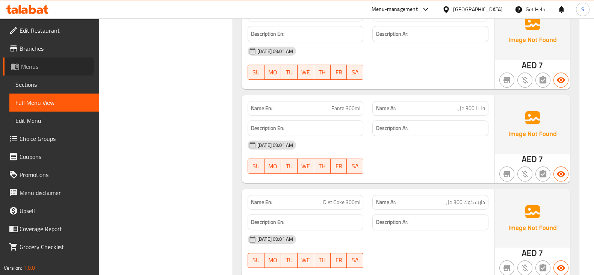
click at [34, 65] on span "Menus" at bounding box center [57, 66] width 72 height 9
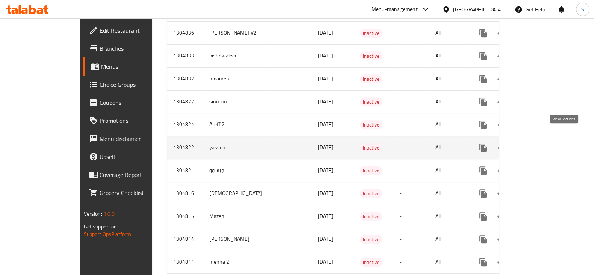
click at [542, 143] on icon "enhanced table" at bounding box center [537, 147] width 9 height 9
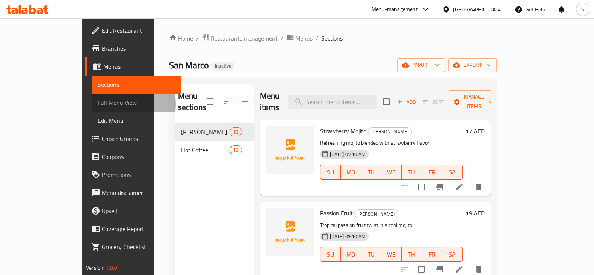
click at [98, 104] on span "Full Menu View" at bounding box center [137, 102] width 78 height 9
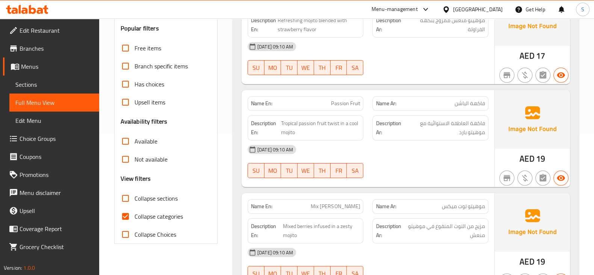
click at [149, 219] on span "Collapse categories" at bounding box center [158, 216] width 48 height 9
click at [134, 219] on input "Collapse categories" at bounding box center [125, 216] width 18 height 18
checkbox input "false"
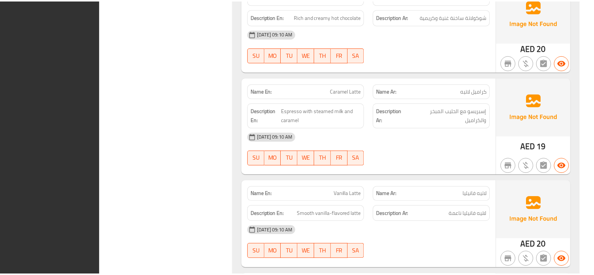
scroll to position [2493, 0]
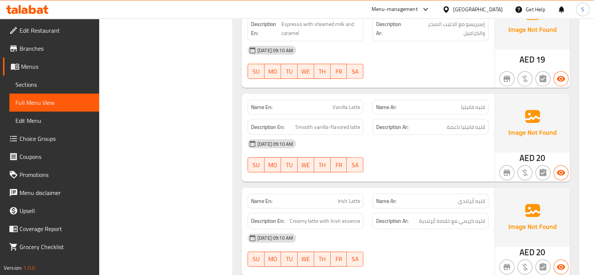
click at [75, 84] on span "Sections" at bounding box center [54, 84] width 78 height 9
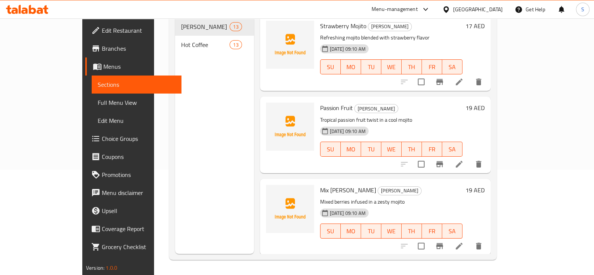
scroll to position [105, 0]
click at [85, 61] on link "Menus" at bounding box center [133, 66] width 96 height 18
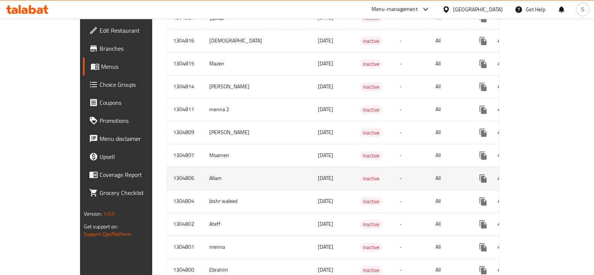
scroll to position [601, 0]
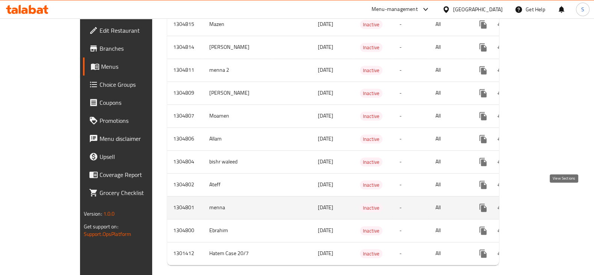
click at [540, 204] on icon "enhanced table" at bounding box center [537, 207] width 7 height 7
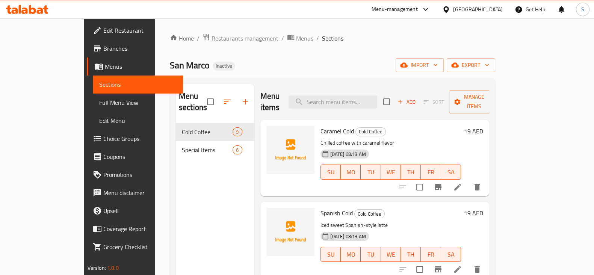
click at [99, 104] on span "Full Menu View" at bounding box center [138, 102] width 78 height 9
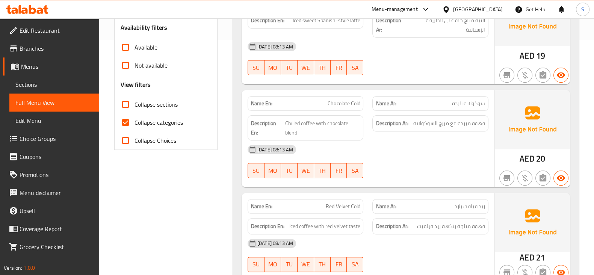
click at [147, 119] on span "Collapse categories" at bounding box center [158, 122] width 48 height 9
click at [134, 119] on input "Collapse categories" at bounding box center [125, 122] width 18 height 18
checkbox input "false"
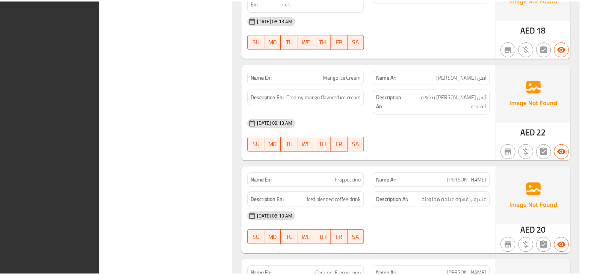
scroll to position [1390, 0]
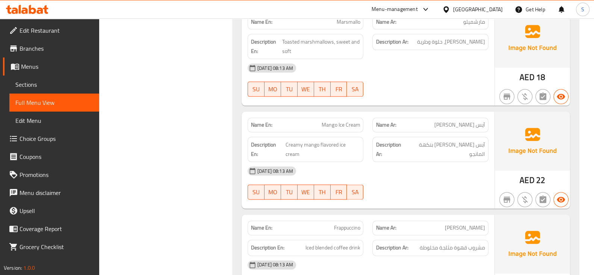
click at [48, 60] on link "Menus" at bounding box center [51, 66] width 96 height 18
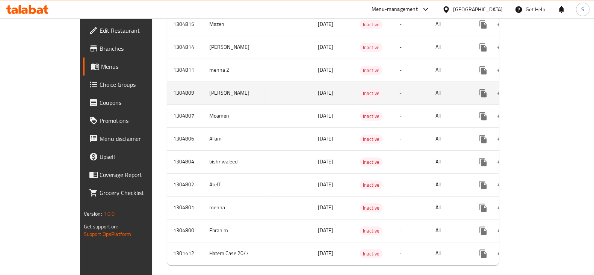
scroll to position [249, 0]
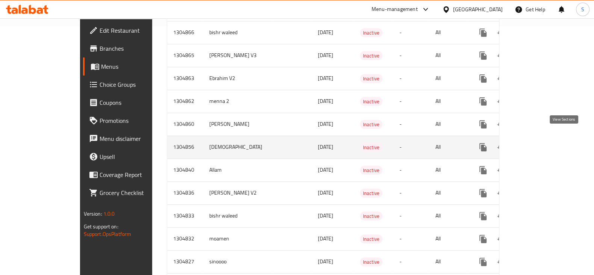
click at [542, 143] on icon "enhanced table" at bounding box center [537, 147] width 9 height 9
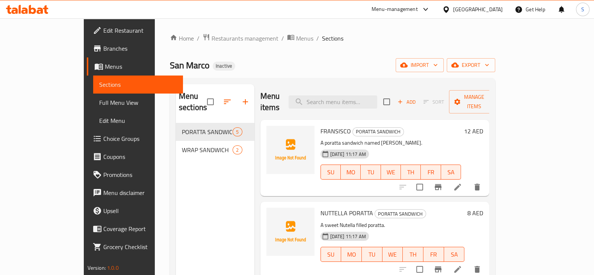
click at [99, 101] on span "Full Menu View" at bounding box center [138, 102] width 78 height 9
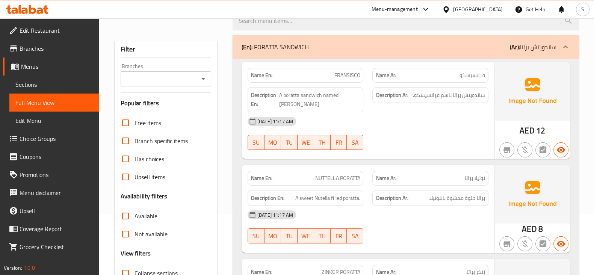
scroll to position [94, 0]
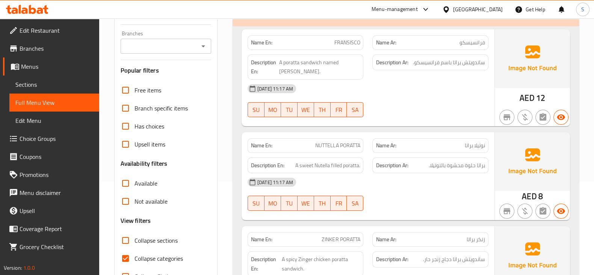
click at [141, 256] on span "Collapse categories" at bounding box center [158, 258] width 48 height 9
click at [134, 256] on input "Collapse categories" at bounding box center [125, 258] width 18 height 18
checkbox input "false"
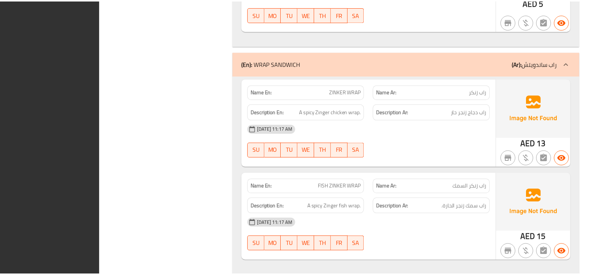
scroll to position [612, 0]
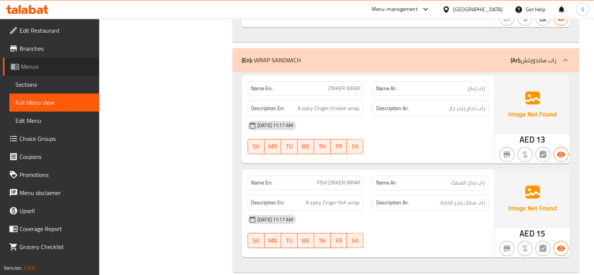
click at [63, 68] on span "Menus" at bounding box center [57, 66] width 72 height 9
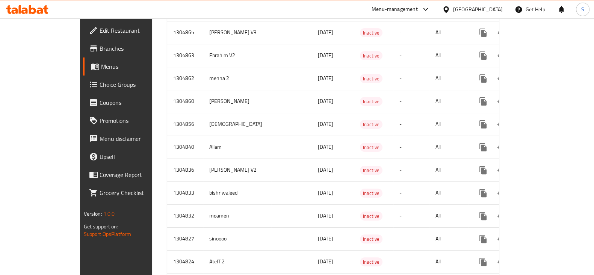
scroll to position [591, 0]
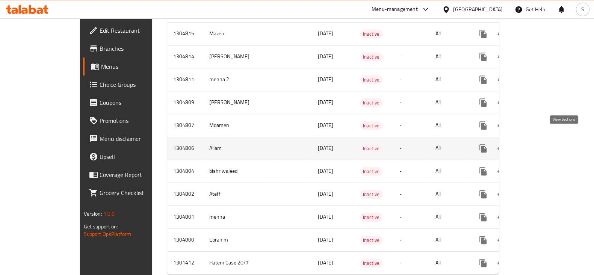
click at [546, 139] on link "enhanced table" at bounding box center [537, 148] width 18 height 18
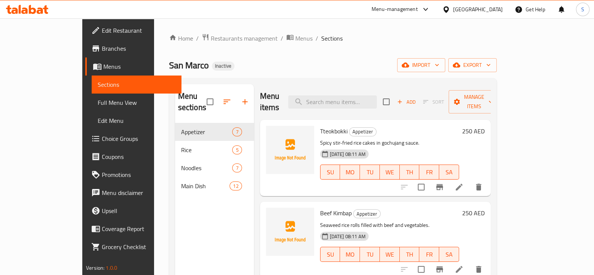
click at [98, 98] on span "Full Menu View" at bounding box center [137, 102] width 78 height 9
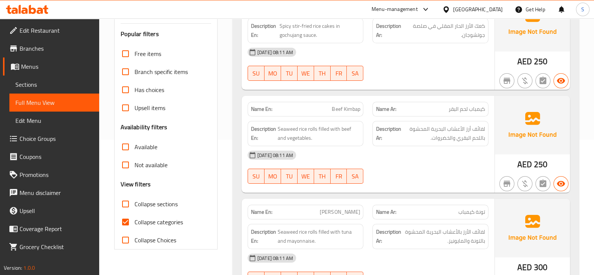
scroll to position [141, 0]
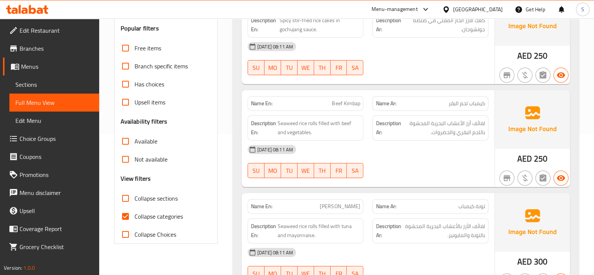
click at [137, 221] on span "Collapse categories" at bounding box center [158, 216] width 48 height 9
click at [134, 221] on input "Collapse categories" at bounding box center [125, 216] width 18 height 18
checkbox input "false"
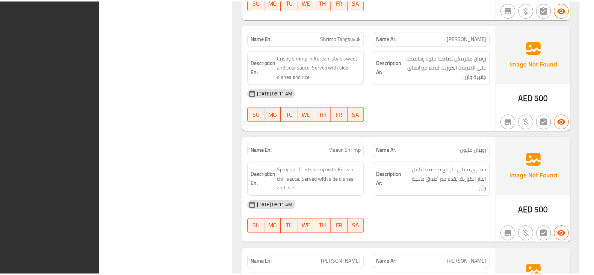
scroll to position [3286, 0]
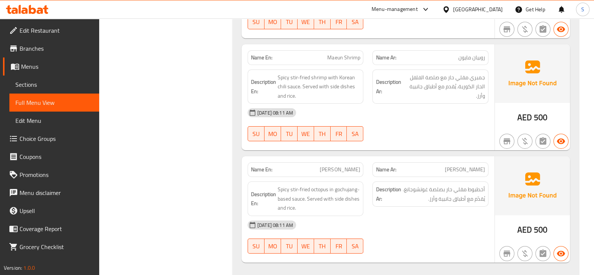
click at [41, 63] on span "Menus" at bounding box center [57, 66] width 72 height 9
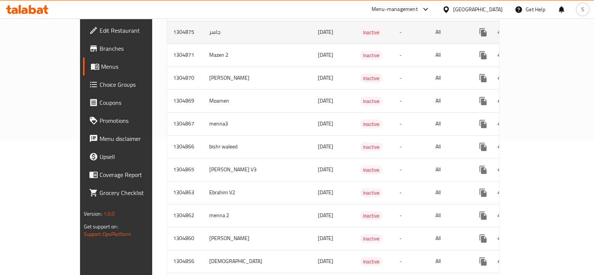
scroll to position [317, 0]
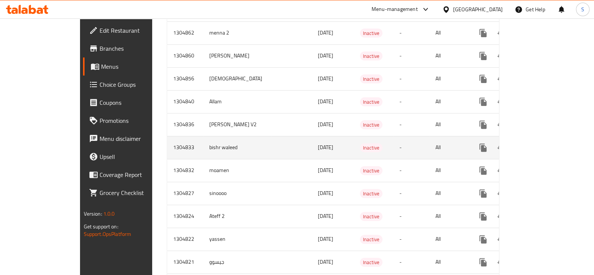
click at [542, 143] on icon "enhanced table" at bounding box center [537, 147] width 9 height 9
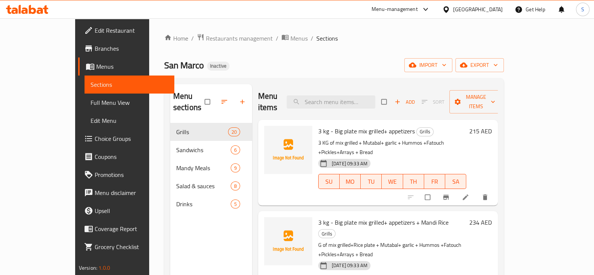
click at [91, 101] on span "Full Menu View" at bounding box center [130, 102] width 78 height 9
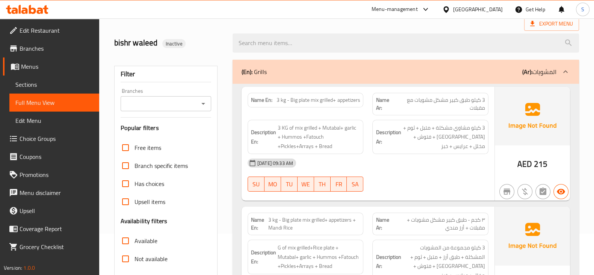
scroll to position [94, 0]
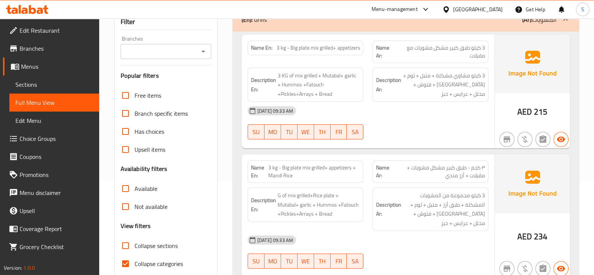
click at [134, 260] on input "Collapse categories" at bounding box center [125, 264] width 18 height 18
checkbox input "false"
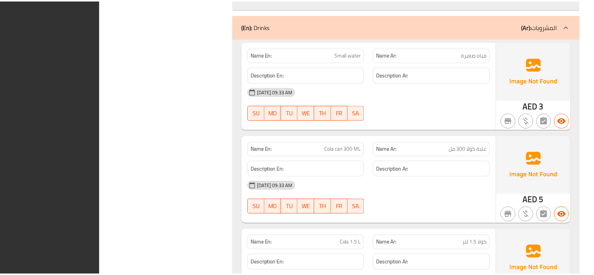
scroll to position [4967, 0]
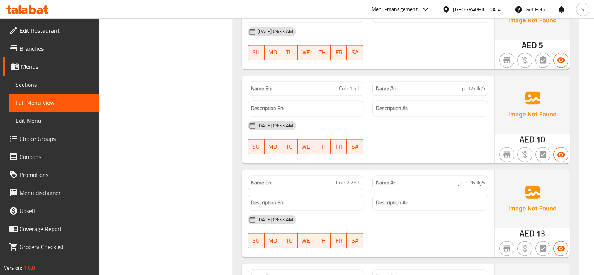
click at [44, 66] on span "Menus" at bounding box center [57, 66] width 72 height 9
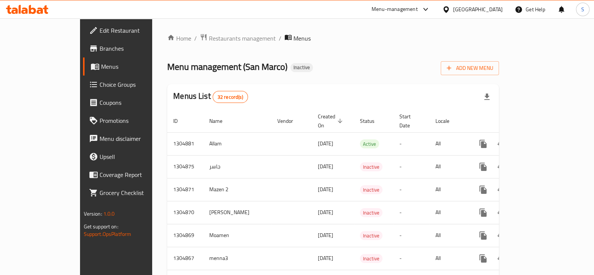
scroll to position [203, 0]
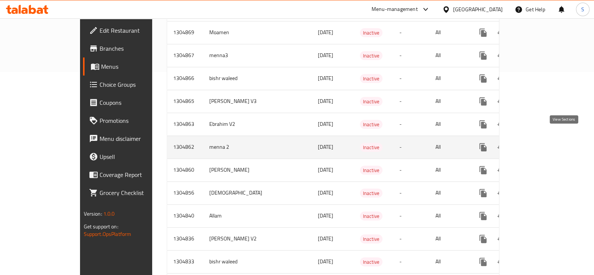
click at [542, 143] on icon "enhanced table" at bounding box center [537, 147] width 9 height 9
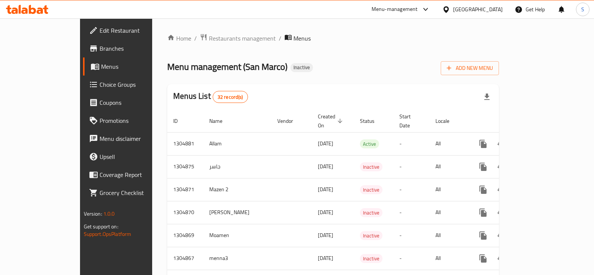
scroll to position [203, 0]
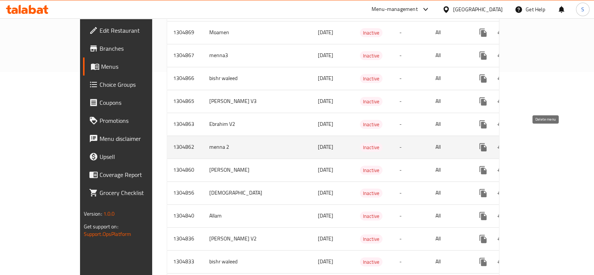
click at [522, 144] on icon "enhanced table" at bounding box center [518, 147] width 5 height 7
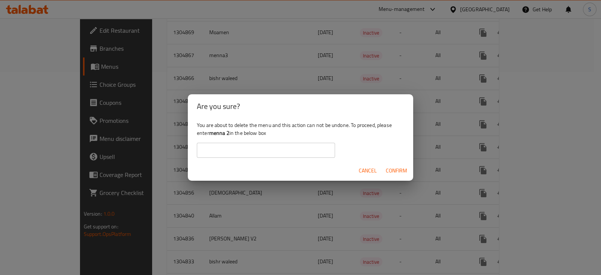
click at [228, 132] on b "menna 2" at bounding box center [219, 133] width 20 height 10
drag, startPoint x: 229, startPoint y: 132, endPoint x: 210, endPoint y: 137, distance: 19.7
click at [210, 137] on b "menna 2" at bounding box center [219, 133] width 20 height 10
copy b "menna 2"
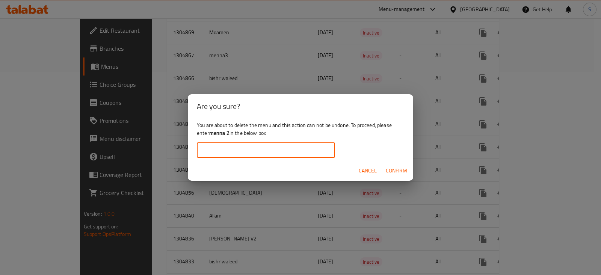
click at [230, 146] on input "text" at bounding box center [266, 150] width 138 height 15
paste input "menna 2"
type input "menna 2"
click at [392, 169] on span "Confirm" at bounding box center [396, 170] width 21 height 9
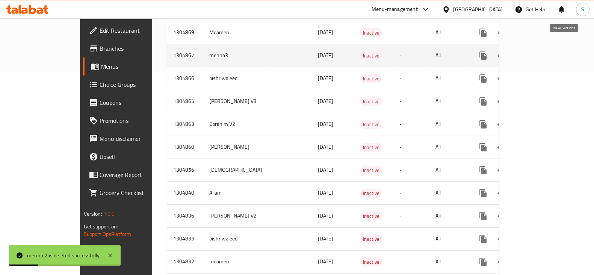
click at [542, 51] on icon "enhanced table" at bounding box center [537, 55] width 9 height 9
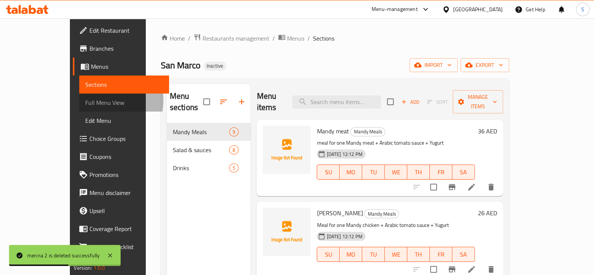
click at [85, 100] on span "Full Menu View" at bounding box center [124, 102] width 78 height 9
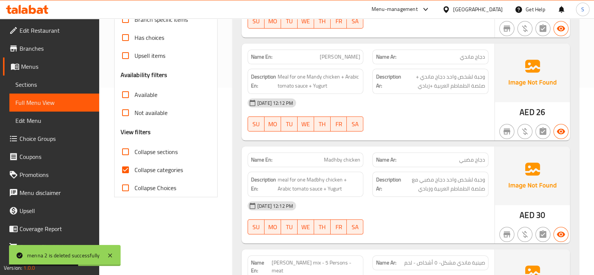
click at [144, 171] on span "Collapse categories" at bounding box center [158, 169] width 48 height 9
click at [134, 171] on input "Collapse categories" at bounding box center [125, 170] width 18 height 18
checkbox input "false"
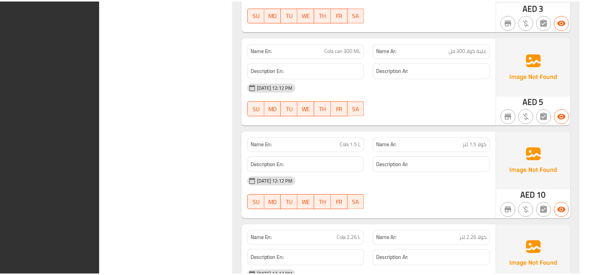
scroll to position [2135, 0]
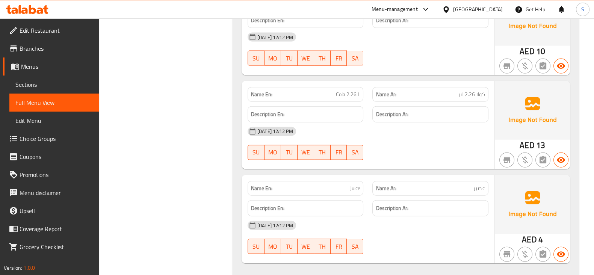
click at [49, 67] on span "Menus" at bounding box center [57, 66] width 72 height 9
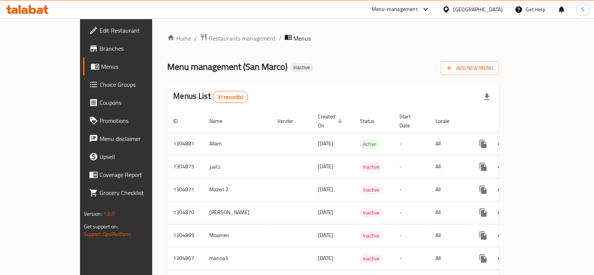
scroll to position [249, 0]
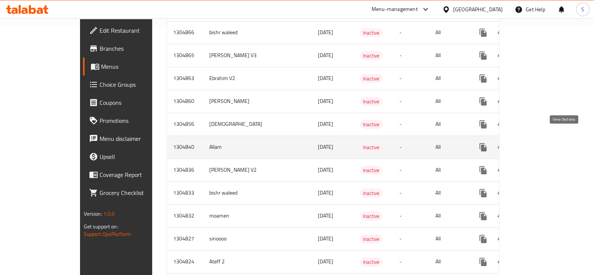
click at [542, 143] on icon "enhanced table" at bounding box center [537, 147] width 9 height 9
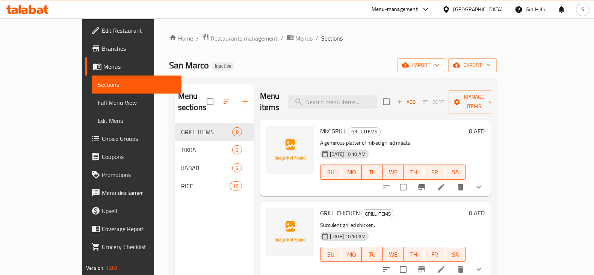
click at [98, 102] on span "Full Menu View" at bounding box center [137, 102] width 78 height 9
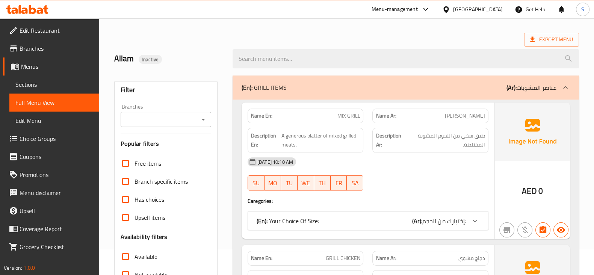
scroll to position [141, 0]
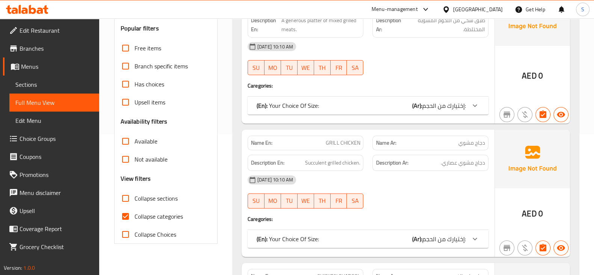
click at [153, 219] on span "Collapse categories" at bounding box center [158, 216] width 48 height 9
click at [134, 219] on input "Collapse categories" at bounding box center [125, 216] width 18 height 18
checkbox input "false"
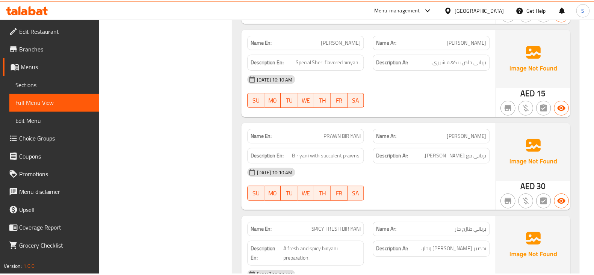
scroll to position [4038, 0]
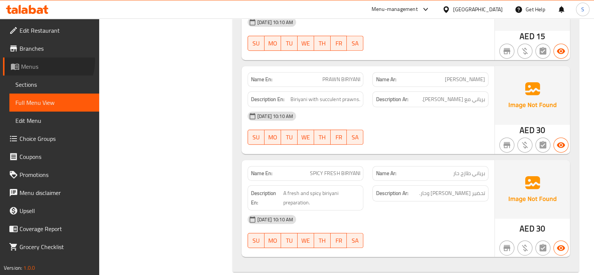
click at [44, 61] on link "Menus" at bounding box center [51, 66] width 96 height 18
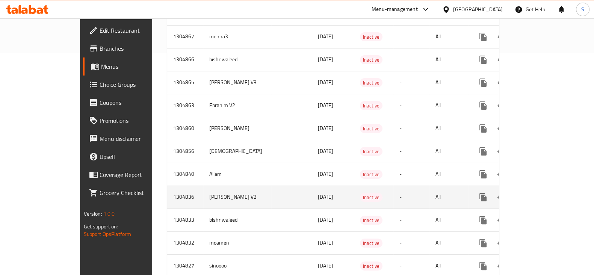
scroll to position [211, 0]
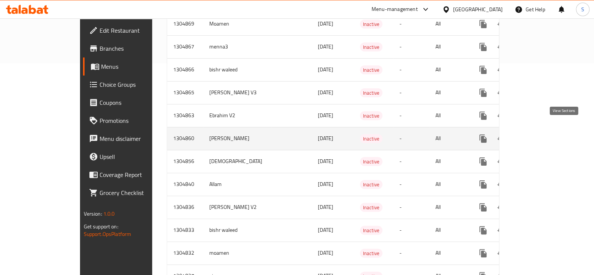
click at [542, 134] on icon "enhanced table" at bounding box center [537, 138] width 9 height 9
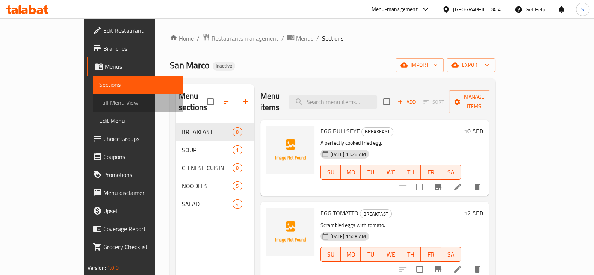
click at [99, 103] on span "Full Menu View" at bounding box center [138, 102] width 78 height 9
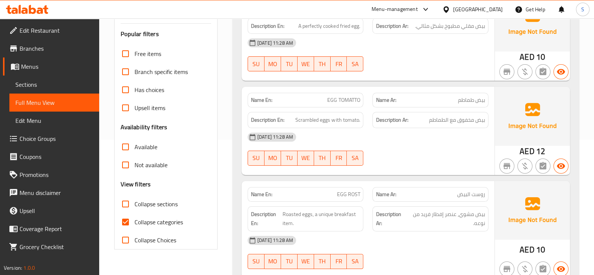
scroll to position [141, 0]
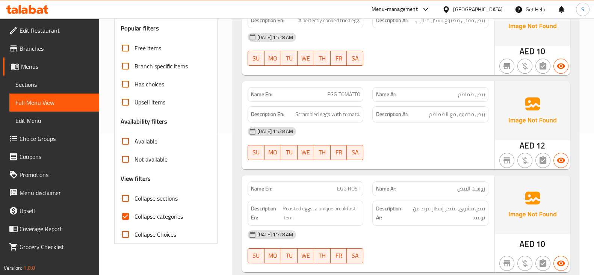
click at [152, 223] on label "Collapse categories" at bounding box center [149, 216] width 66 height 18
click at [134, 223] on input "Collapse categories" at bounding box center [125, 216] width 18 height 18
checkbox input "false"
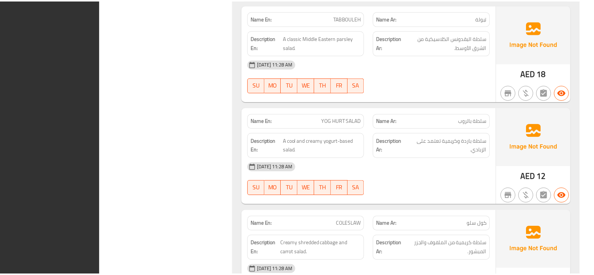
scroll to position [2628, 0]
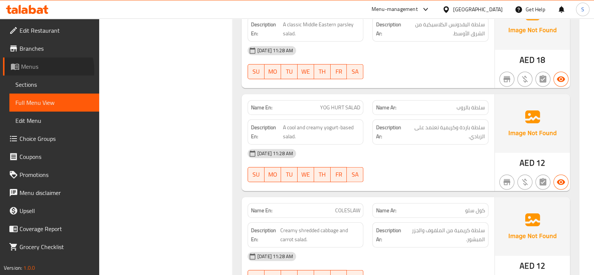
click at [39, 70] on span "Menus" at bounding box center [57, 66] width 72 height 9
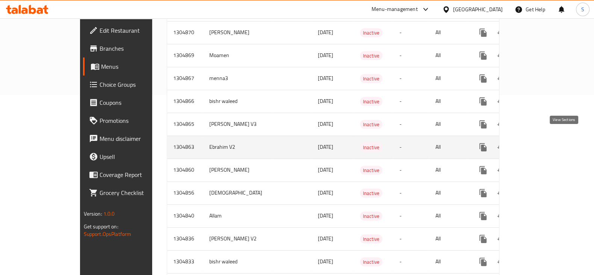
click at [540, 144] on icon "enhanced table" at bounding box center [537, 147] width 7 height 7
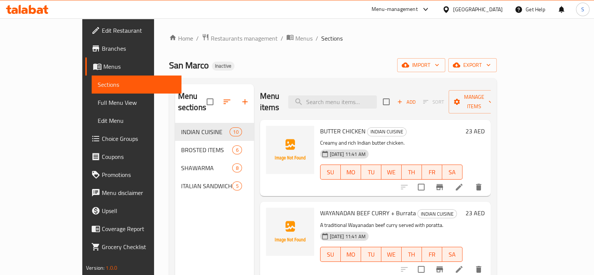
click at [98, 104] on span "Full Menu View" at bounding box center [137, 102] width 78 height 9
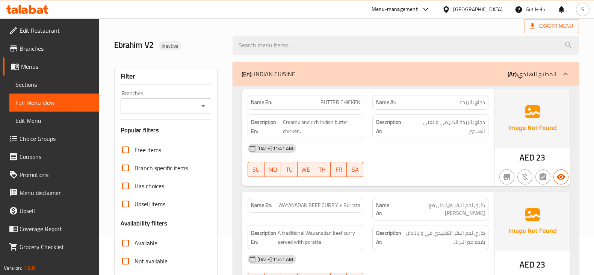
scroll to position [94, 0]
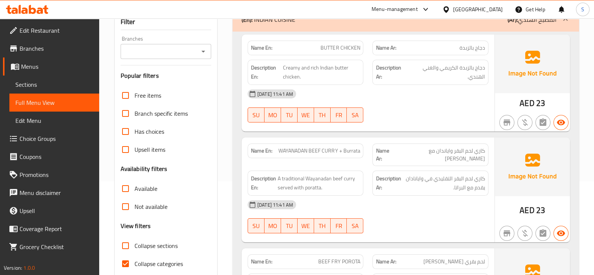
drag, startPoint x: 154, startPoint y: 262, endPoint x: 154, endPoint y: 256, distance: 5.6
click at [154, 262] on span "Collapse categories" at bounding box center [158, 263] width 48 height 9
click at [134, 262] on input "Collapse categories" at bounding box center [125, 264] width 18 height 18
checkbox input "false"
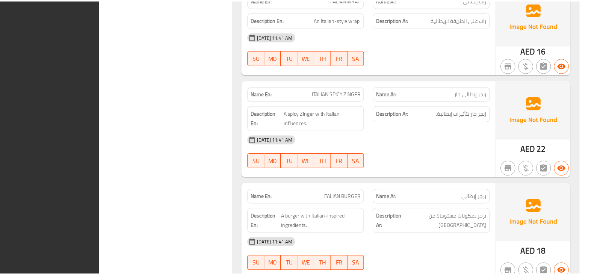
scroll to position [2868, 0]
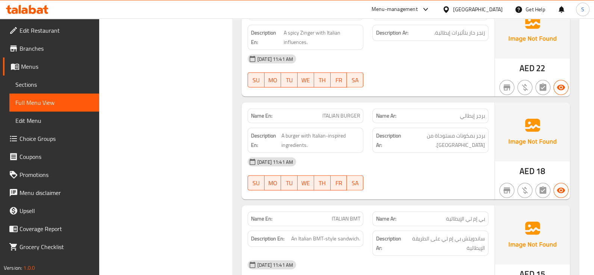
click at [33, 71] on span "Menus" at bounding box center [57, 66] width 72 height 9
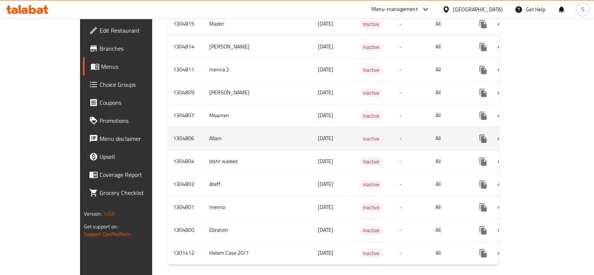
scroll to position [43, 0]
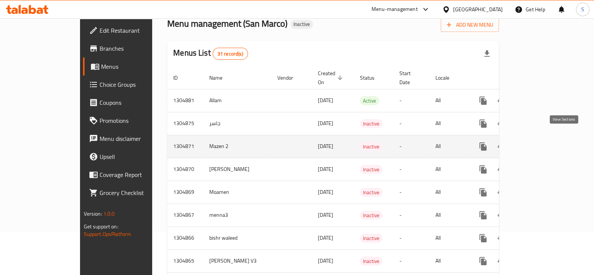
click at [540, 143] on icon "enhanced table" at bounding box center [537, 146] width 7 height 7
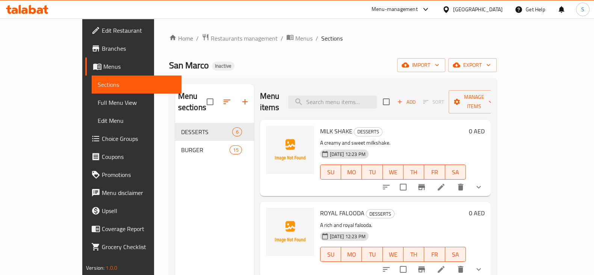
click at [98, 103] on span "Full Menu View" at bounding box center [137, 102] width 78 height 9
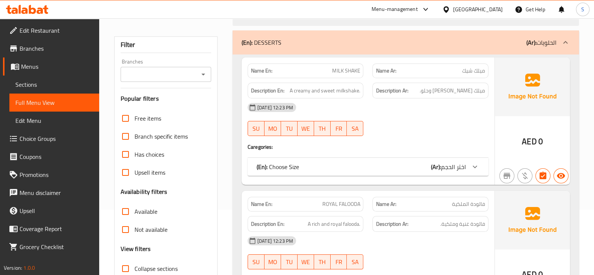
scroll to position [141, 0]
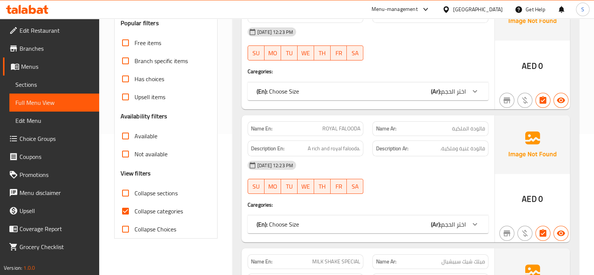
click at [150, 211] on span "Collapse categories" at bounding box center [158, 211] width 48 height 9
click at [134, 211] on input "Collapse categories" at bounding box center [125, 211] width 18 height 18
checkbox input "false"
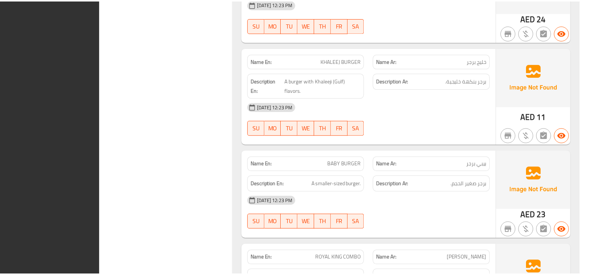
scroll to position [2470, 0]
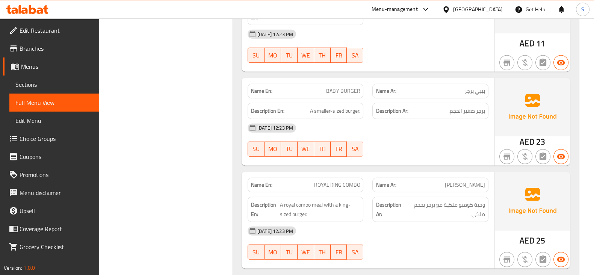
click at [21, 62] on span "Menus" at bounding box center [57, 66] width 72 height 9
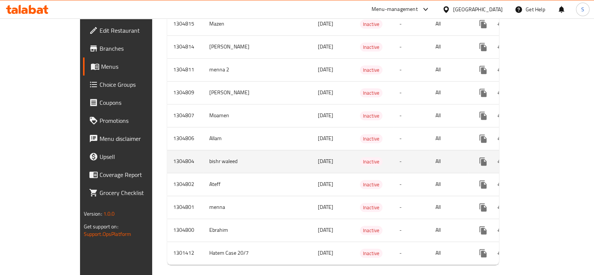
scroll to position [157, 0]
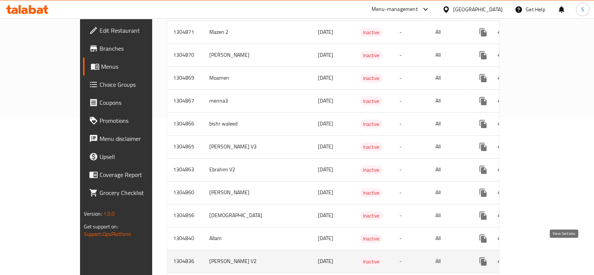
click at [542, 257] on icon "enhanced table" at bounding box center [537, 261] width 9 height 9
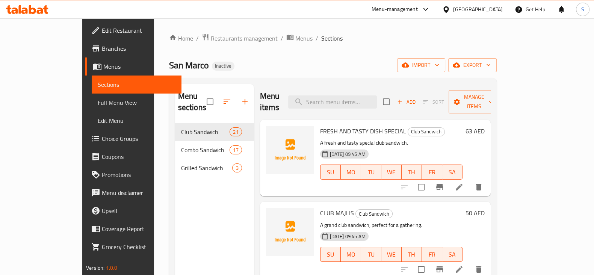
click at [98, 98] on span "Full Menu View" at bounding box center [137, 102] width 78 height 9
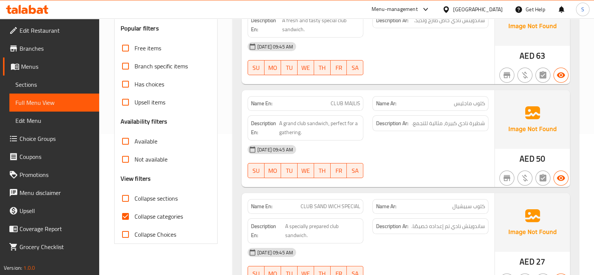
click at [158, 212] on span "Collapse categories" at bounding box center [158, 216] width 48 height 9
click at [134, 211] on input "Collapse categories" at bounding box center [125, 216] width 18 height 18
checkbox input "false"
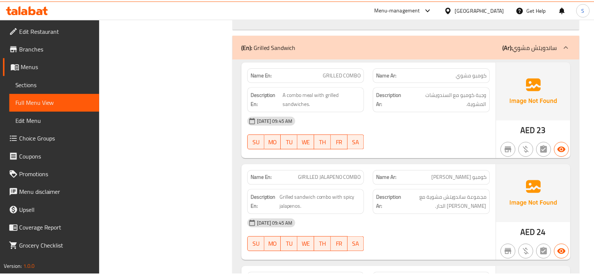
scroll to position [4092, 0]
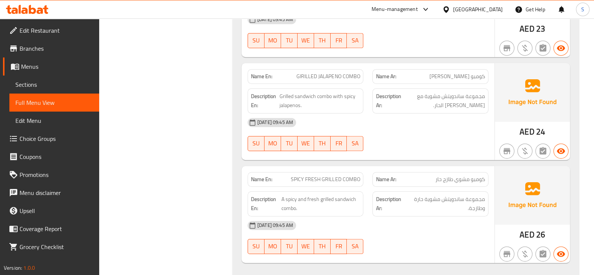
click at [41, 64] on span "Menus" at bounding box center [57, 66] width 72 height 9
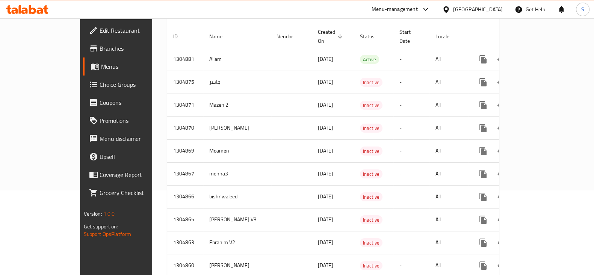
scroll to position [235, 0]
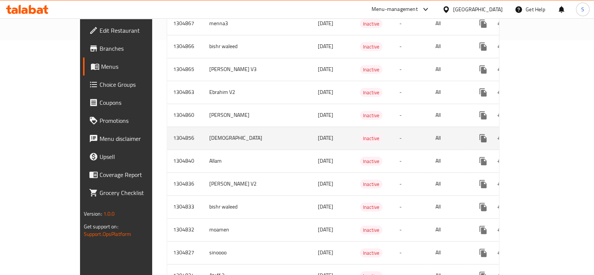
click at [542, 134] on icon "enhanced table" at bounding box center [537, 138] width 9 height 9
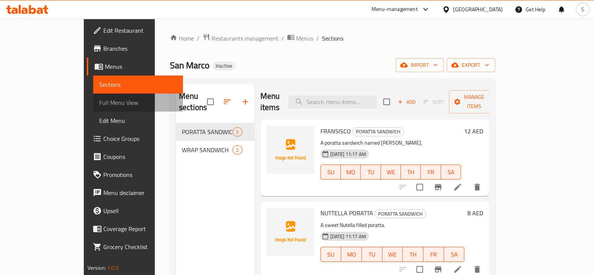
click at [99, 106] on span "Full Menu View" at bounding box center [138, 102] width 78 height 9
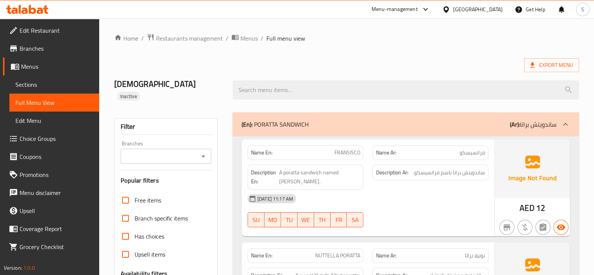
scroll to position [141, 0]
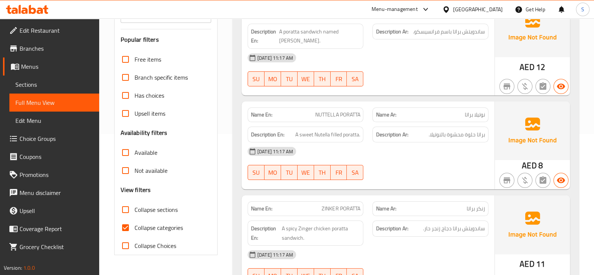
click at [147, 223] on span "Collapse categories" at bounding box center [158, 227] width 48 height 9
click at [134, 219] on input "Collapse categories" at bounding box center [125, 228] width 18 height 18
checkbox input "false"
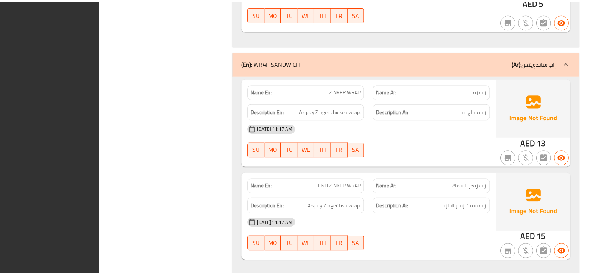
scroll to position [612, 0]
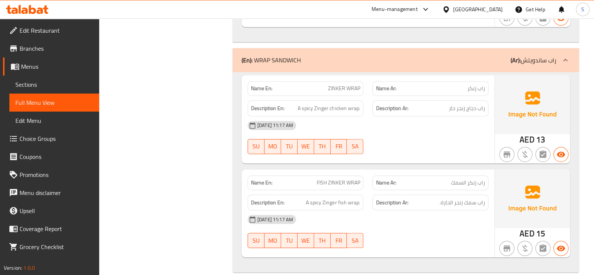
click at [27, 67] on span "Menus" at bounding box center [57, 66] width 72 height 9
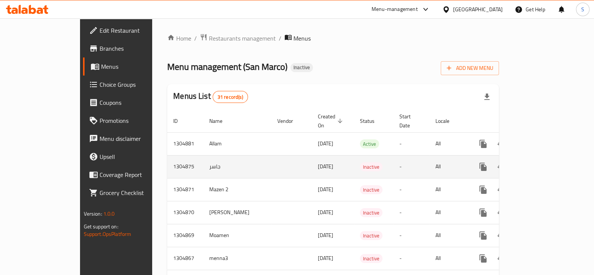
click at [542, 162] on icon "enhanced table" at bounding box center [537, 166] width 9 height 9
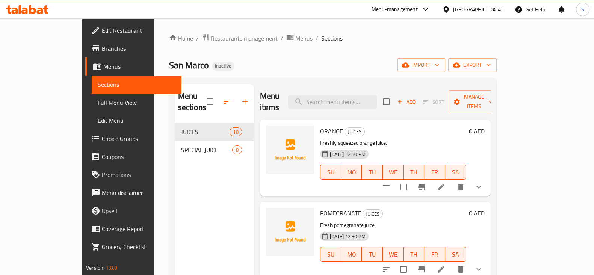
click at [103, 66] on span "Menus" at bounding box center [139, 66] width 72 height 9
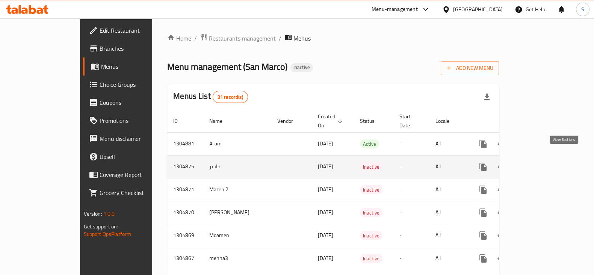
click at [542, 162] on icon "enhanced table" at bounding box center [537, 166] width 9 height 9
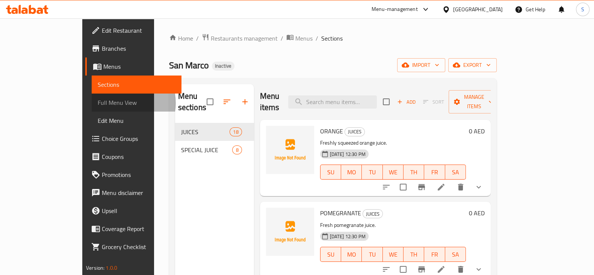
click at [98, 103] on span "Full Menu View" at bounding box center [137, 102] width 78 height 9
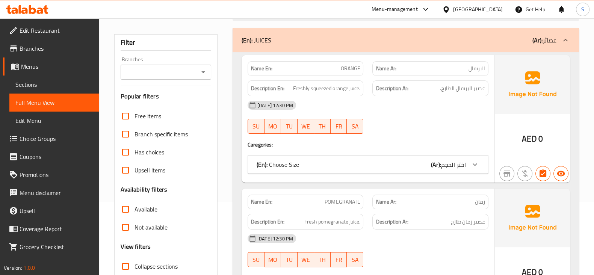
scroll to position [141, 0]
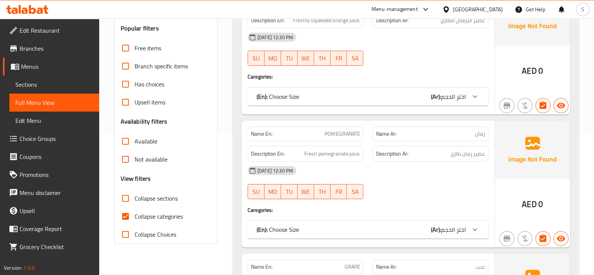
click at [149, 213] on span "Collapse categories" at bounding box center [158, 216] width 48 height 9
click at [134, 213] on input "Collapse categories" at bounding box center [125, 216] width 18 height 18
checkbox input "false"
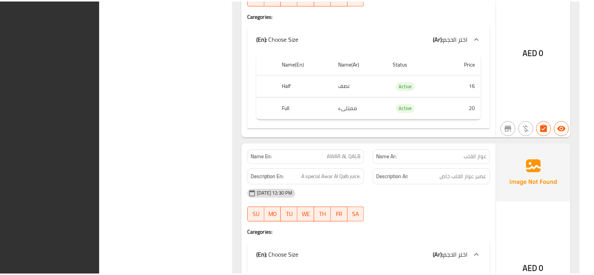
scroll to position [5357, 0]
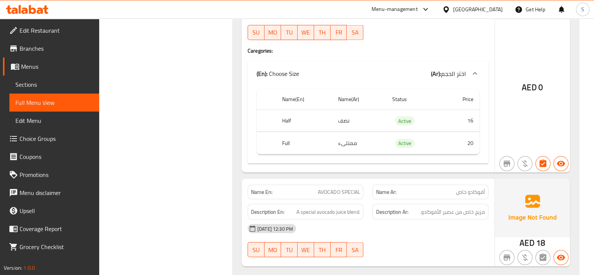
click at [32, 71] on span "Menus" at bounding box center [57, 66] width 72 height 9
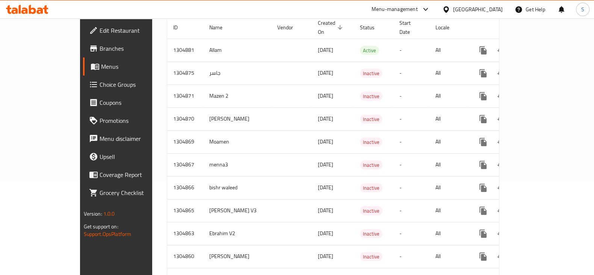
scroll to position [282, 0]
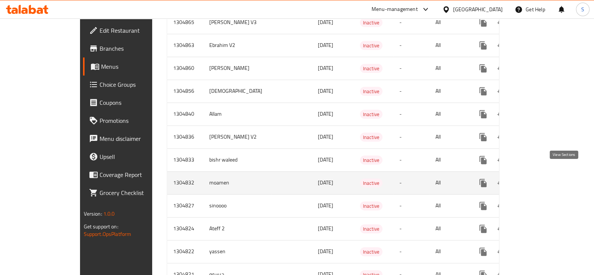
click at [542, 178] on icon "enhanced table" at bounding box center [537, 182] width 9 height 9
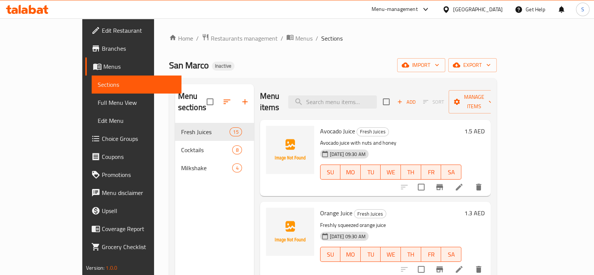
click at [98, 104] on span "Full Menu View" at bounding box center [137, 102] width 78 height 9
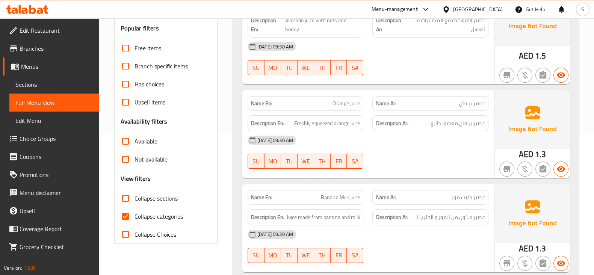
click at [141, 212] on span "Collapse categories" at bounding box center [158, 216] width 48 height 9
click at [134, 211] on input "Collapse categories" at bounding box center [125, 216] width 18 height 18
checkbox input "false"
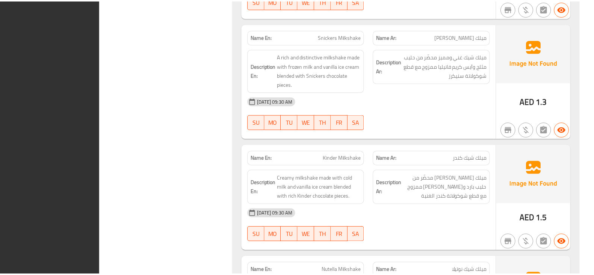
scroll to position [2692, 0]
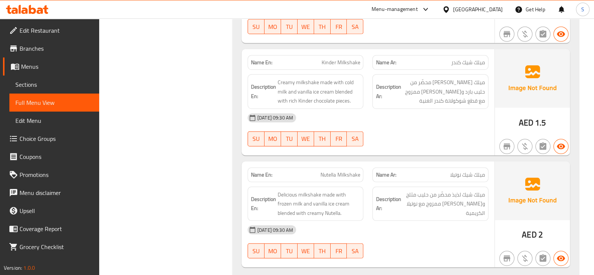
click at [53, 65] on span "Menus" at bounding box center [57, 66] width 72 height 9
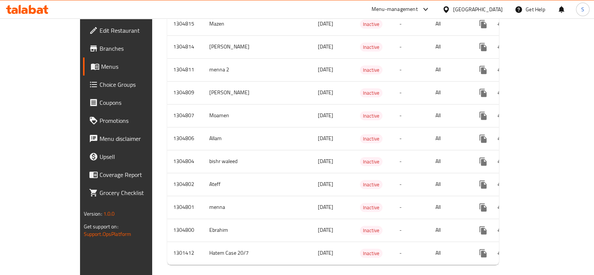
scroll to position [363, 0]
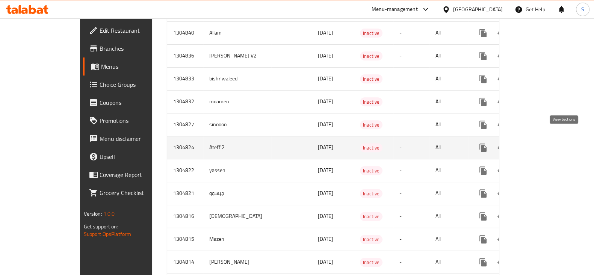
click at [542, 143] on icon "enhanced table" at bounding box center [537, 147] width 9 height 9
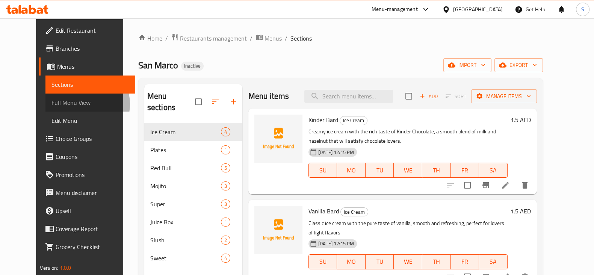
click at [51, 104] on span "Full Menu View" at bounding box center [90, 102] width 78 height 9
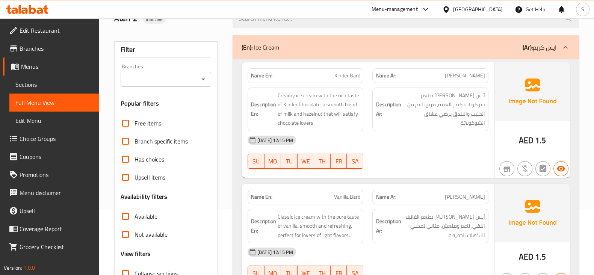
scroll to position [94, 0]
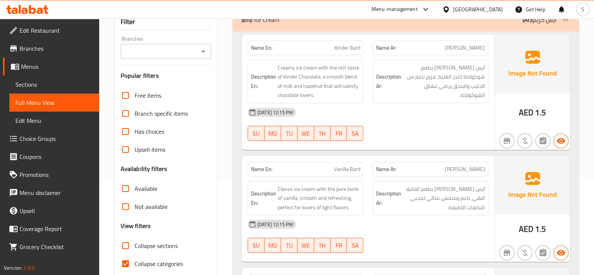
click at [153, 261] on span "Collapse categories" at bounding box center [158, 263] width 48 height 9
click at [134, 261] on input "Collapse categories" at bounding box center [125, 264] width 18 height 18
checkbox input "false"
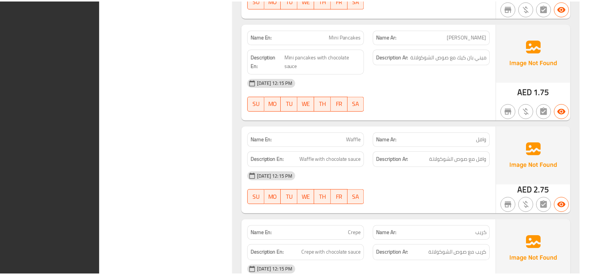
scroll to position [2432, 0]
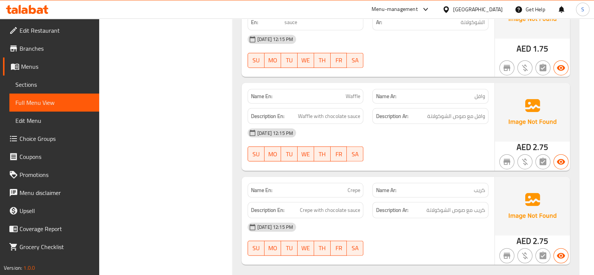
click at [32, 62] on span "Menus" at bounding box center [57, 66] width 72 height 9
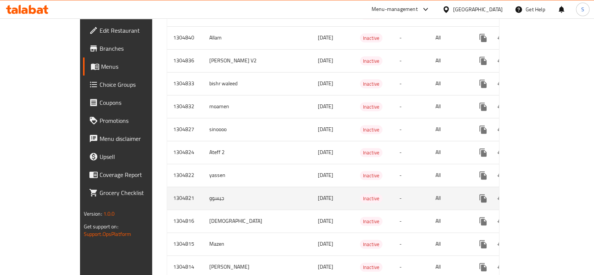
scroll to position [343, 0]
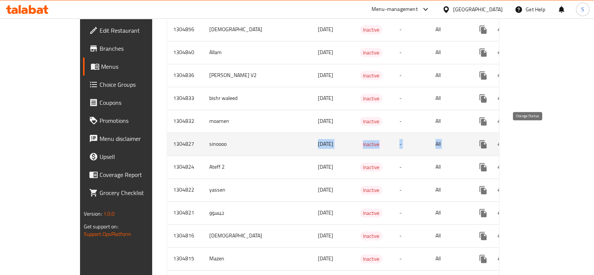
drag, startPoint x: 179, startPoint y: 139, endPoint x: 531, endPoint y: 139, distance: 352.7
click at [531, 139] on tr "1304827 sinoooo 10/08/2025 Inactive - All" at bounding box center [359, 144] width 385 height 23
click at [546, 136] on link "enhanced table" at bounding box center [537, 144] width 18 height 18
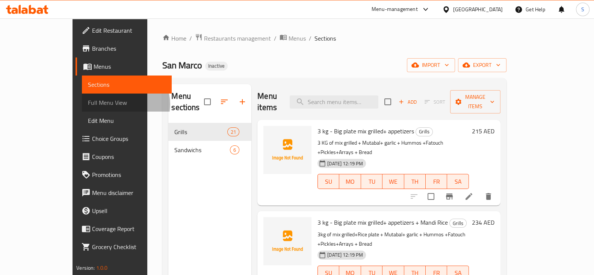
click at [88, 104] on span "Full Menu View" at bounding box center [127, 102] width 78 height 9
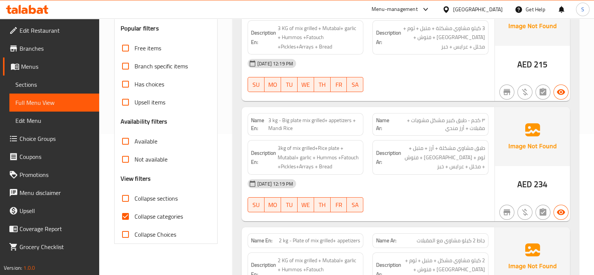
click at [151, 216] on span "Collapse categories" at bounding box center [158, 216] width 48 height 9
click at [134, 216] on input "Collapse categories" at bounding box center [125, 216] width 18 height 18
checkbox input "false"
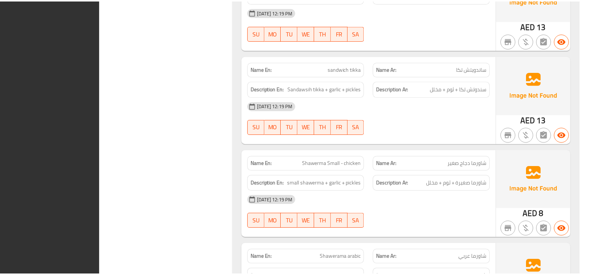
scroll to position [2762, 0]
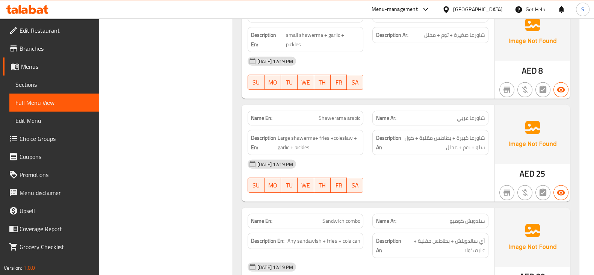
click at [66, 70] on span "Menus" at bounding box center [57, 66] width 72 height 9
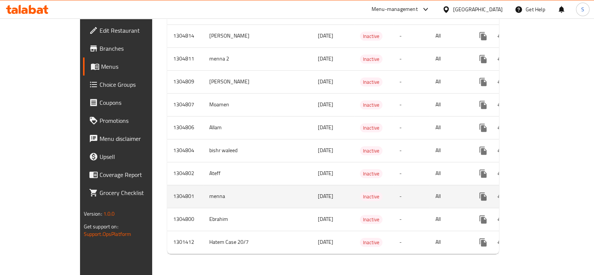
scroll to position [578, 0]
